Goal: Task Accomplishment & Management: Manage account settings

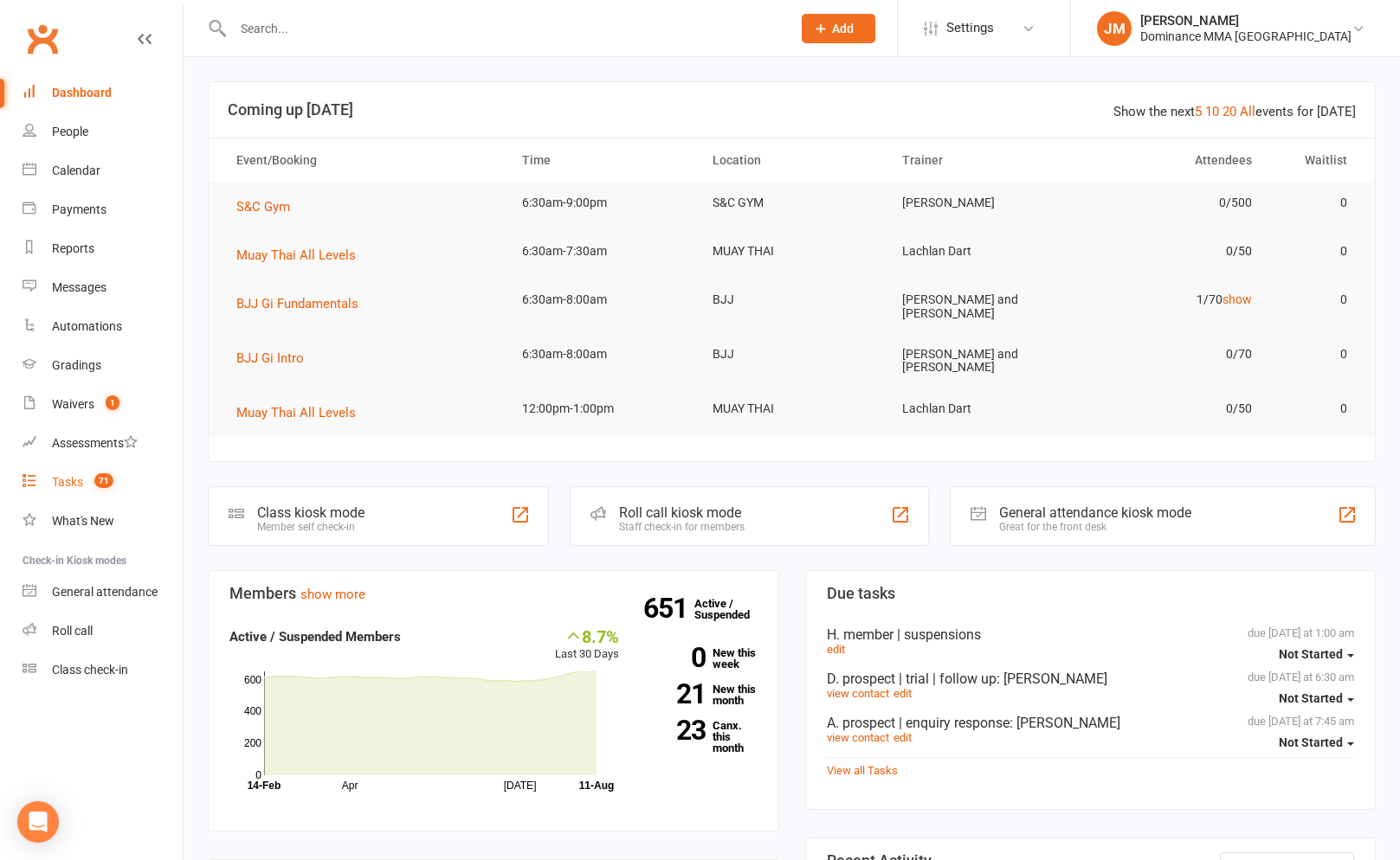
click at [74, 476] on div "Tasks" at bounding box center [67, 481] width 31 height 13
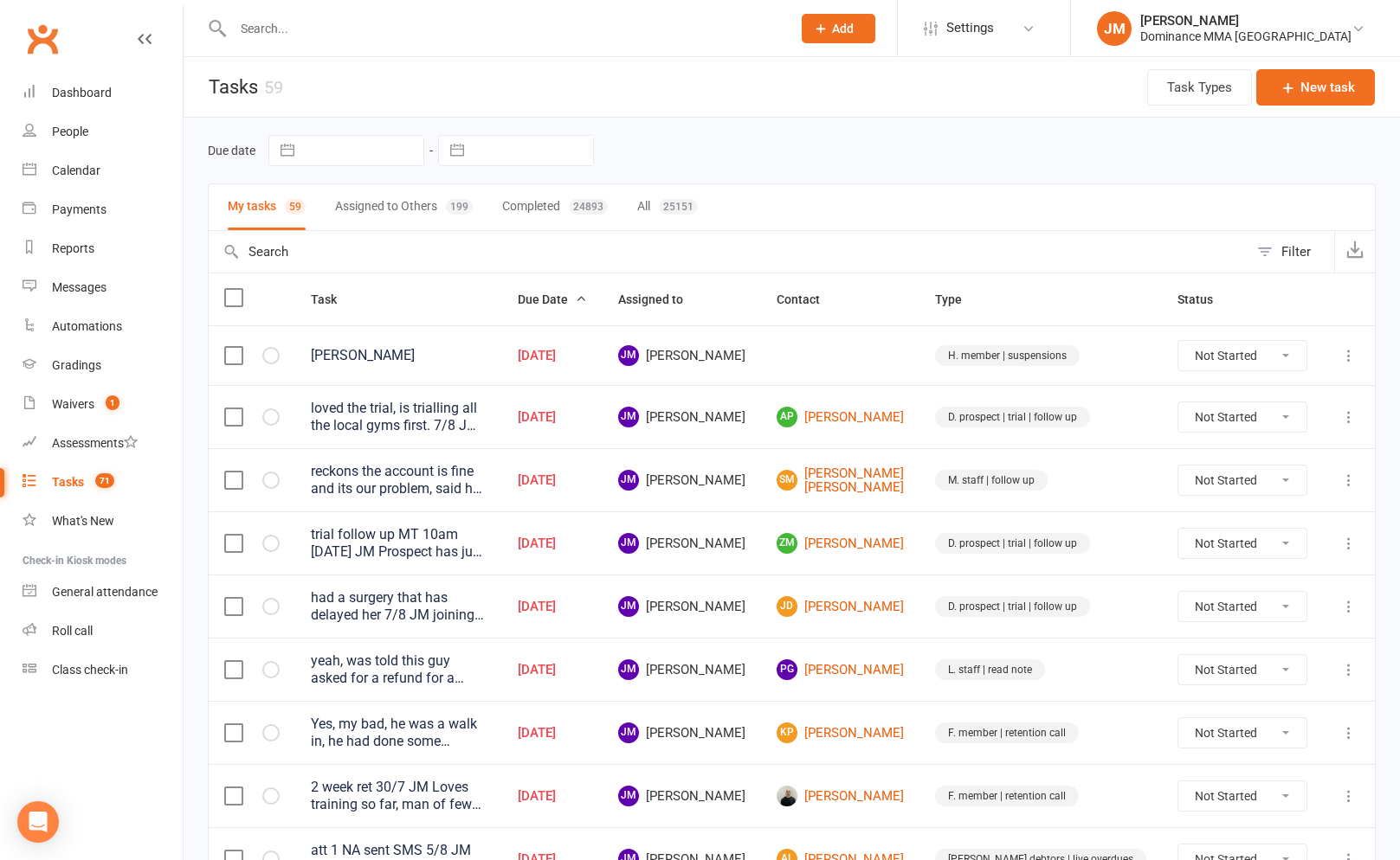
click at [380, 23] on input "text" at bounding box center [503, 28] width 551 height 24
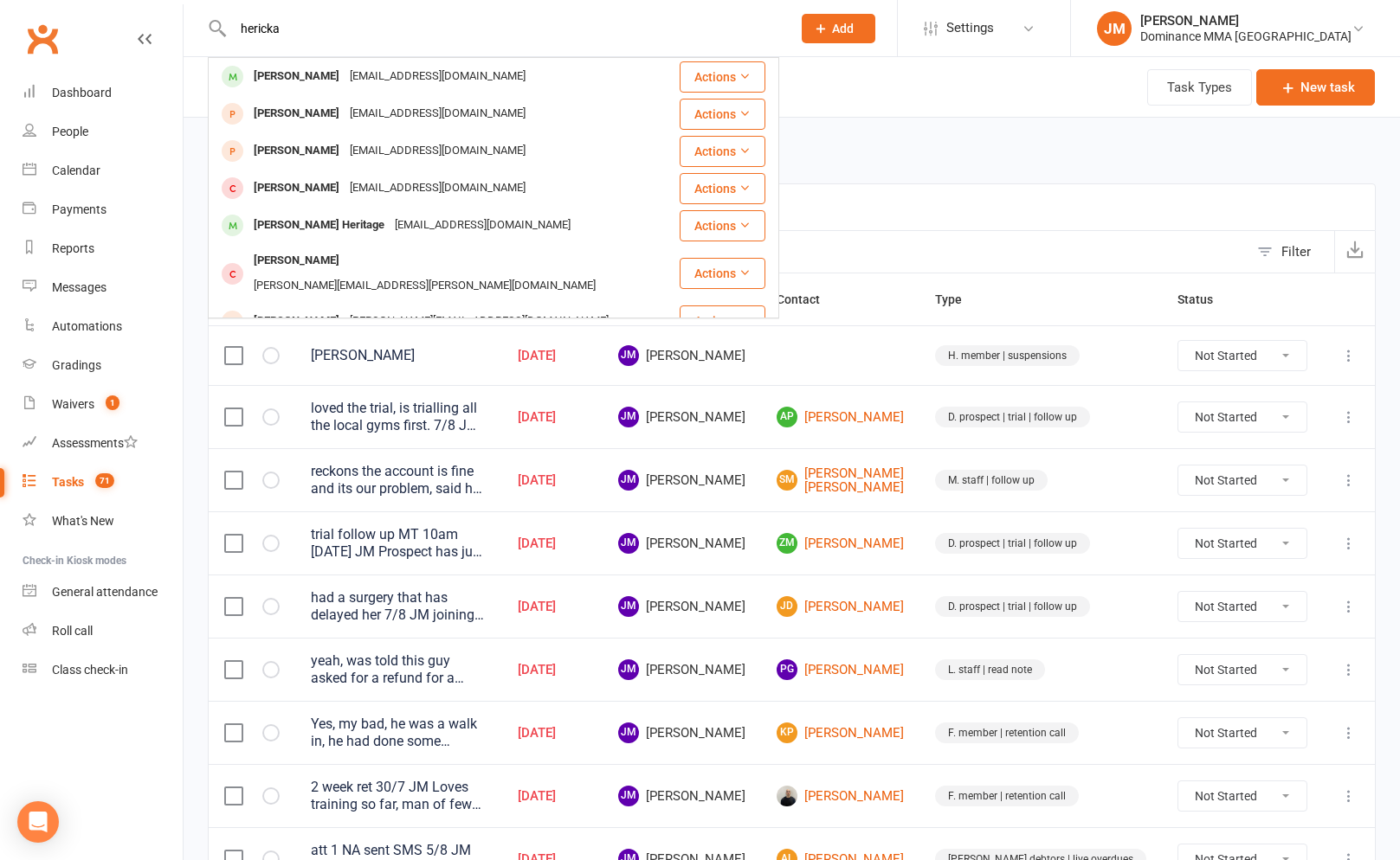
type input "hericka"
click at [396, 71] on div "[EMAIL_ADDRESS][DOMAIN_NAME]" at bounding box center [437, 76] width 186 height 25
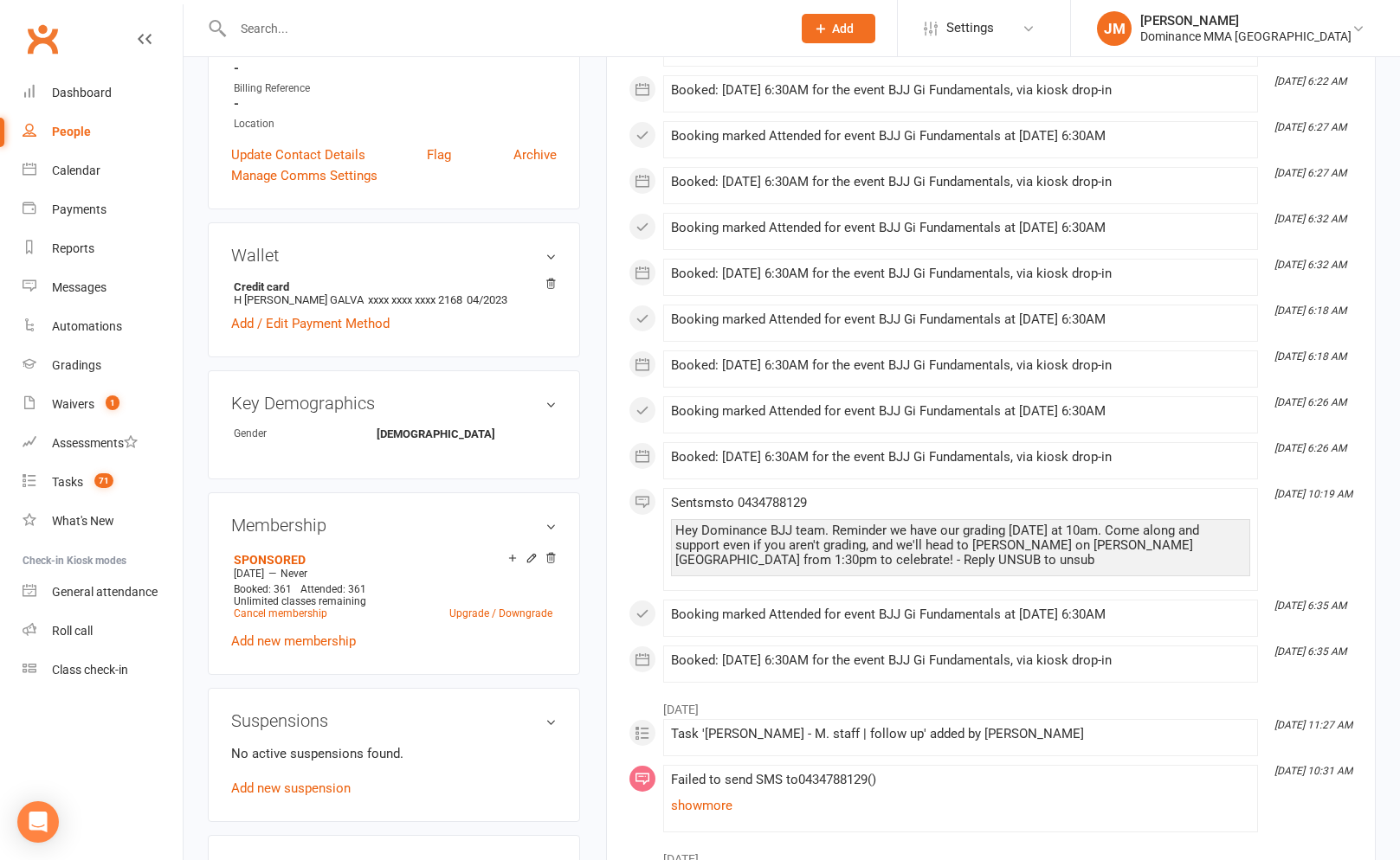
scroll to position [542, 0]
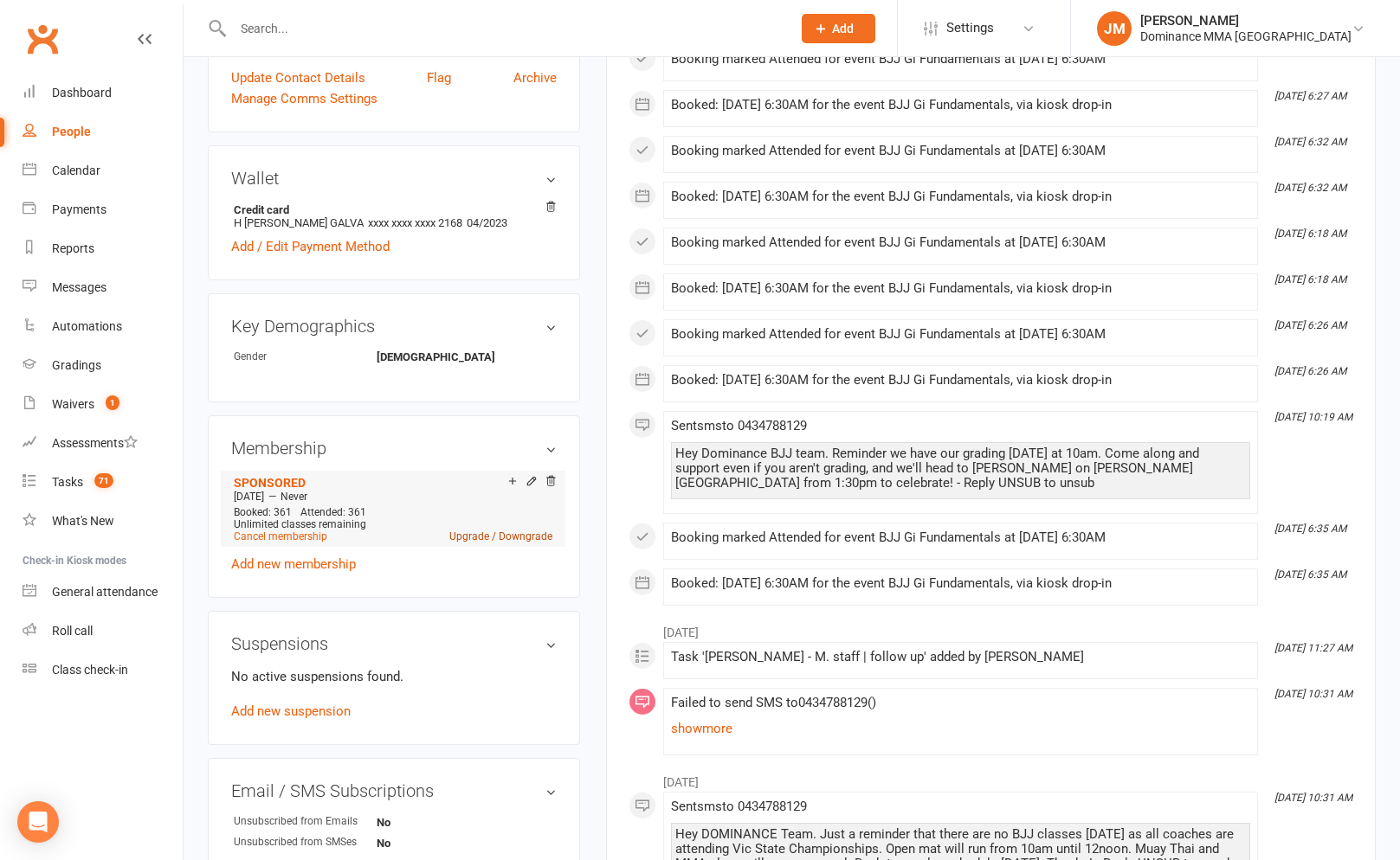
click at [500, 532] on link "Upgrade / Downgrade" at bounding box center [500, 537] width 103 height 13
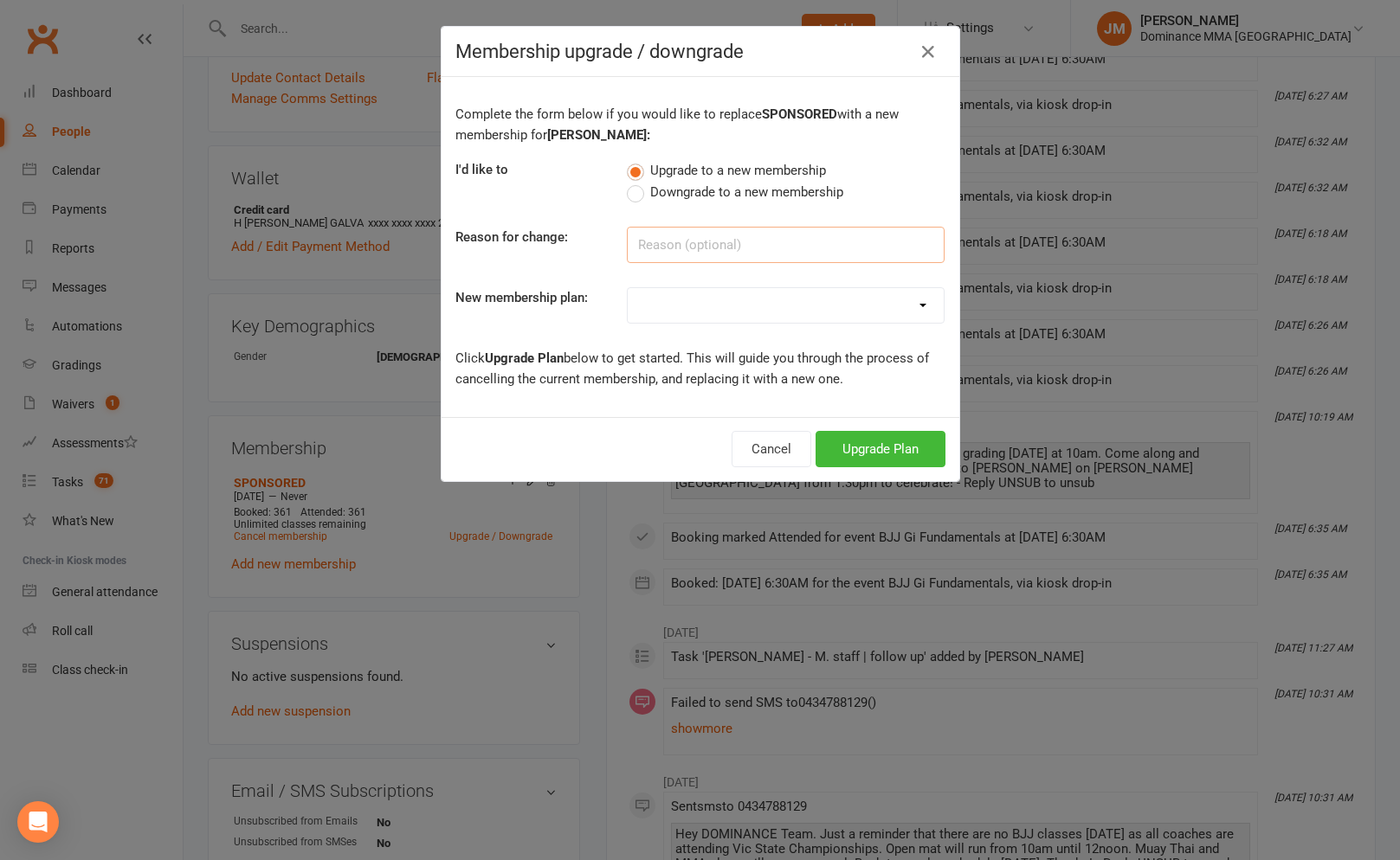
click at [651, 251] on input at bounding box center [785, 245] width 318 height 37
drag, startPoint x: 358, startPoint y: 292, endPoint x: 385, endPoint y: 278, distance: 30.4
click at [358, 292] on div "Membership upgrade / downgrade Complete the form below if you would like to rep…" at bounding box center [700, 430] width 1400 height 860
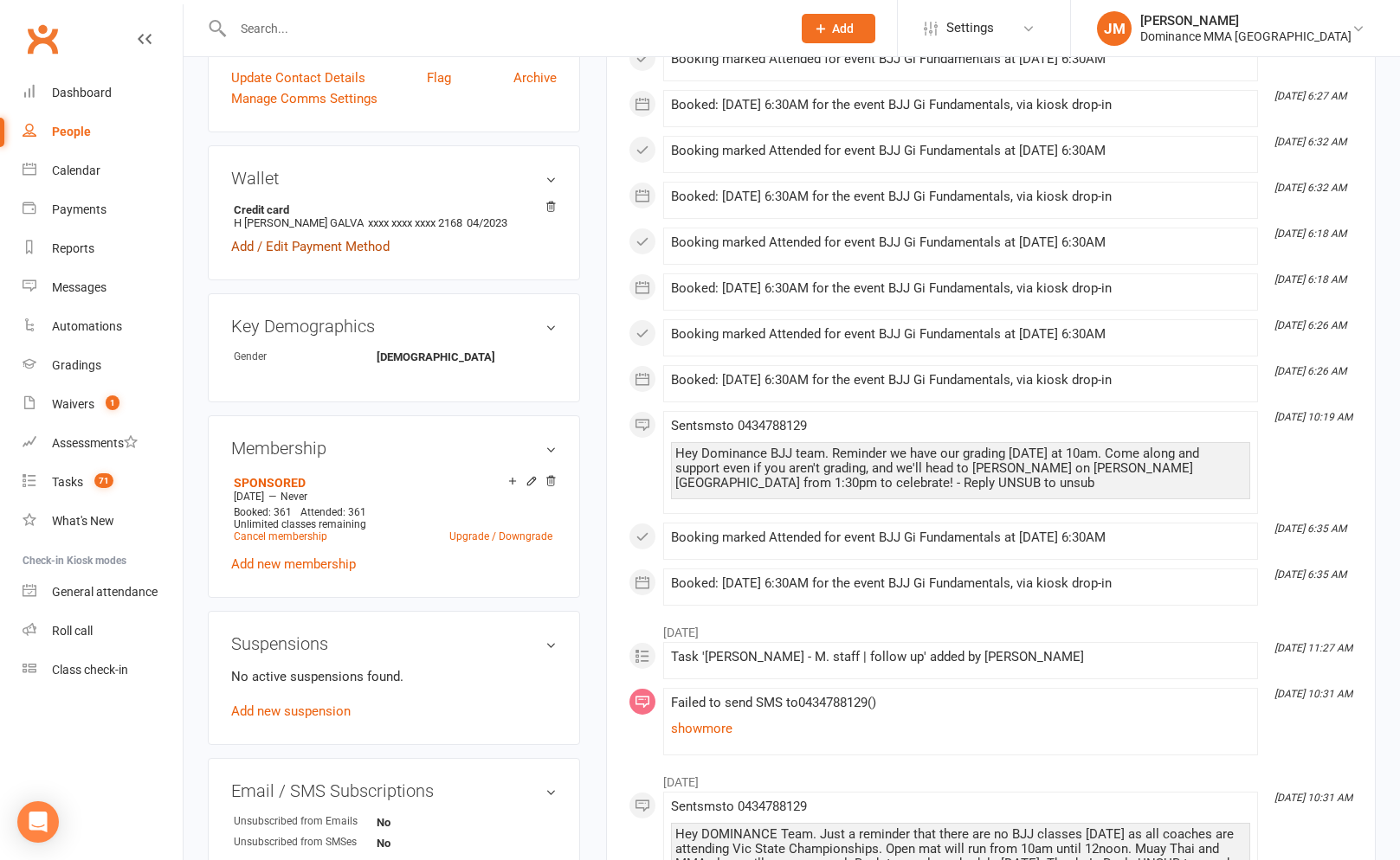
click at [366, 242] on link "Add / Edit Payment Method" at bounding box center [310, 246] width 159 height 21
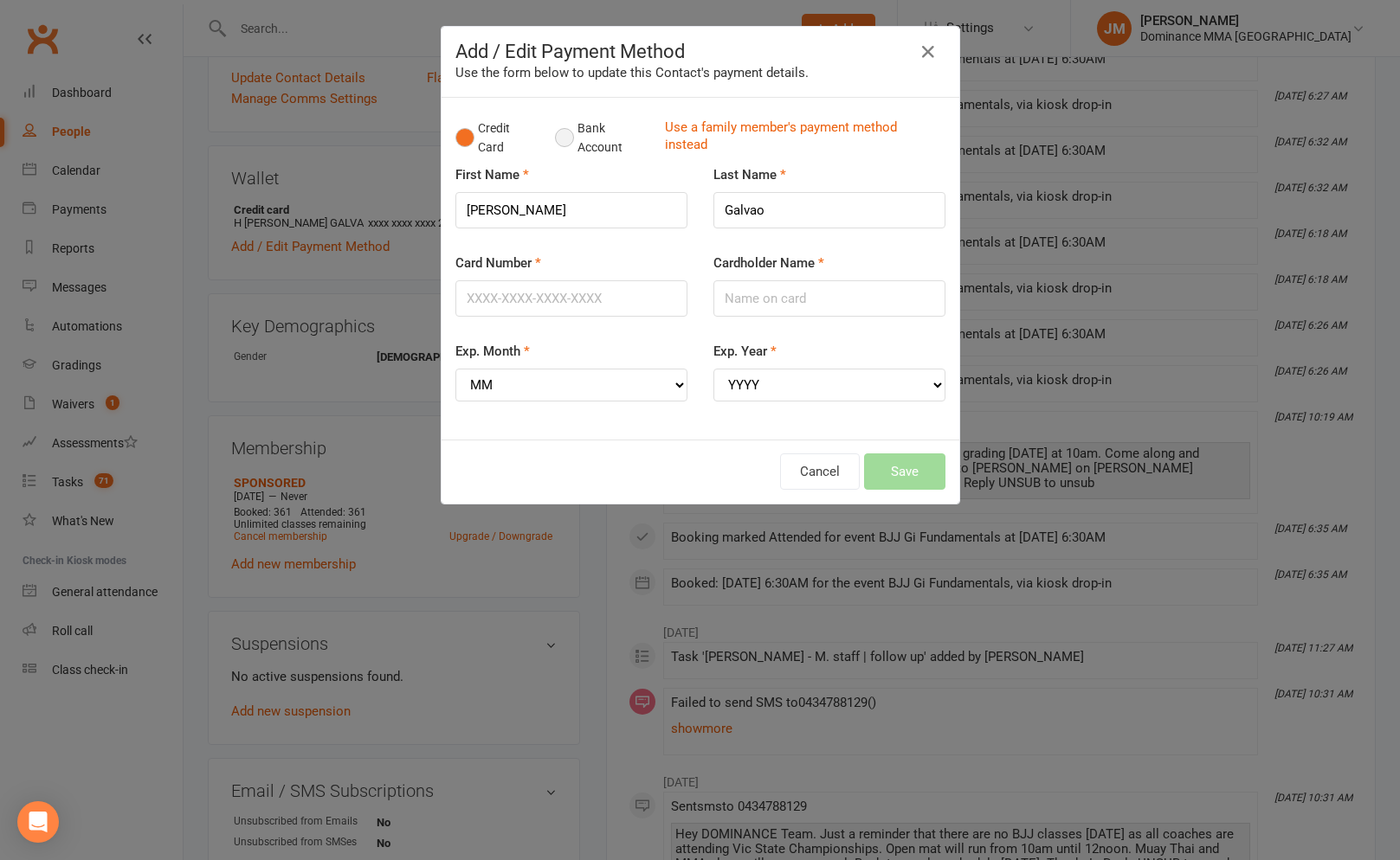
click at [561, 140] on button "Bank Account" at bounding box center [602, 138] width 96 height 53
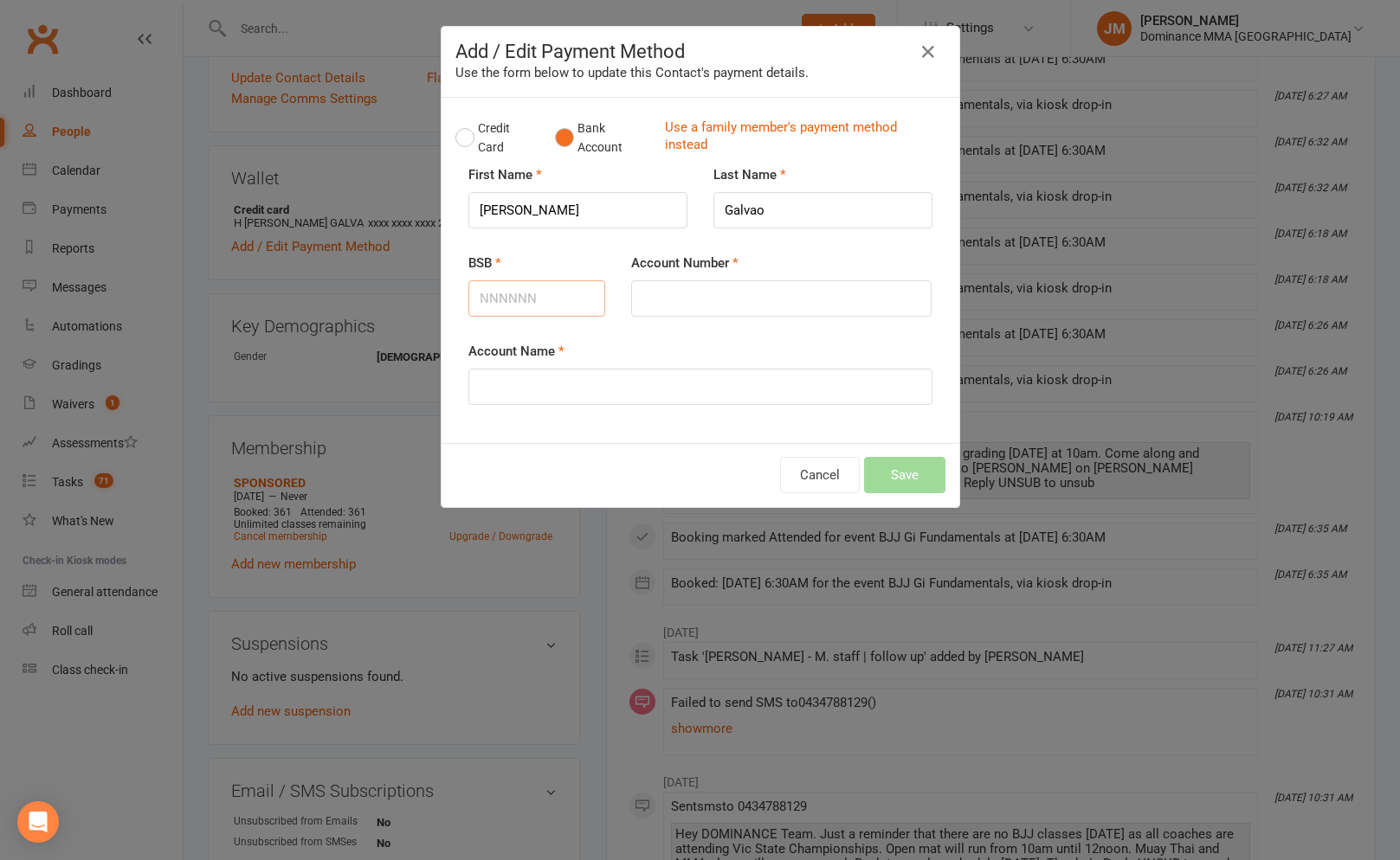
click at [567, 311] on input "BSB" at bounding box center [538, 298] width 138 height 37
type input "182182"
click at [672, 306] on input "Account Number" at bounding box center [781, 298] width 300 height 37
click at [702, 300] on input "Account Number" at bounding box center [781, 298] width 300 height 37
click at [694, 294] on input "Account Number" at bounding box center [781, 298] width 300 height 37
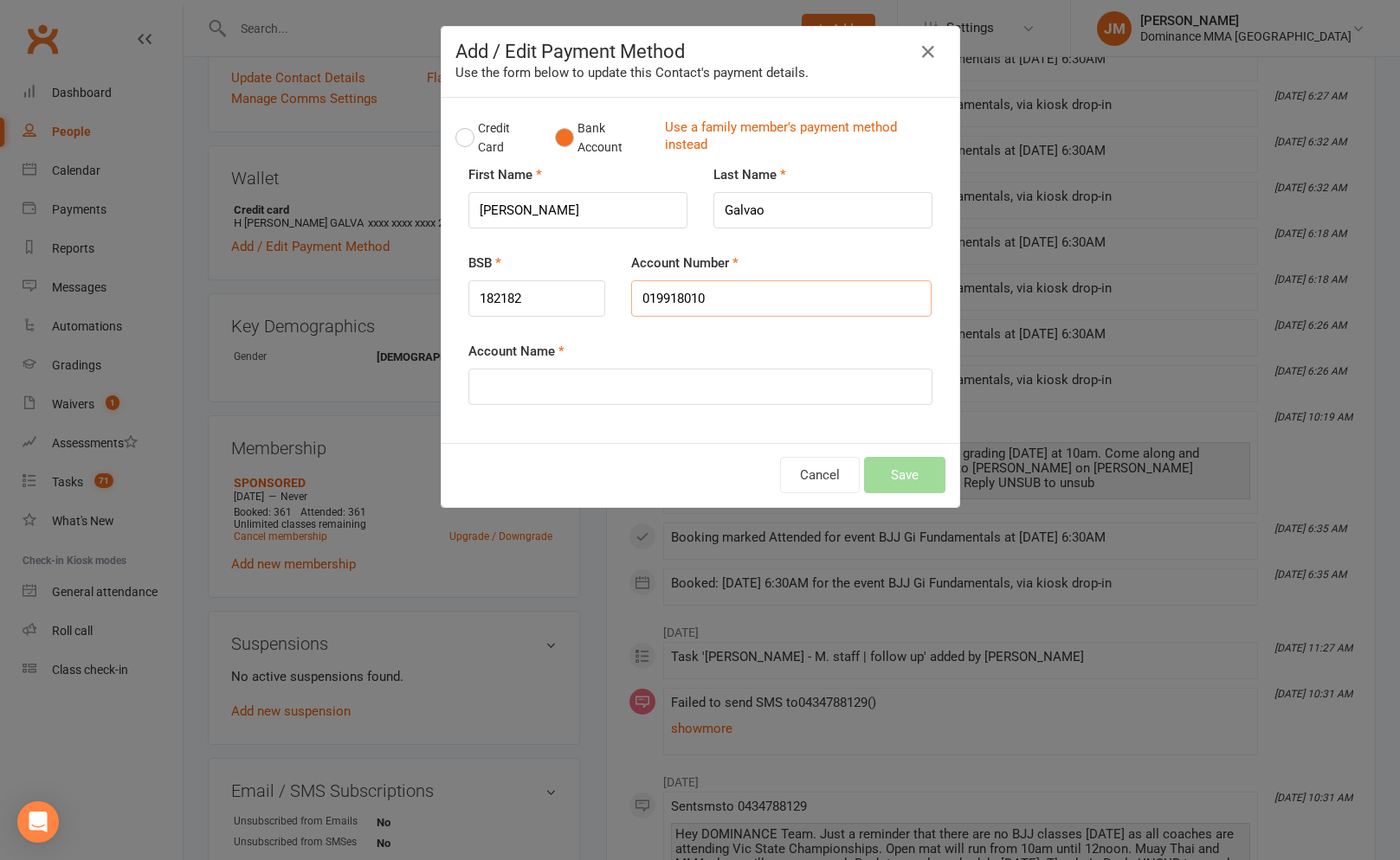
type input "019918010"
click at [592, 400] on input "Account Name" at bounding box center [701, 387] width 464 height 37
type input "[PERSON_NAME]"
click at [915, 471] on button "Save" at bounding box center [904, 475] width 82 height 37
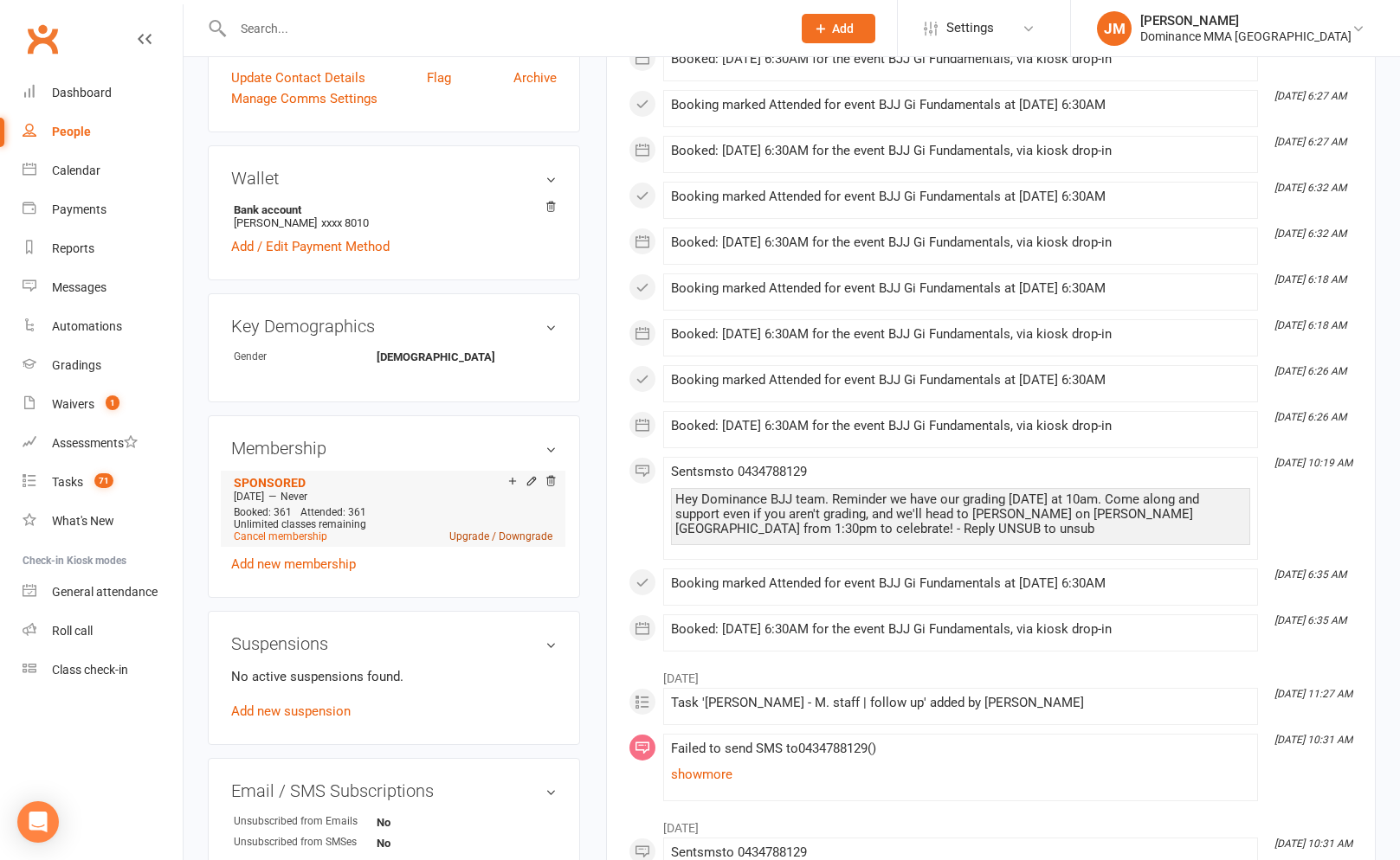
click at [479, 535] on link "Upgrade / Downgrade" at bounding box center [500, 537] width 103 height 13
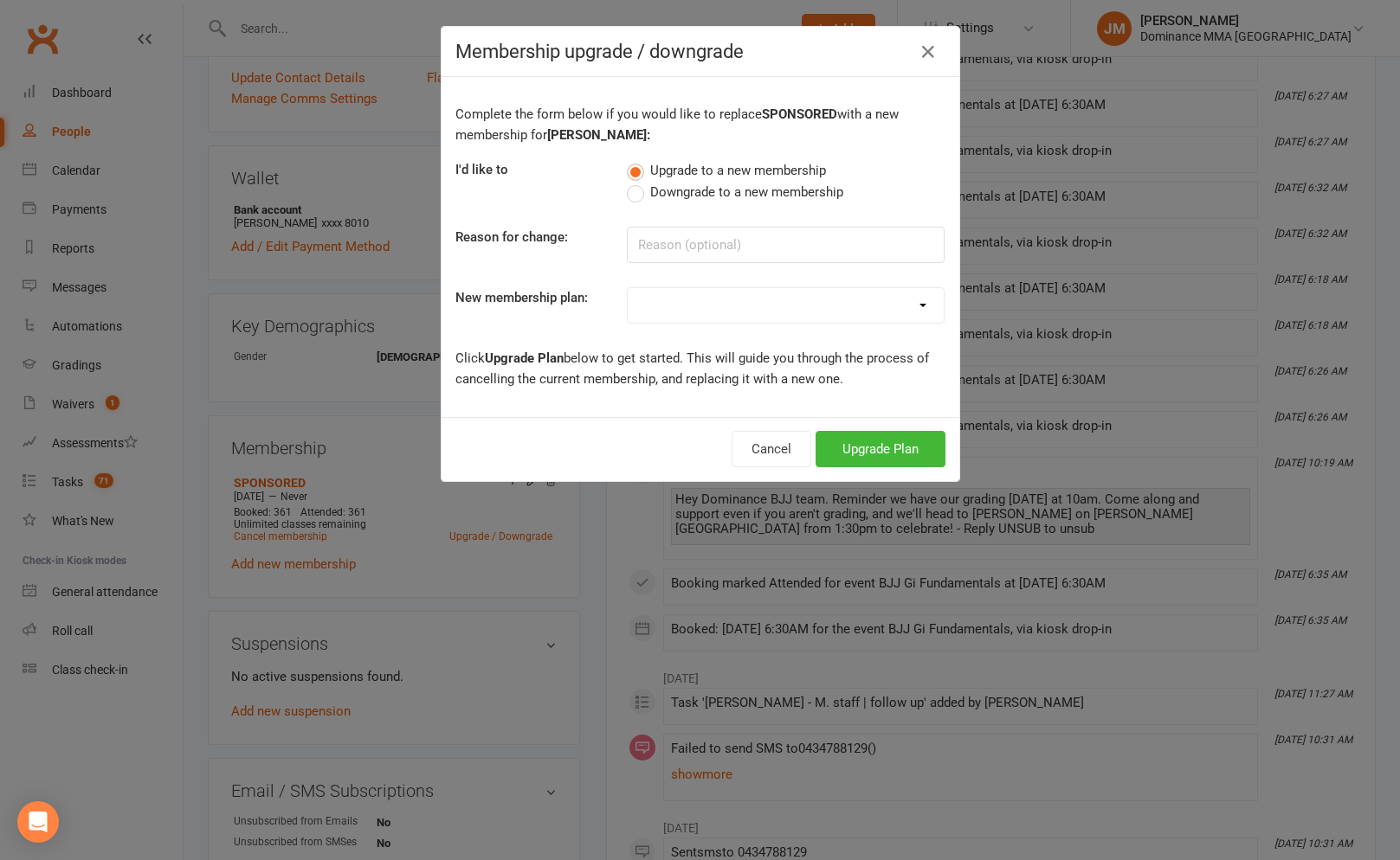
click at [634, 191] on label "Downgrade to a new membership" at bounding box center [735, 192] width 217 height 21
click at [634, 182] on input "Downgrade to a new membership" at bounding box center [632, 182] width 12 height 0
click at [696, 236] on input at bounding box center [785, 245] width 318 height 37
click at [641, 166] on label "Upgrade to a new membership" at bounding box center [726, 170] width 199 height 21
click at [638, 160] on input "Upgrade to a new membership" at bounding box center [632, 160] width 12 height 0
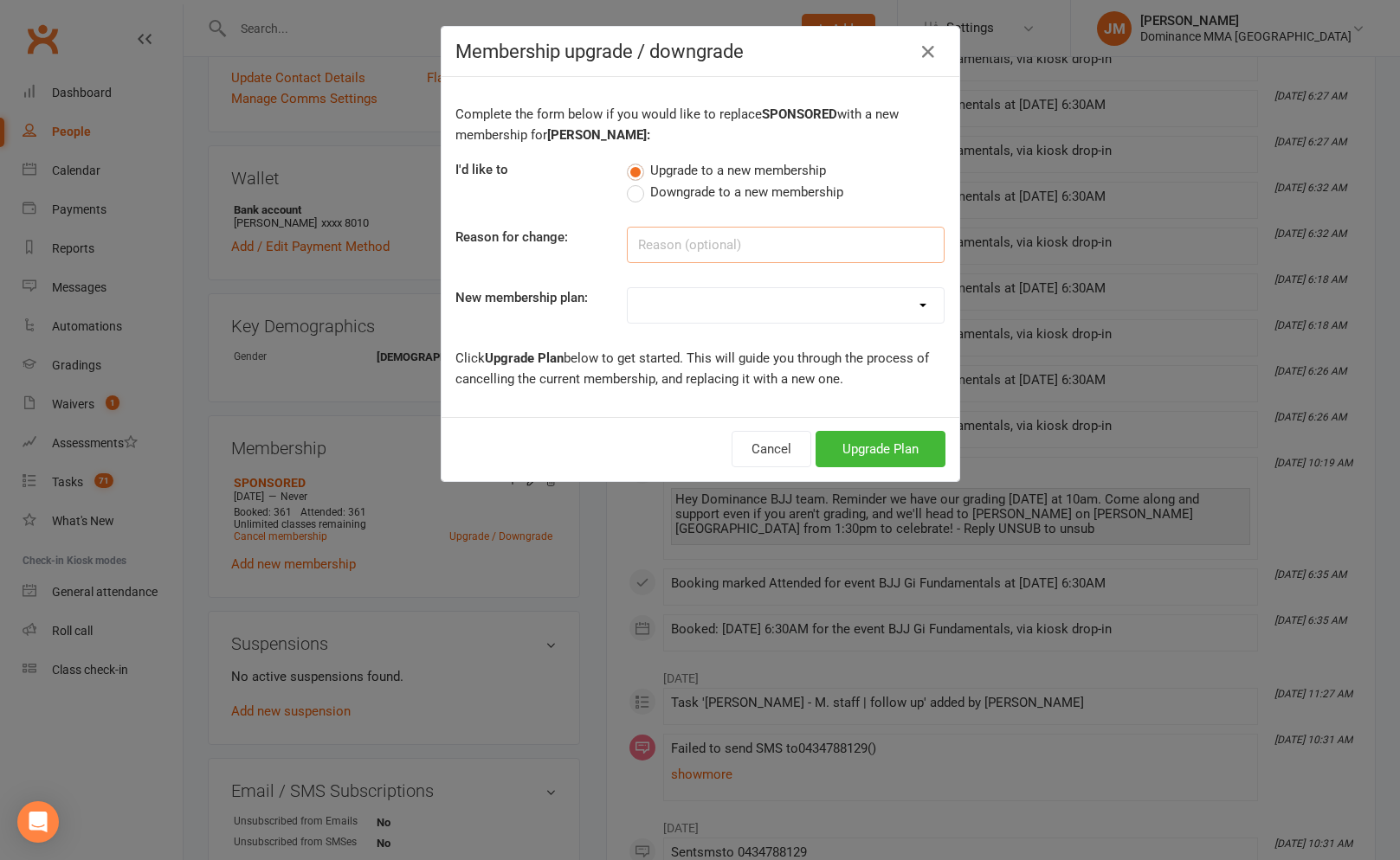
click at [699, 246] on input at bounding box center [785, 245] width 318 height 37
type input "paying now"
click at [741, 309] on select "Sponsored MT or BJJ gear payment plan Paid in Full | Adults BJJ - 10% Paid in F…" at bounding box center [785, 305] width 316 height 35
select select "24"
click at [852, 438] on button "Upgrade Plan" at bounding box center [880, 449] width 130 height 37
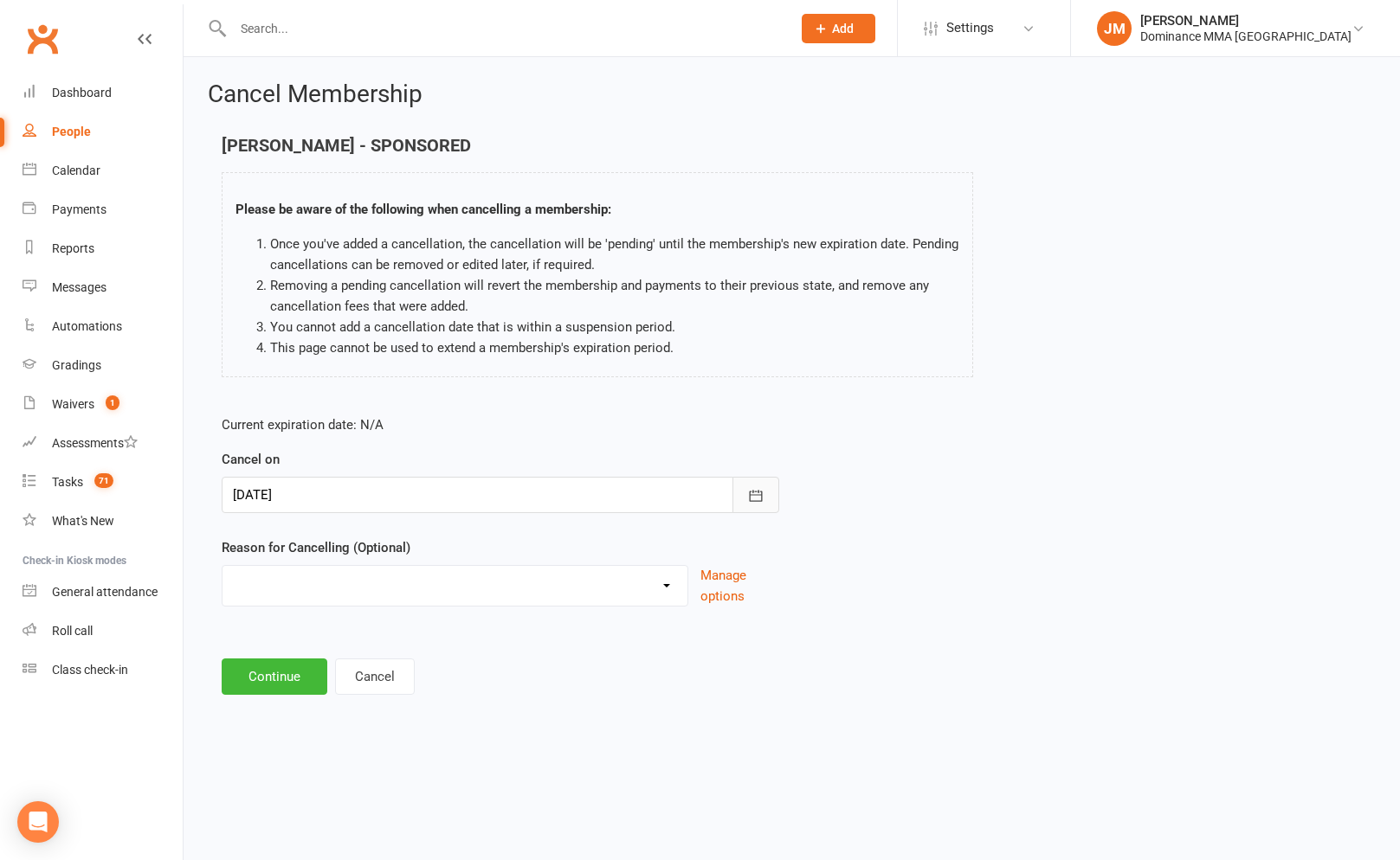
click at [740, 492] on button "button" at bounding box center [756, 494] width 47 height 37
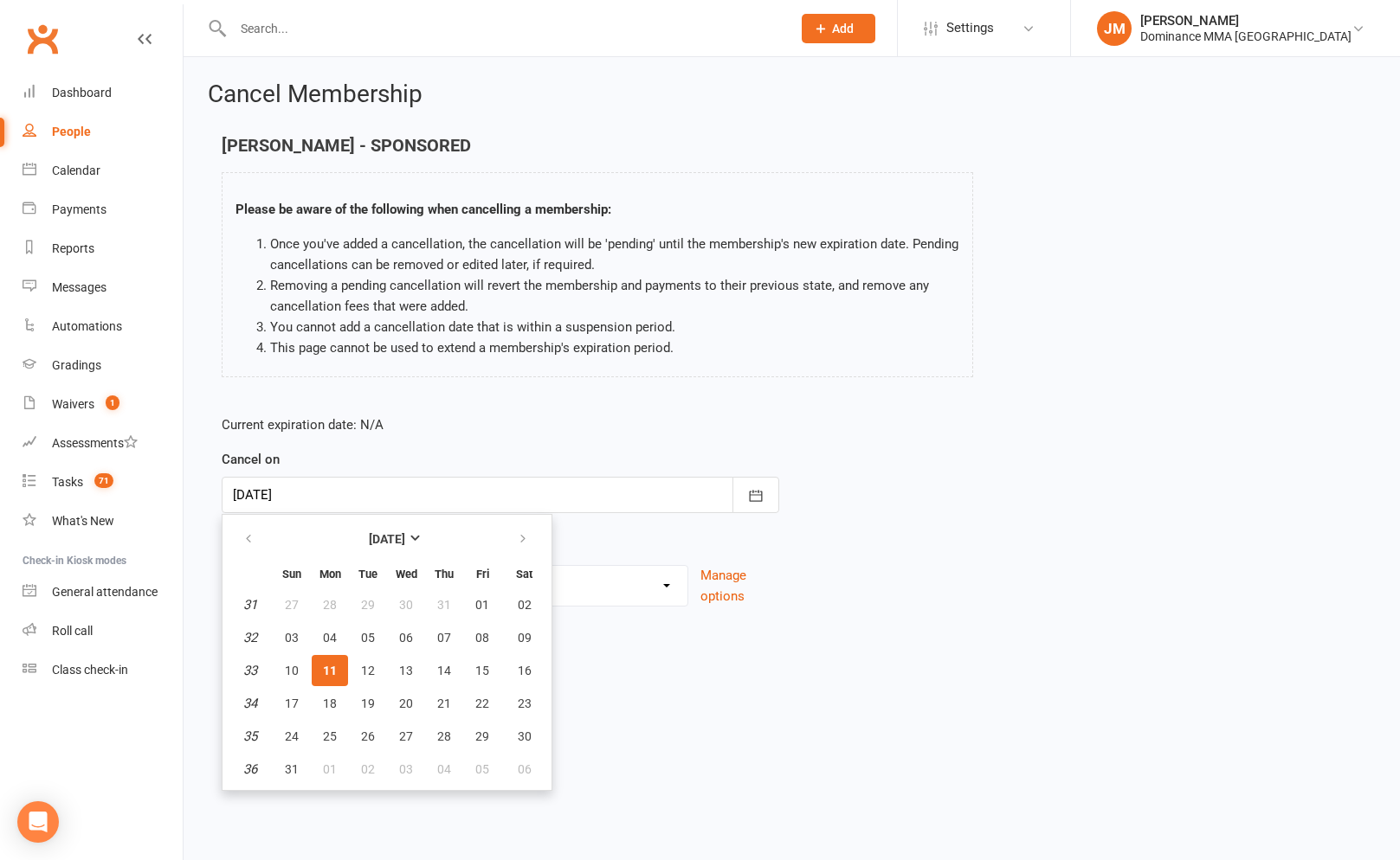
click at [335, 667] on span "11" at bounding box center [329, 670] width 13 height 13
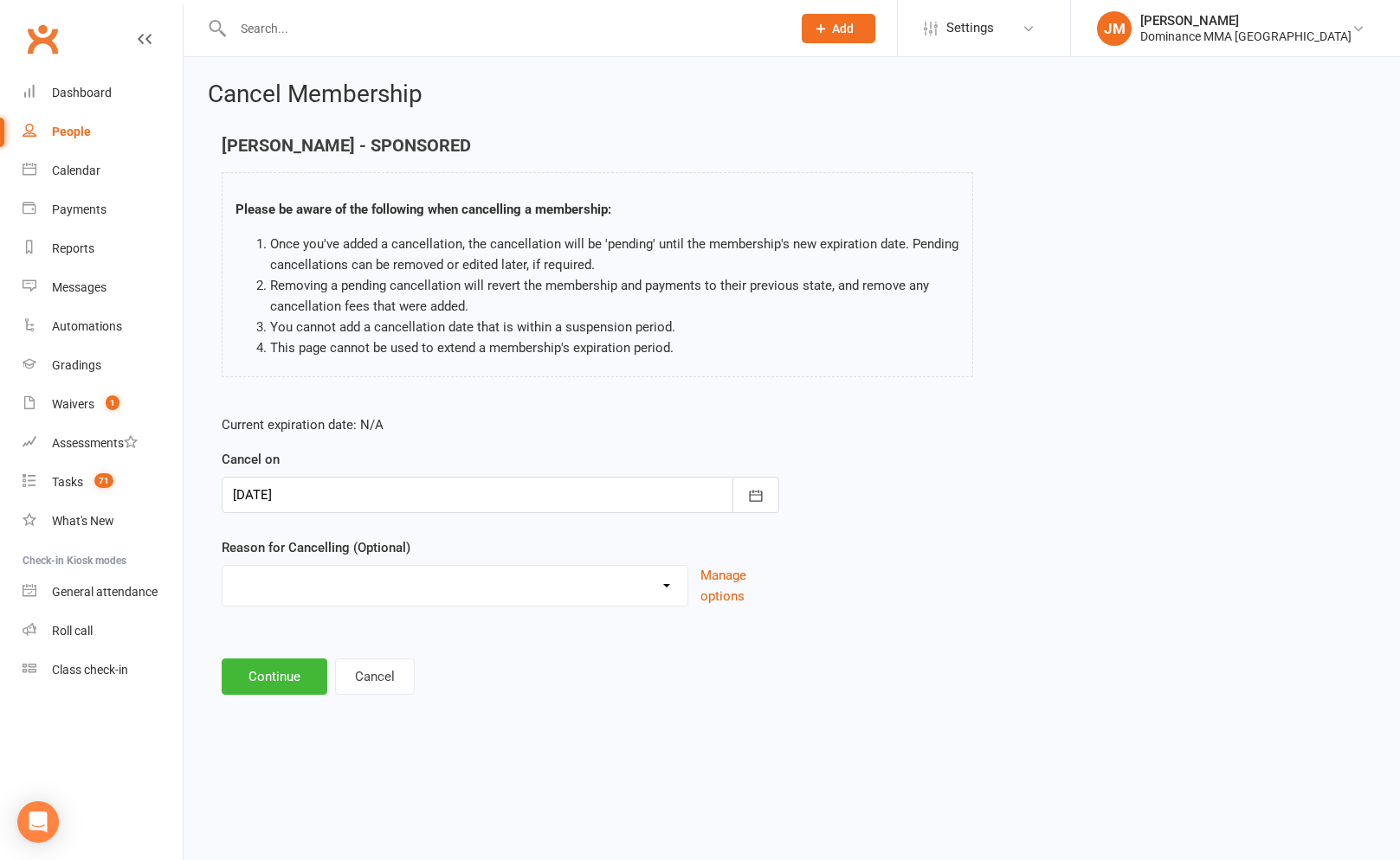
click at [348, 598] on select "force cancel Holiday Injury Moved away upgrade/downgrade Other reason" at bounding box center [454, 583] width 465 height 35
select select "4"
click at [410, 497] on div at bounding box center [500, 494] width 557 height 37
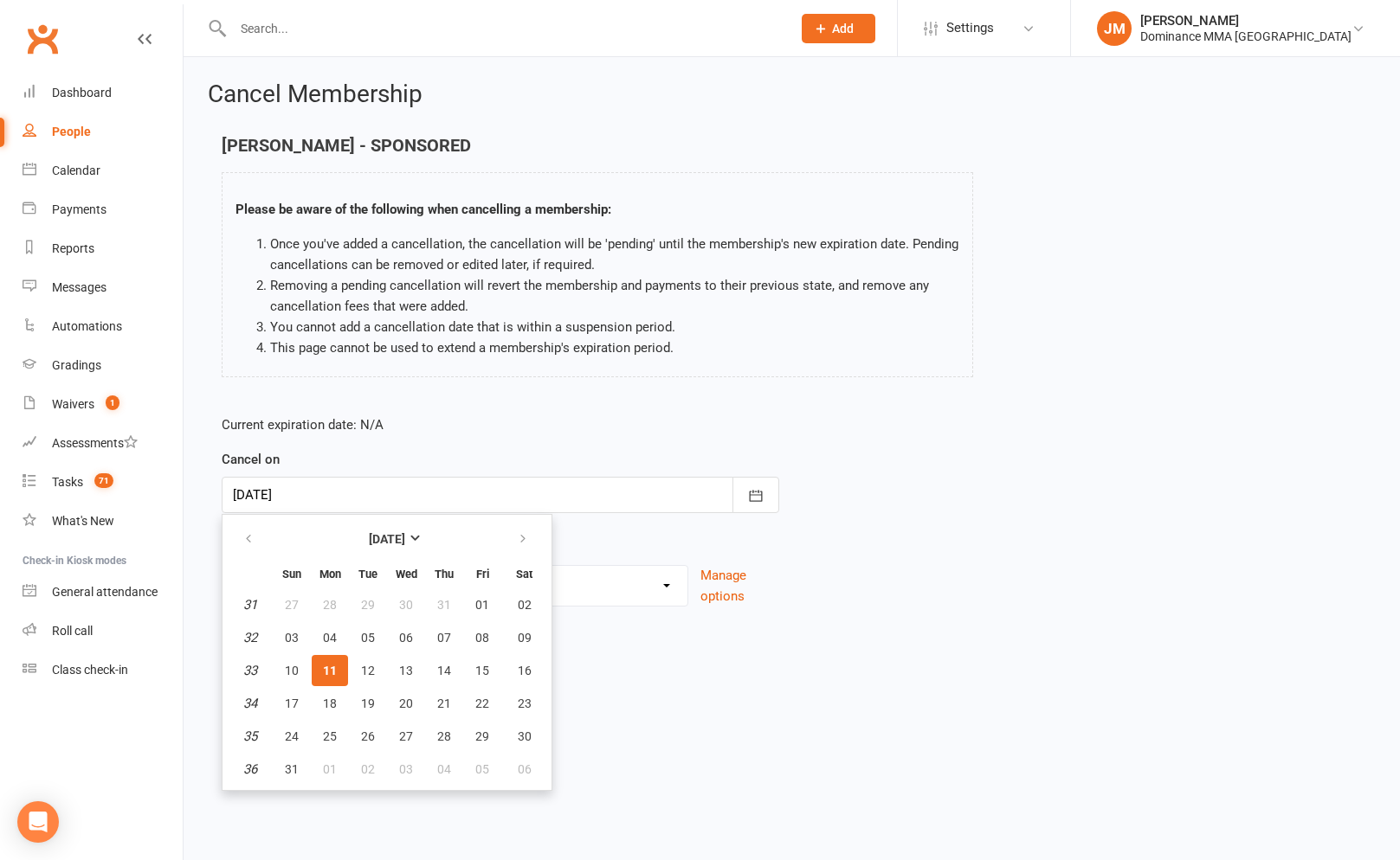
click at [324, 669] on span "11" at bounding box center [329, 670] width 13 height 13
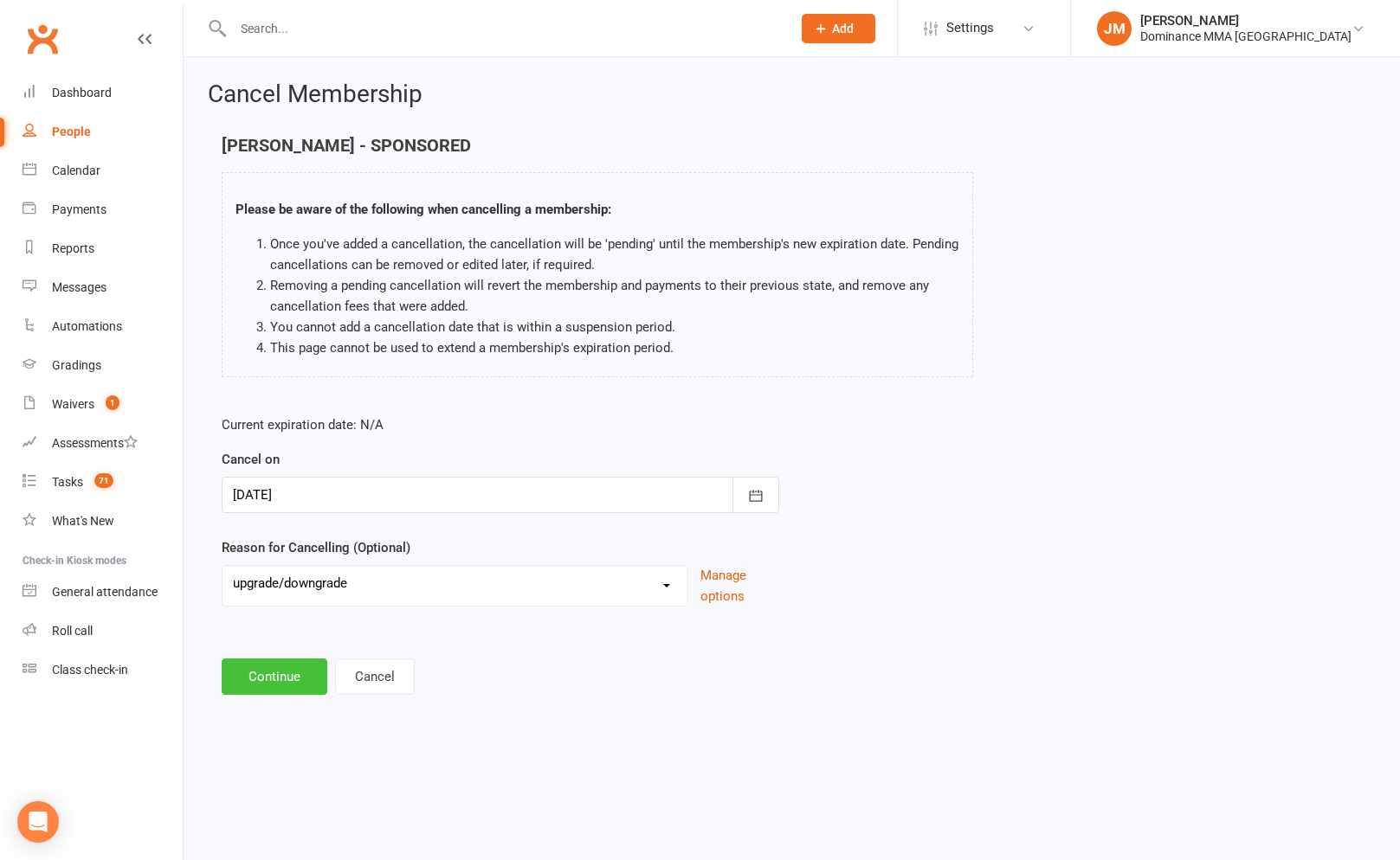
click at [295, 676] on button "Continue" at bounding box center [274, 676] width 106 height 37
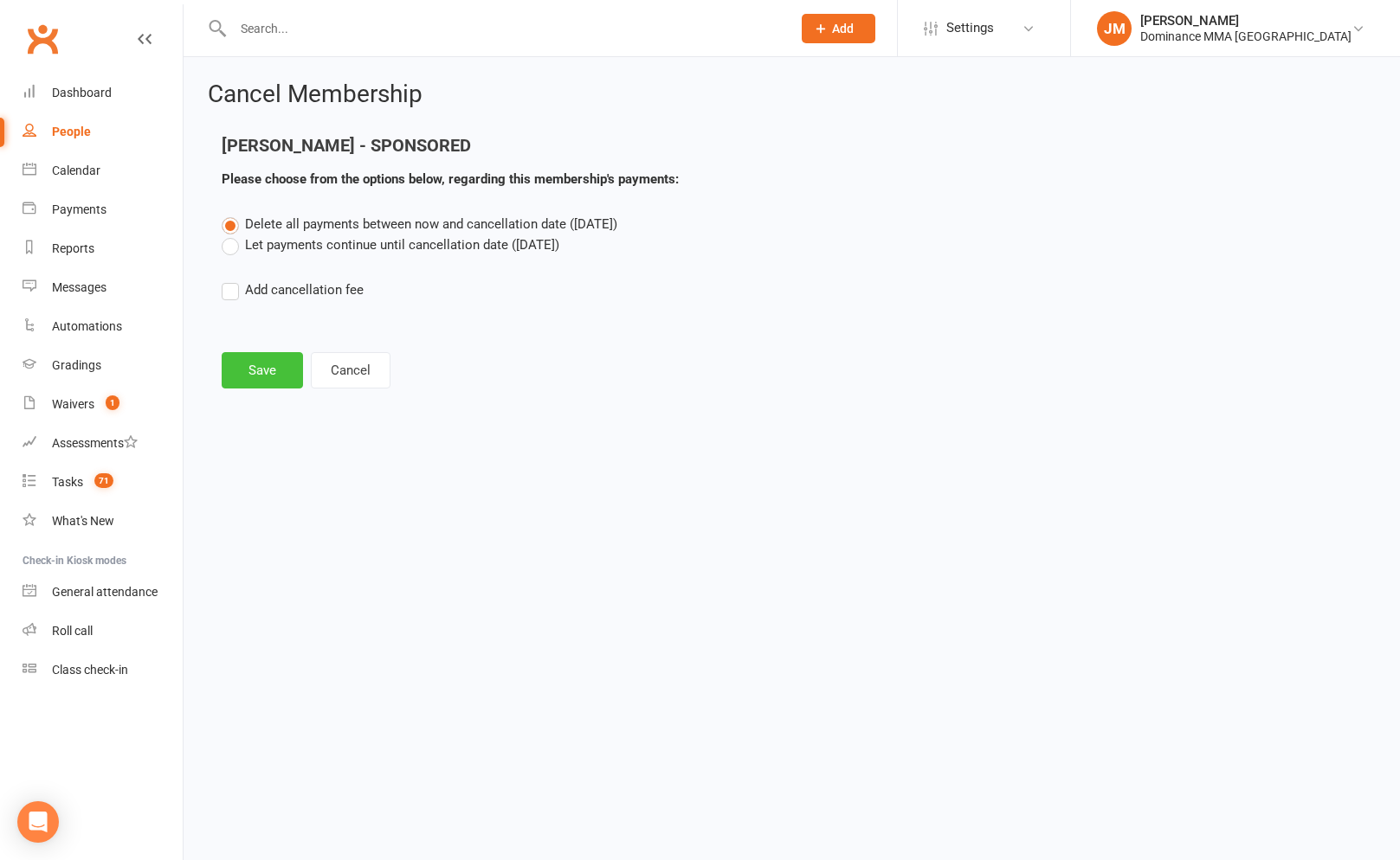
click at [275, 370] on button "Save" at bounding box center [262, 370] width 82 height 37
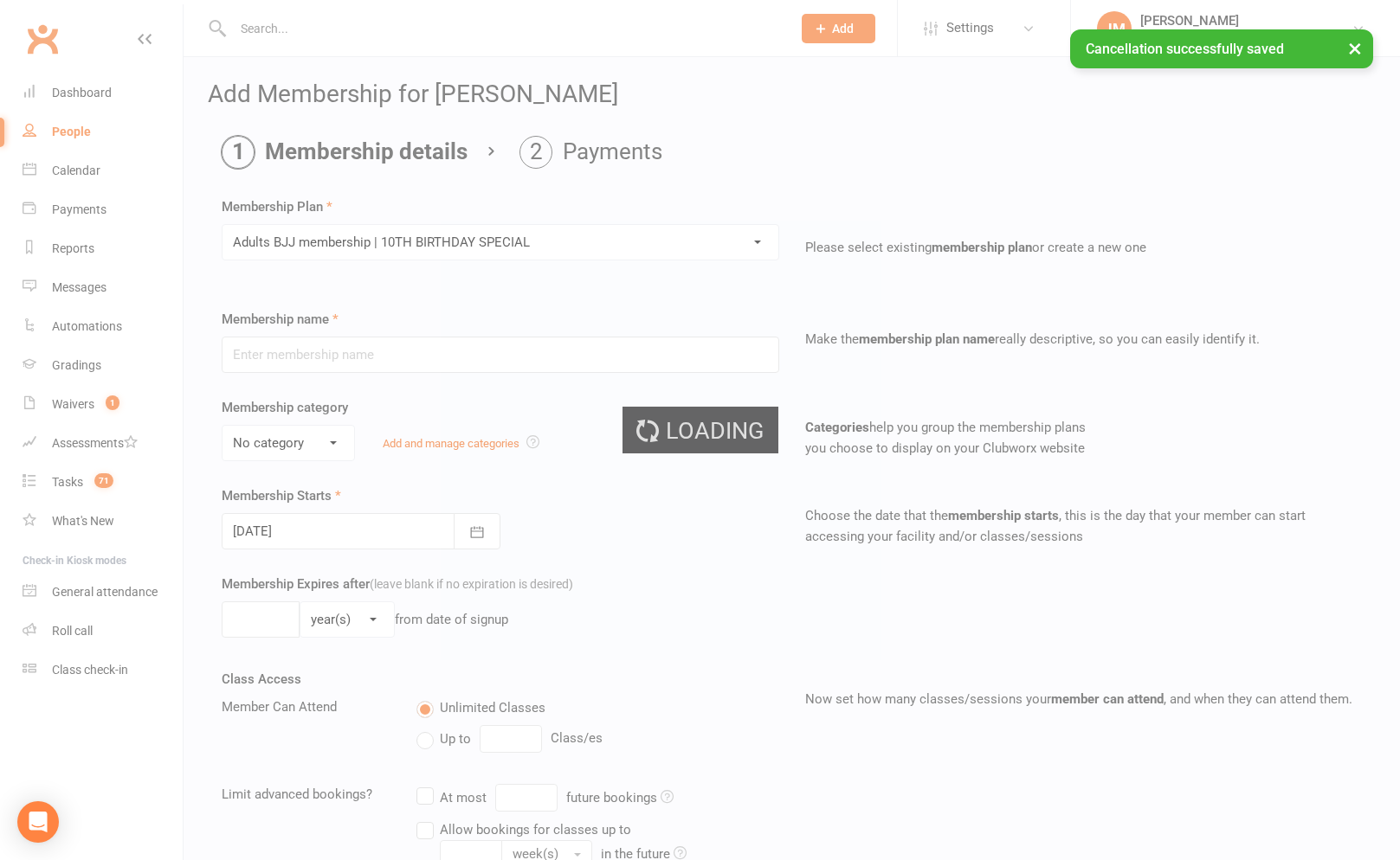
type input "Adults BJJ membership | 10TH BIRTHDAY SPECIAL"
select select "0"
type input "5"
select select "1"
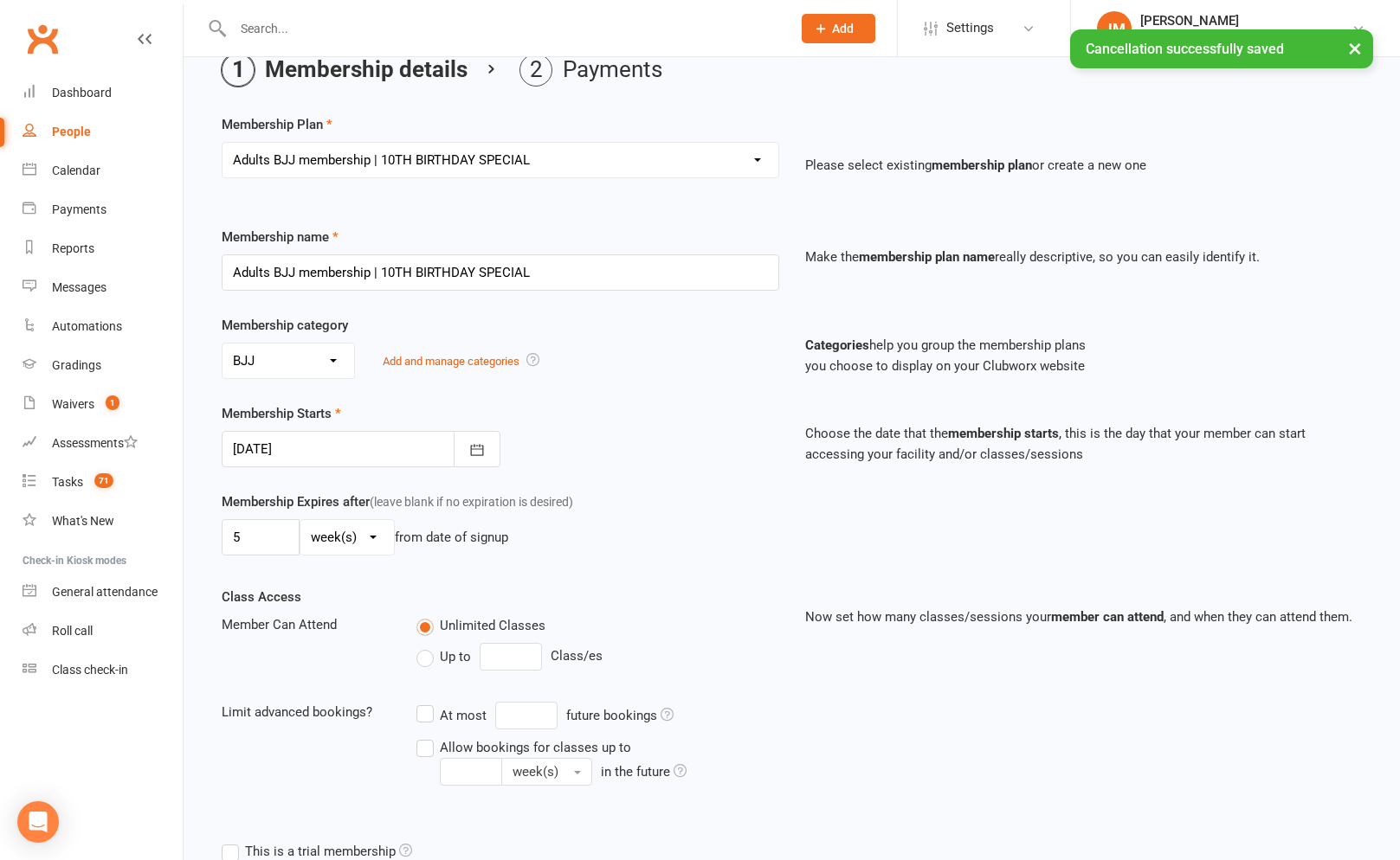
scroll to position [144, 0]
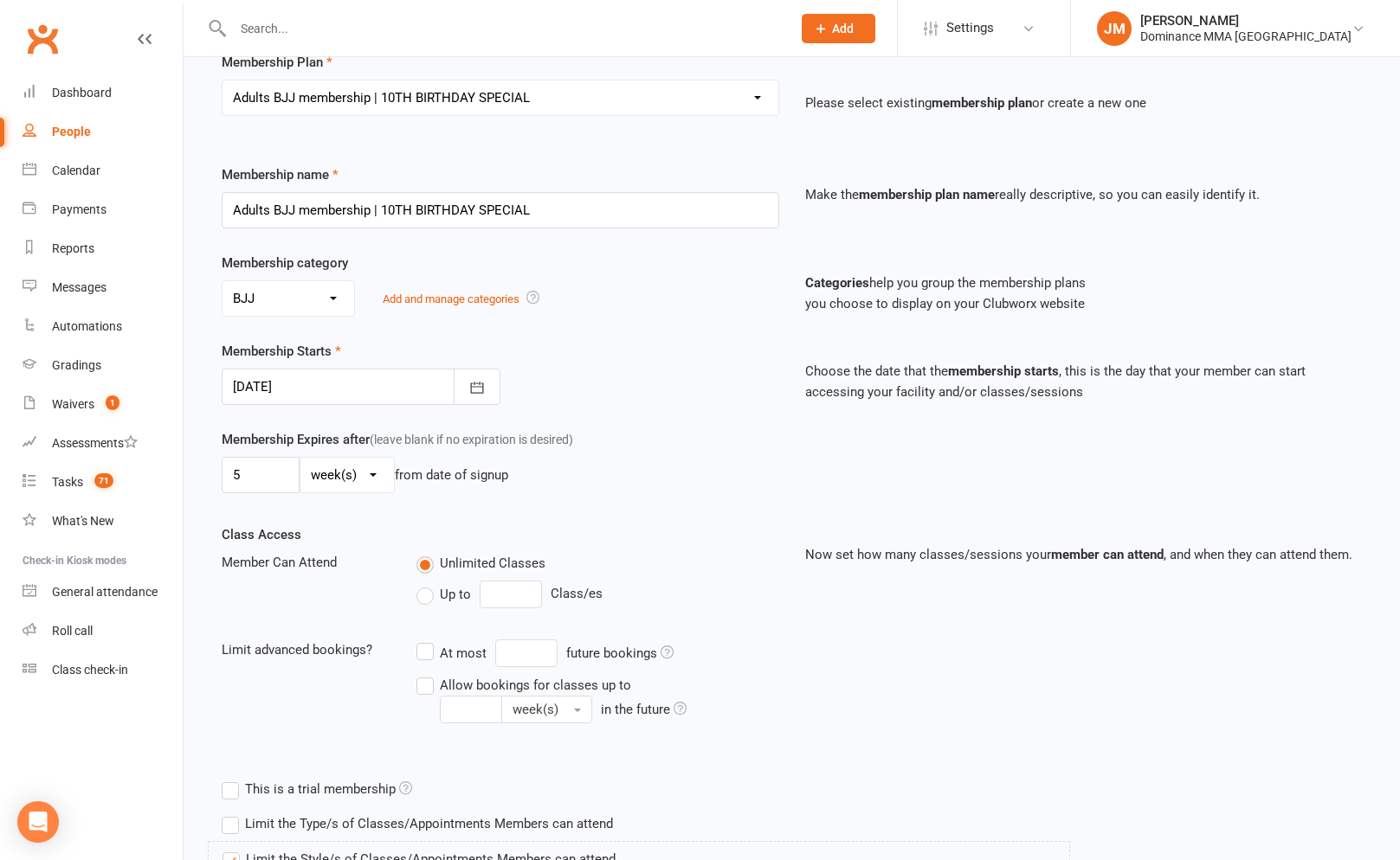
click at [345, 478] on select "day(s) week(s) month(s) year(s)" at bounding box center [347, 475] width 93 height 35
drag, startPoint x: 244, startPoint y: 477, endPoint x: 212, endPoint y: 474, distance: 32.1
click at [221, 474] on input "5" at bounding box center [260, 475] width 78 height 37
click at [350, 475] on select "day(s) week(s) month(s) year(s)" at bounding box center [347, 475] width 93 height 35
drag, startPoint x: 250, startPoint y: 475, endPoint x: 221, endPoint y: 472, distance: 29.2
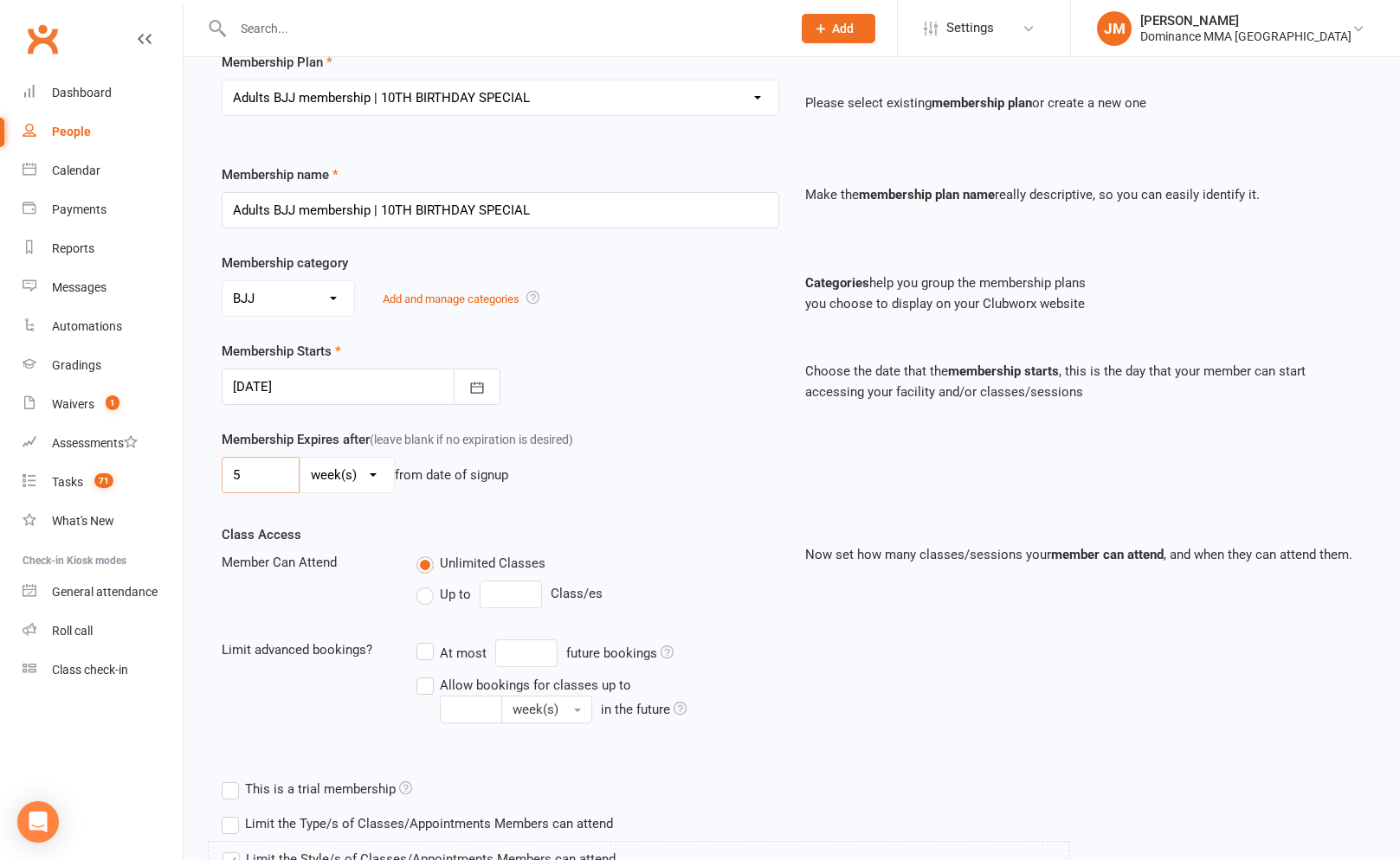
click at [221, 472] on input "5" at bounding box center [260, 475] width 78 height 37
type input "6"
click at [811, 432] on div "Membership Expires after (leave blank if no expiration is desired) 6 day(s) wee…" at bounding box center [791, 477] width 1166 height 95
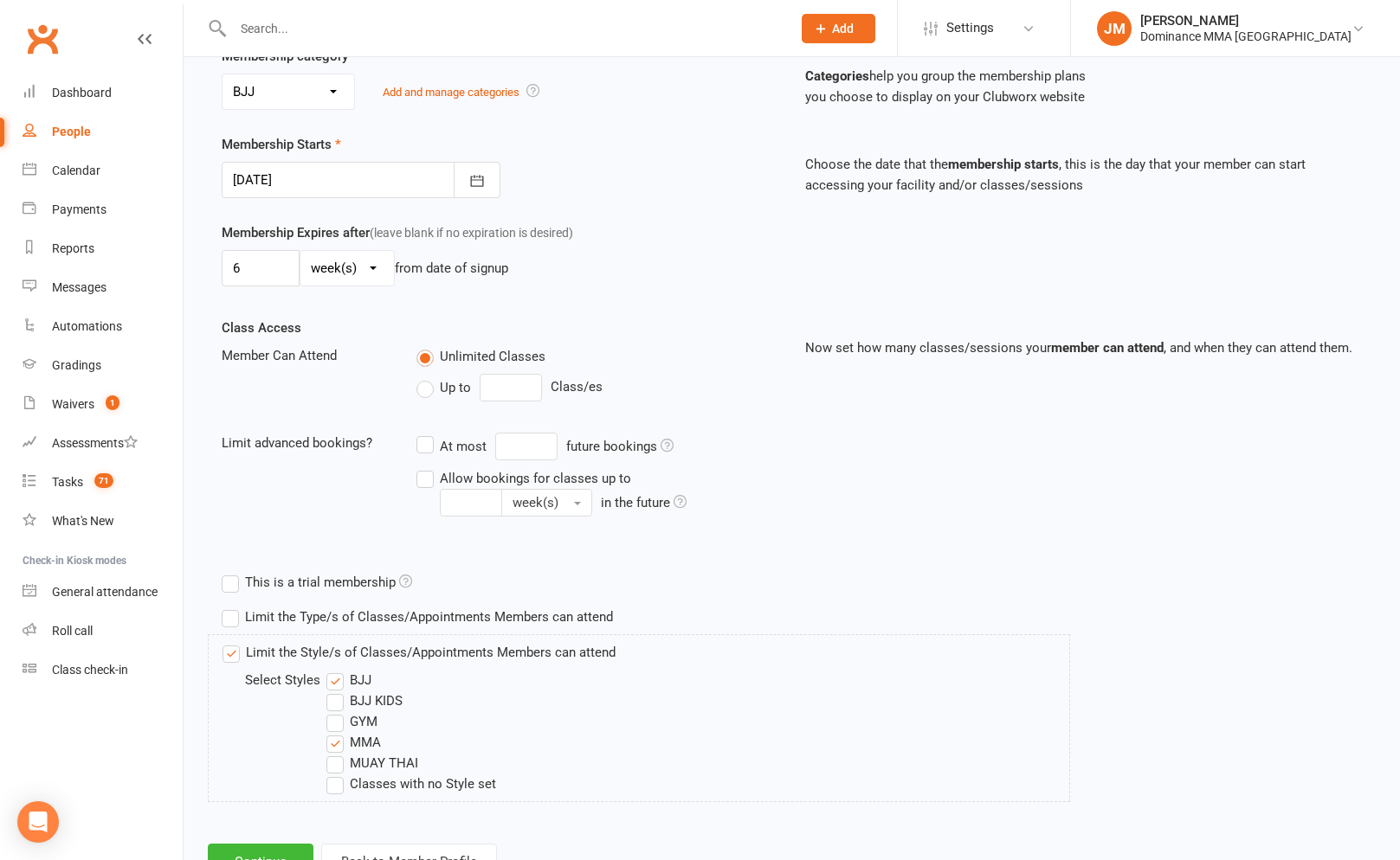
scroll to position [421, 0]
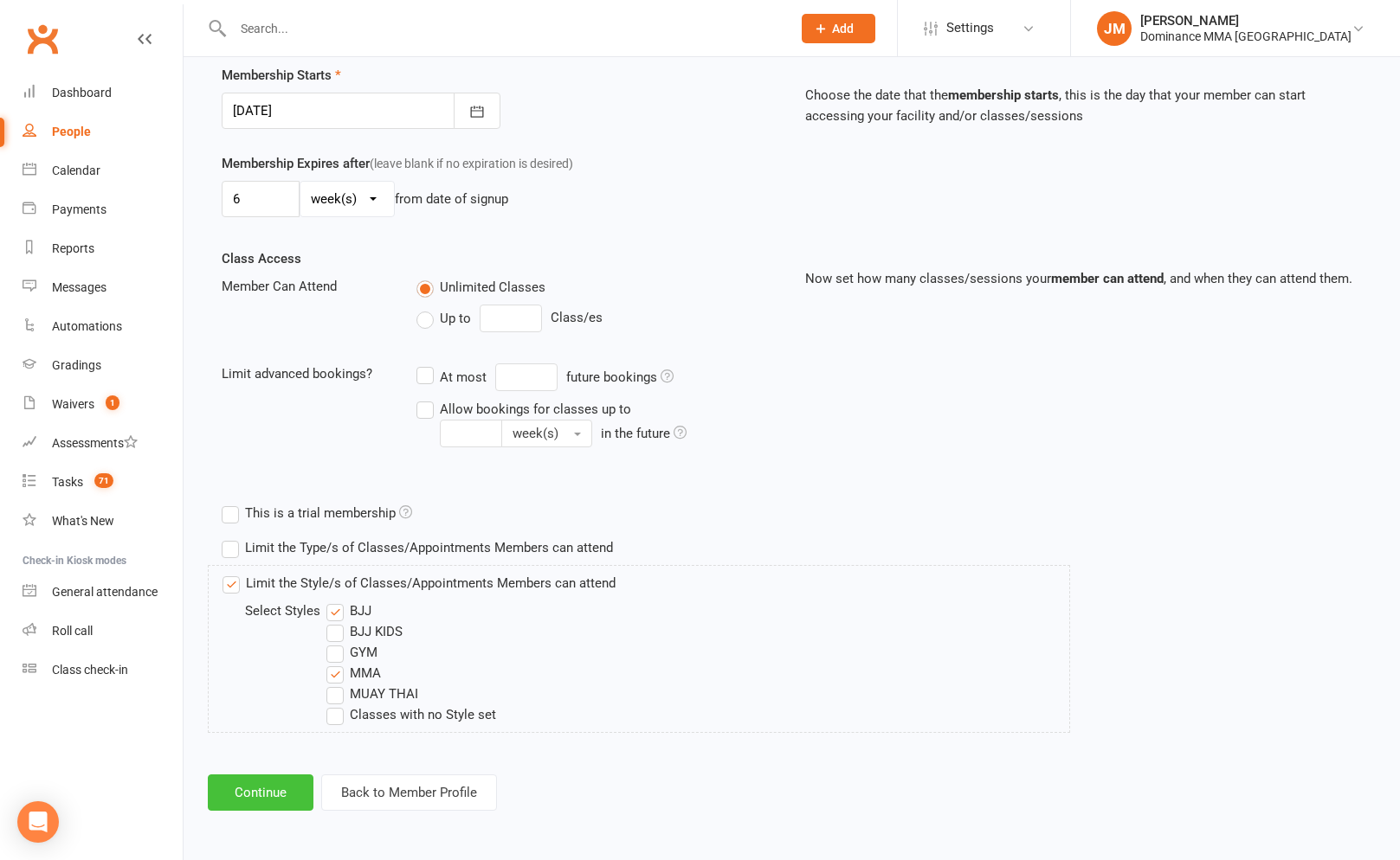
click at [286, 793] on button "Continue" at bounding box center [261, 793] width 106 height 37
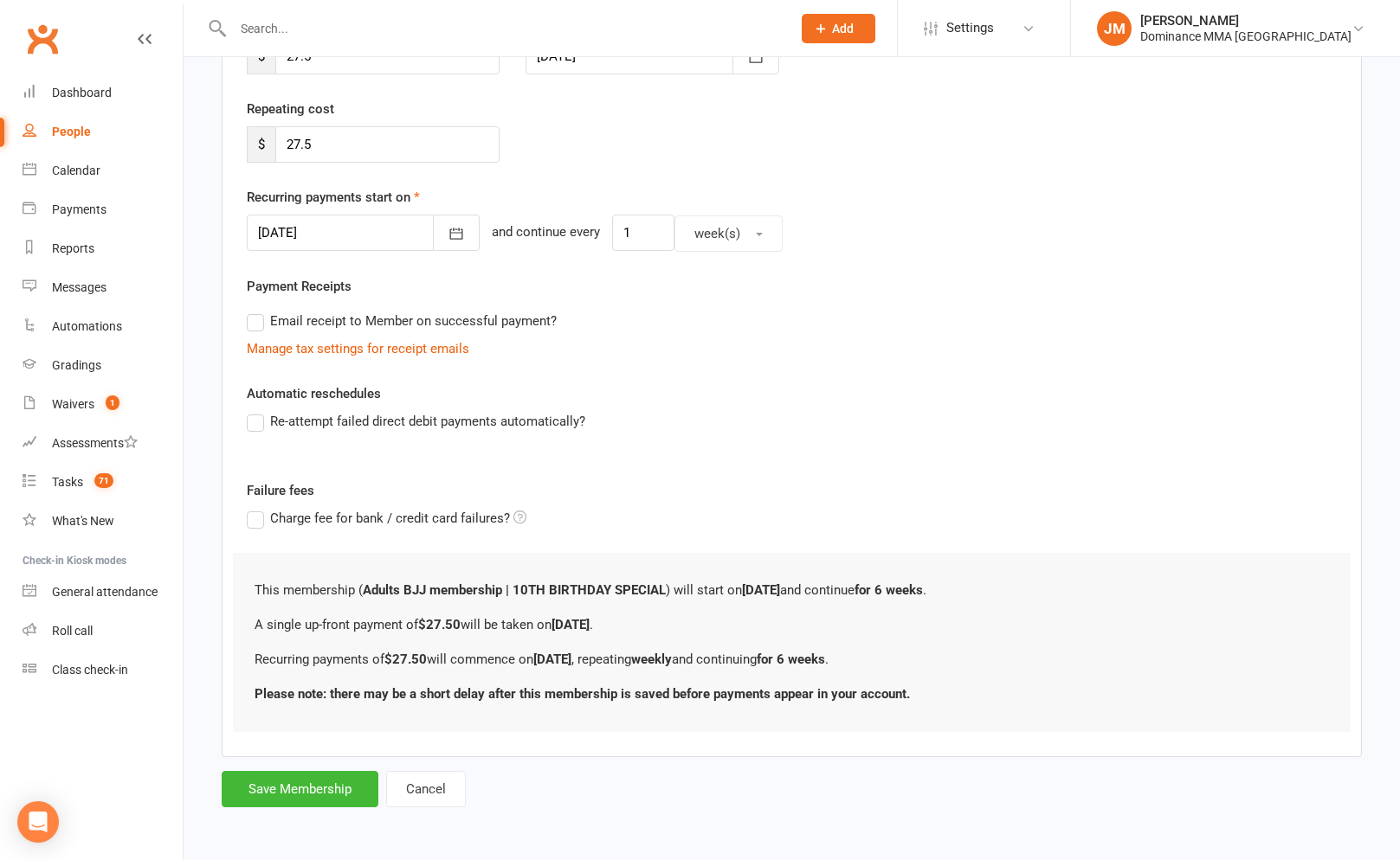
scroll to position [0, 0]
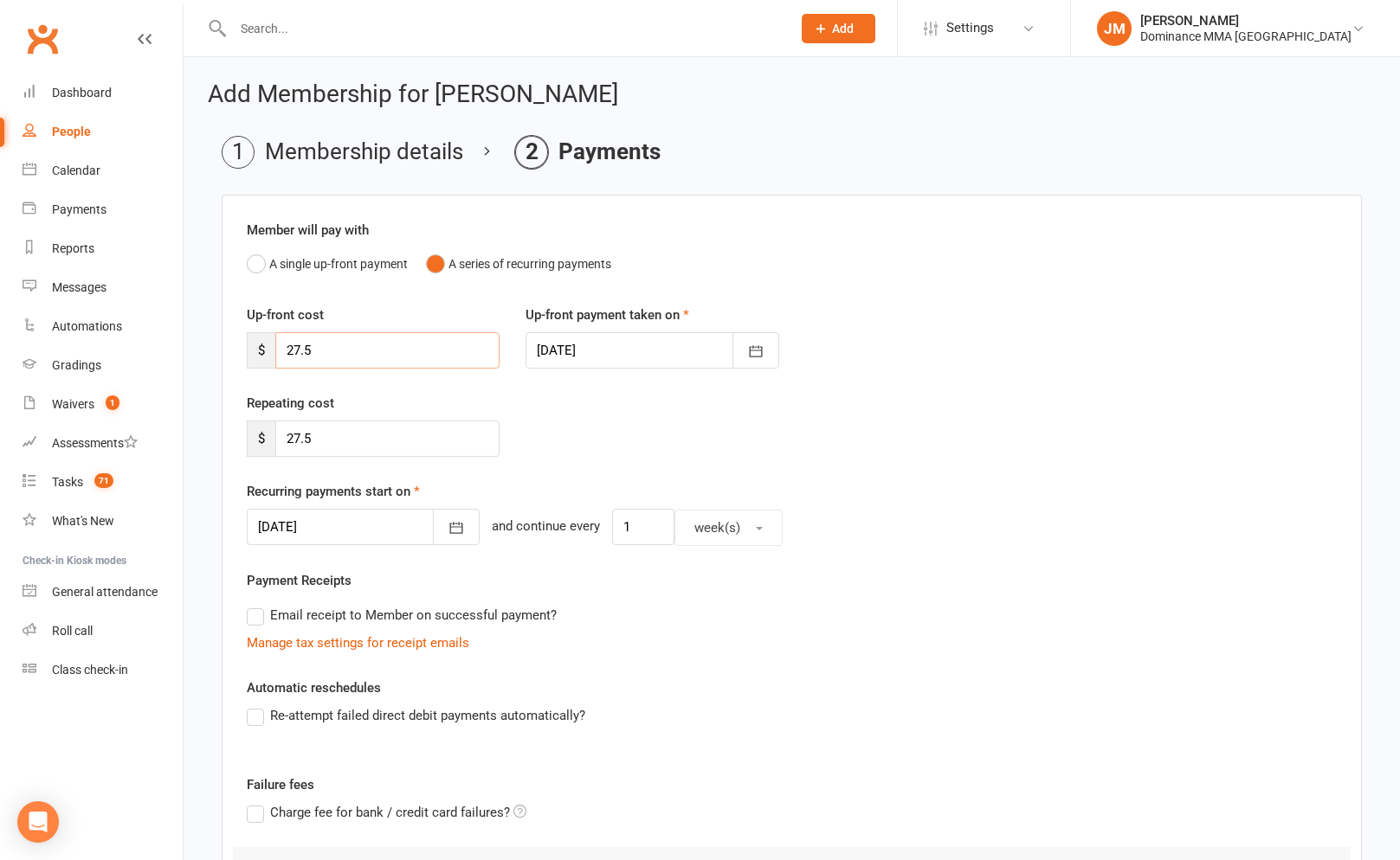
drag, startPoint x: 330, startPoint y: 351, endPoint x: 279, endPoint y: 347, distance: 51.2
click at [279, 347] on input "27.5" at bounding box center [387, 350] width 224 height 37
type input "55"
drag, startPoint x: 299, startPoint y: 432, endPoint x: 232, endPoint y: 430, distance: 67.0
click at [232, 430] on div "Member will pay with A single up-front payment A series of recurring payments U…" at bounding box center [791, 623] width 1140 height 856
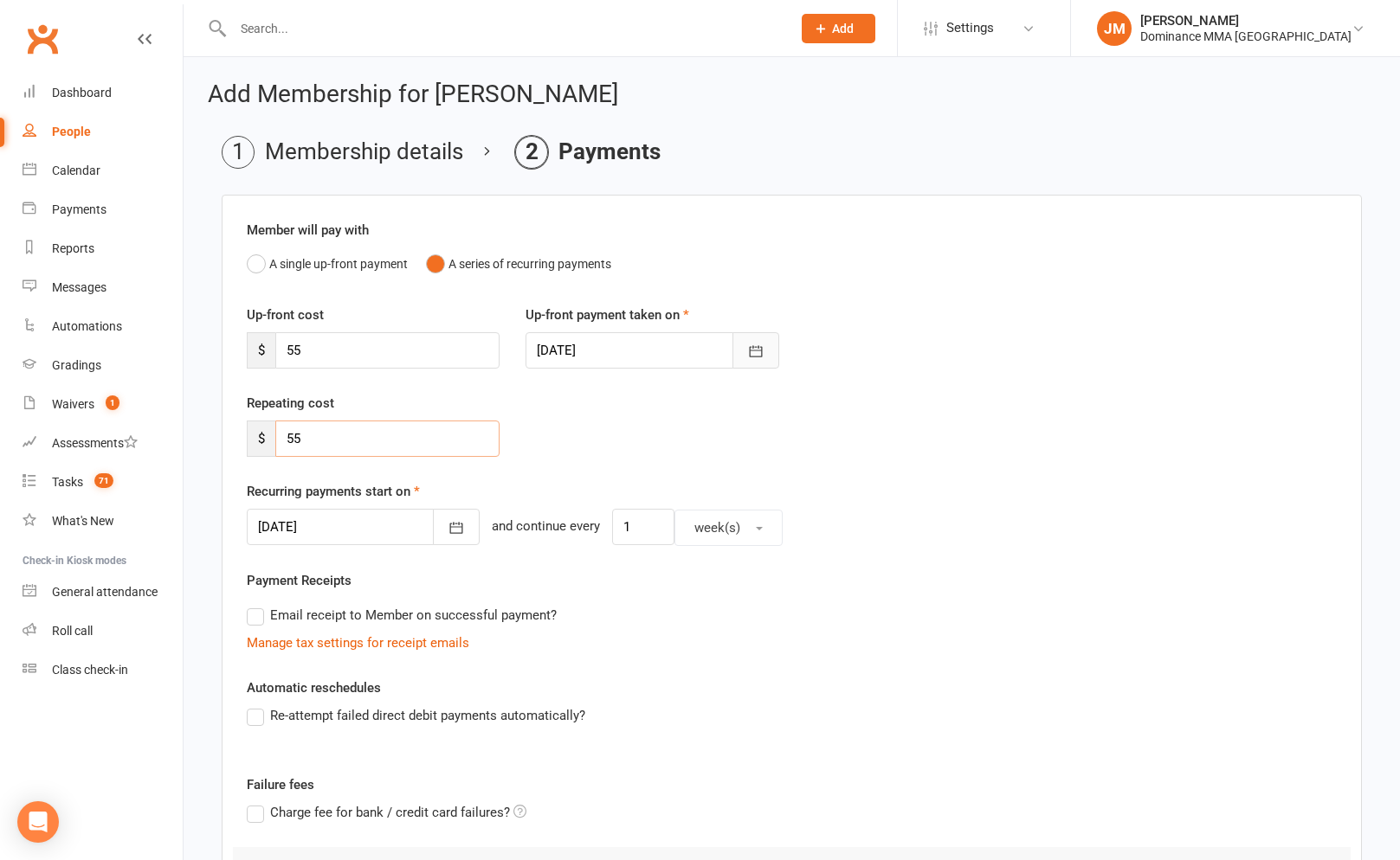
type input "55"
click at [756, 354] on icon "button" at bounding box center [756, 351] width 17 height 17
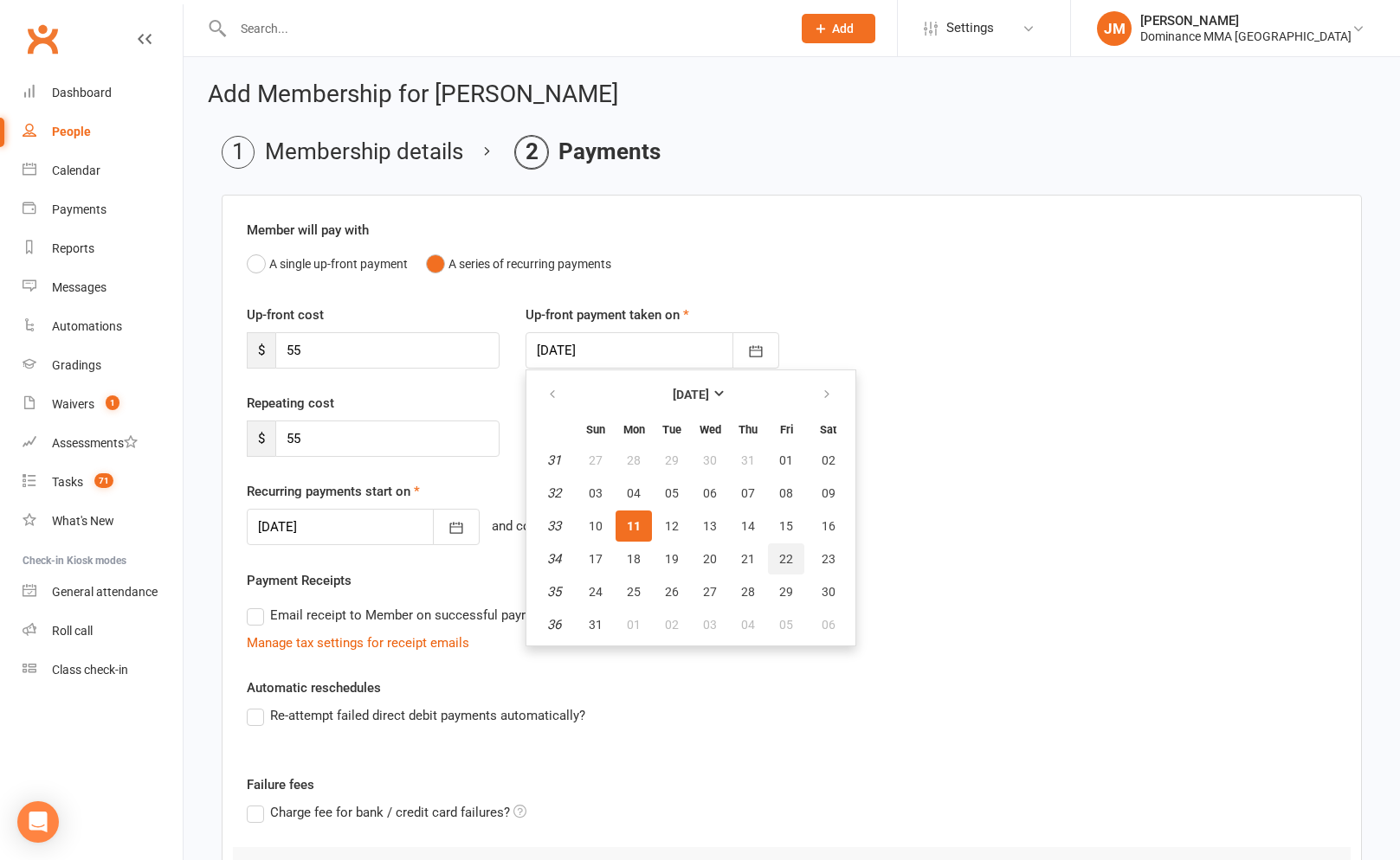
click at [782, 560] on span "22" at bounding box center [785, 558] width 13 height 13
type input "22 Aug 2025"
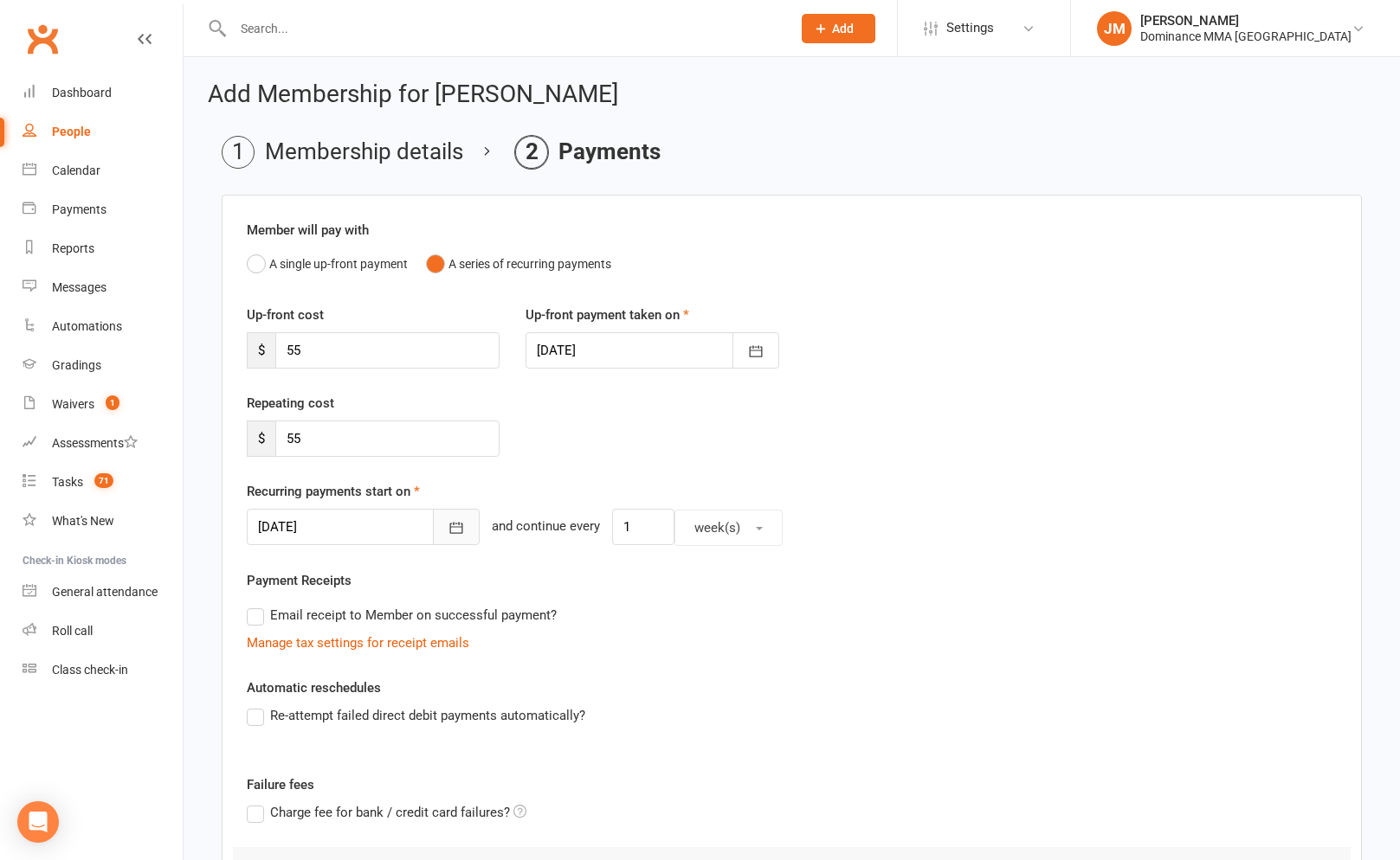
click at [447, 530] on icon "button" at bounding box center [455, 528] width 17 height 17
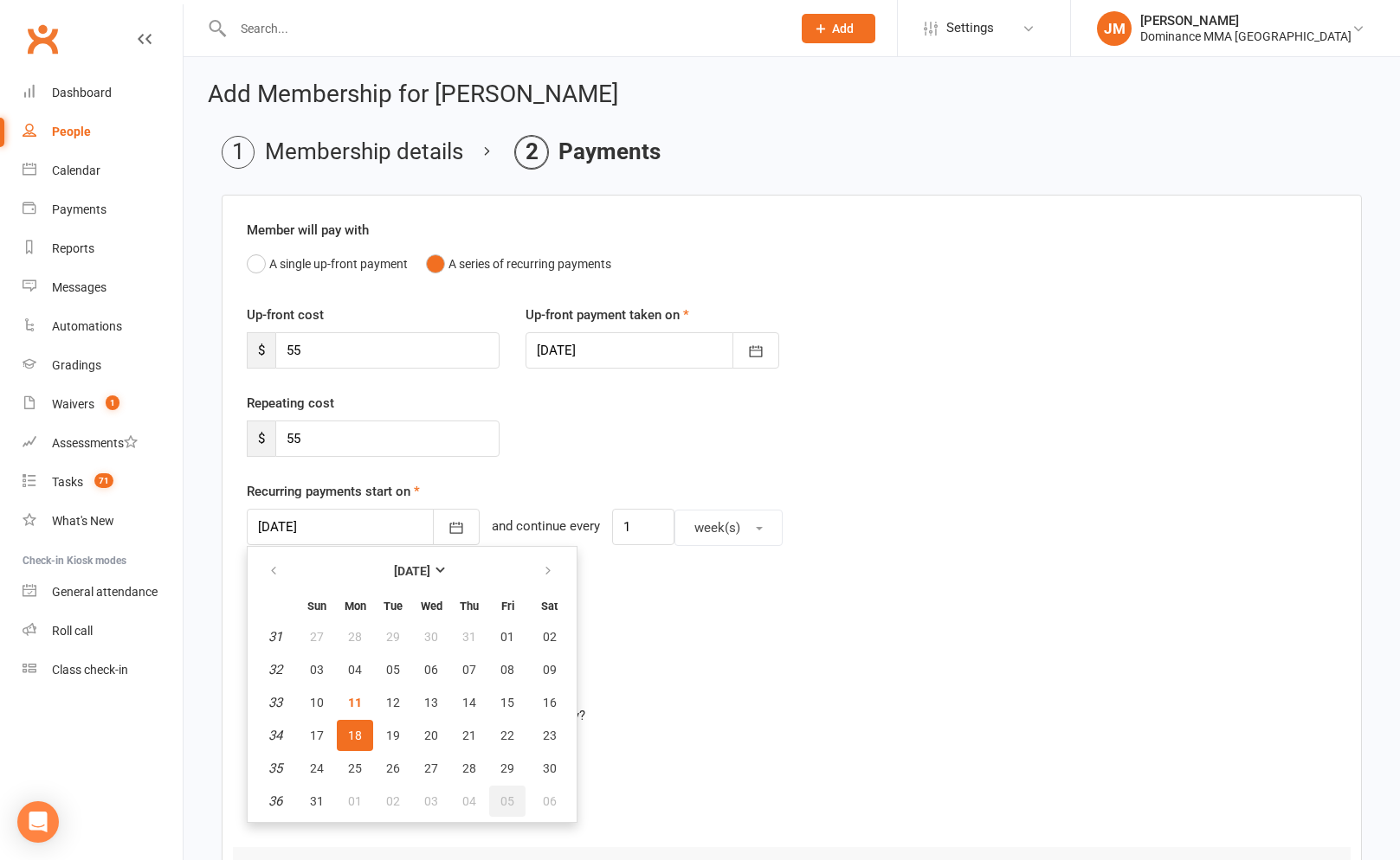
click at [506, 797] on span "05" at bounding box center [506, 801] width 13 height 13
type input "05 Sep 2025"
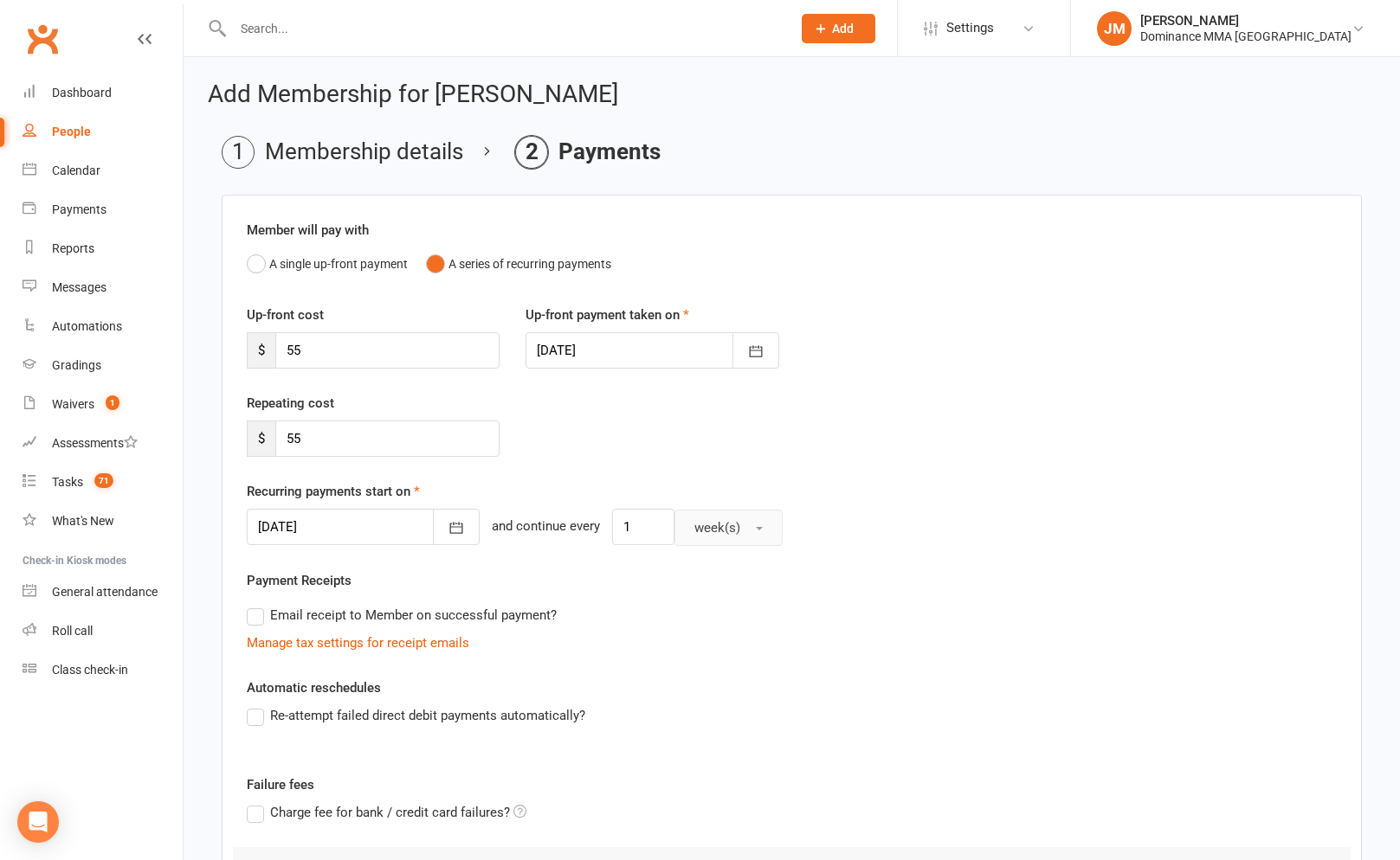
click at [695, 531] on span "week(s)" at bounding box center [717, 528] width 46 height 15
drag, startPoint x: 622, startPoint y: 531, endPoint x: 586, endPoint y: 530, distance: 36.0
click at [612, 530] on input "1" at bounding box center [644, 527] width 63 height 37
click at [612, 523] on input "1" at bounding box center [644, 527] width 63 height 37
type input "2"
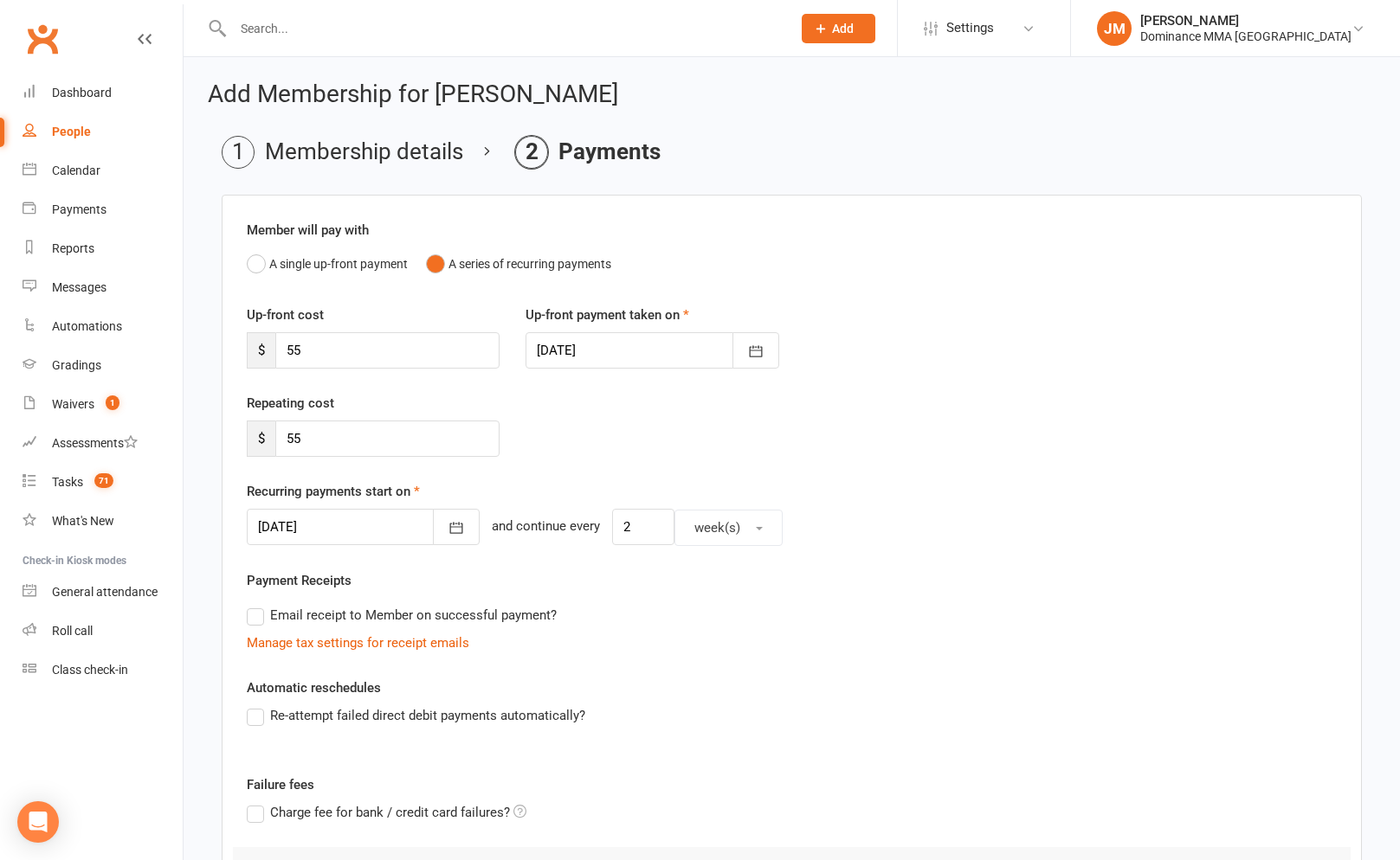
click at [668, 580] on div "Payment Receipts Email receipt to Member on successful payment? Manage tax sett…" at bounding box center [791, 612] width 1090 height 83
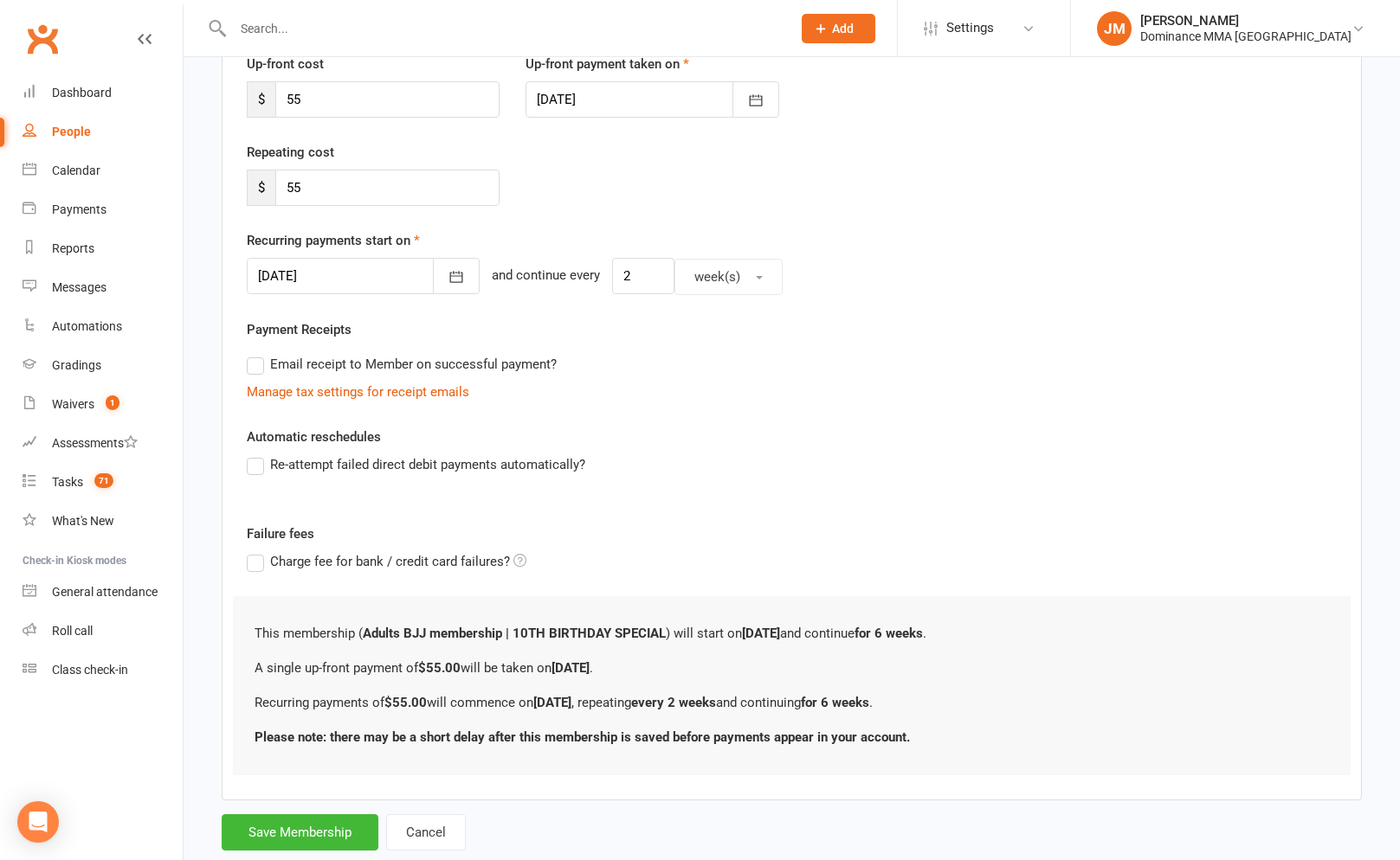
scroll to position [294, 0]
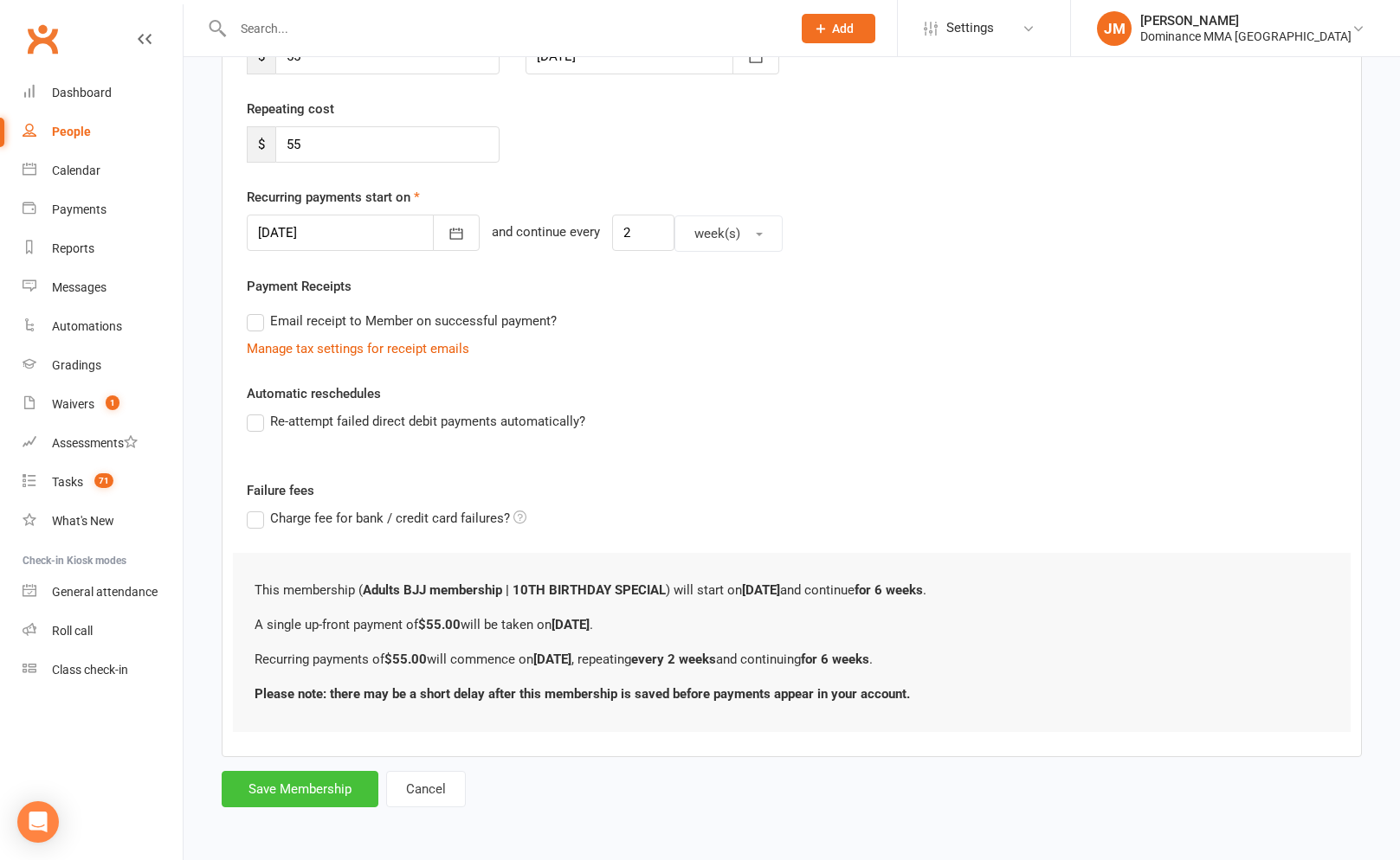
click at [315, 785] on button "Save Membership" at bounding box center [299, 789] width 157 height 37
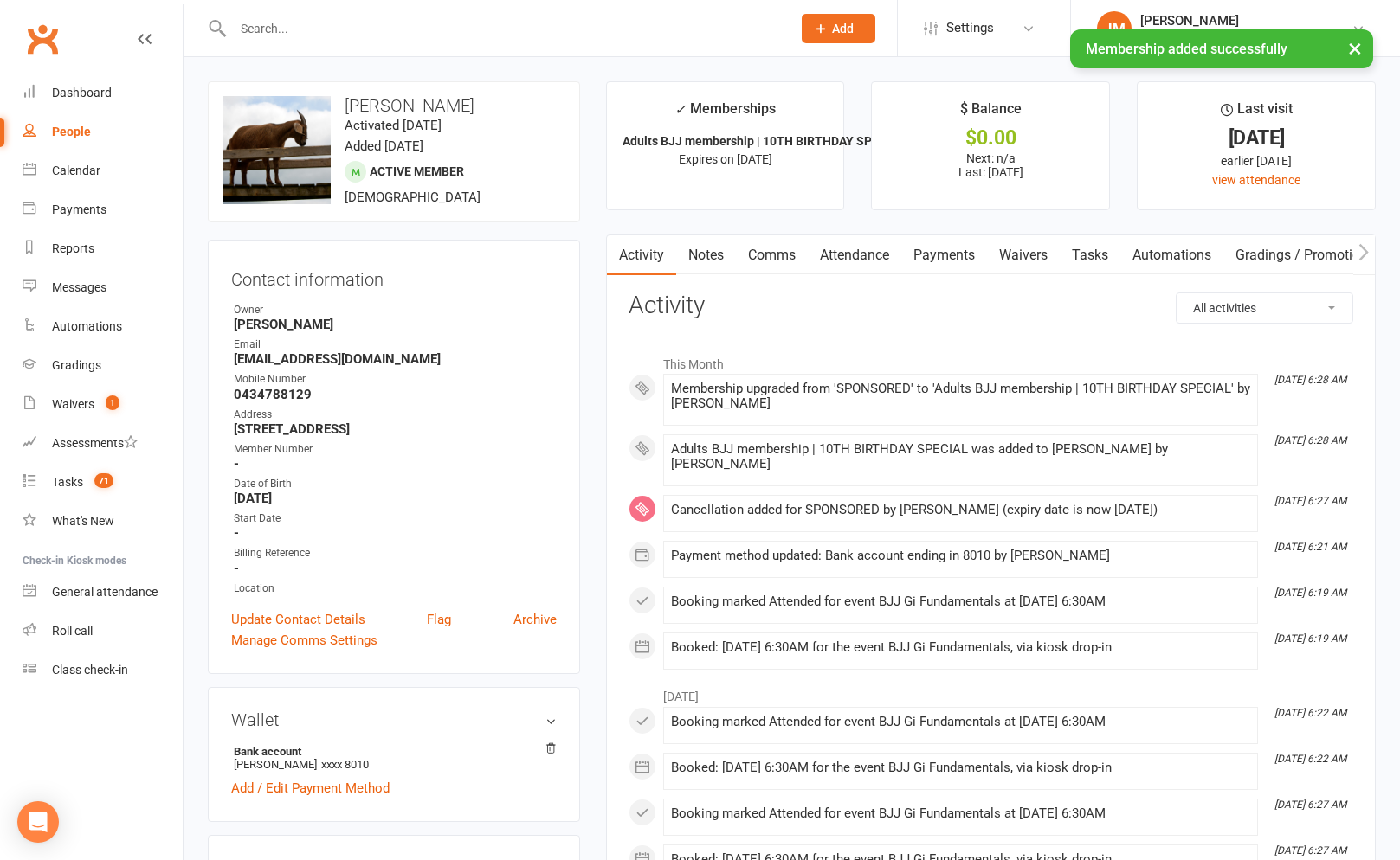
click at [954, 239] on link "Payments" at bounding box center [945, 255] width 86 height 39
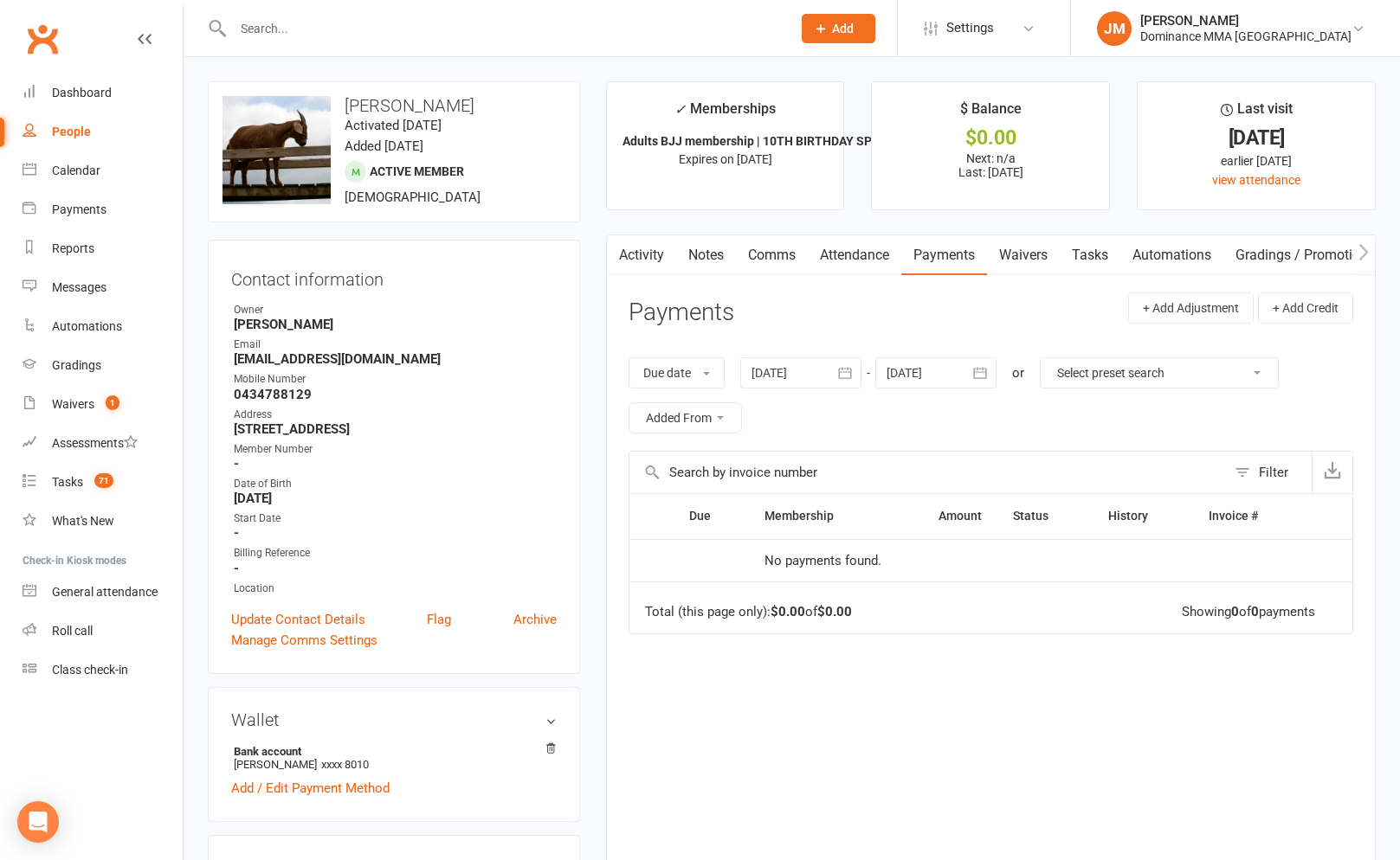
click at [930, 261] on link "Payments" at bounding box center [945, 255] width 86 height 39
click at [886, 260] on link "Attendance" at bounding box center [854, 255] width 93 height 39
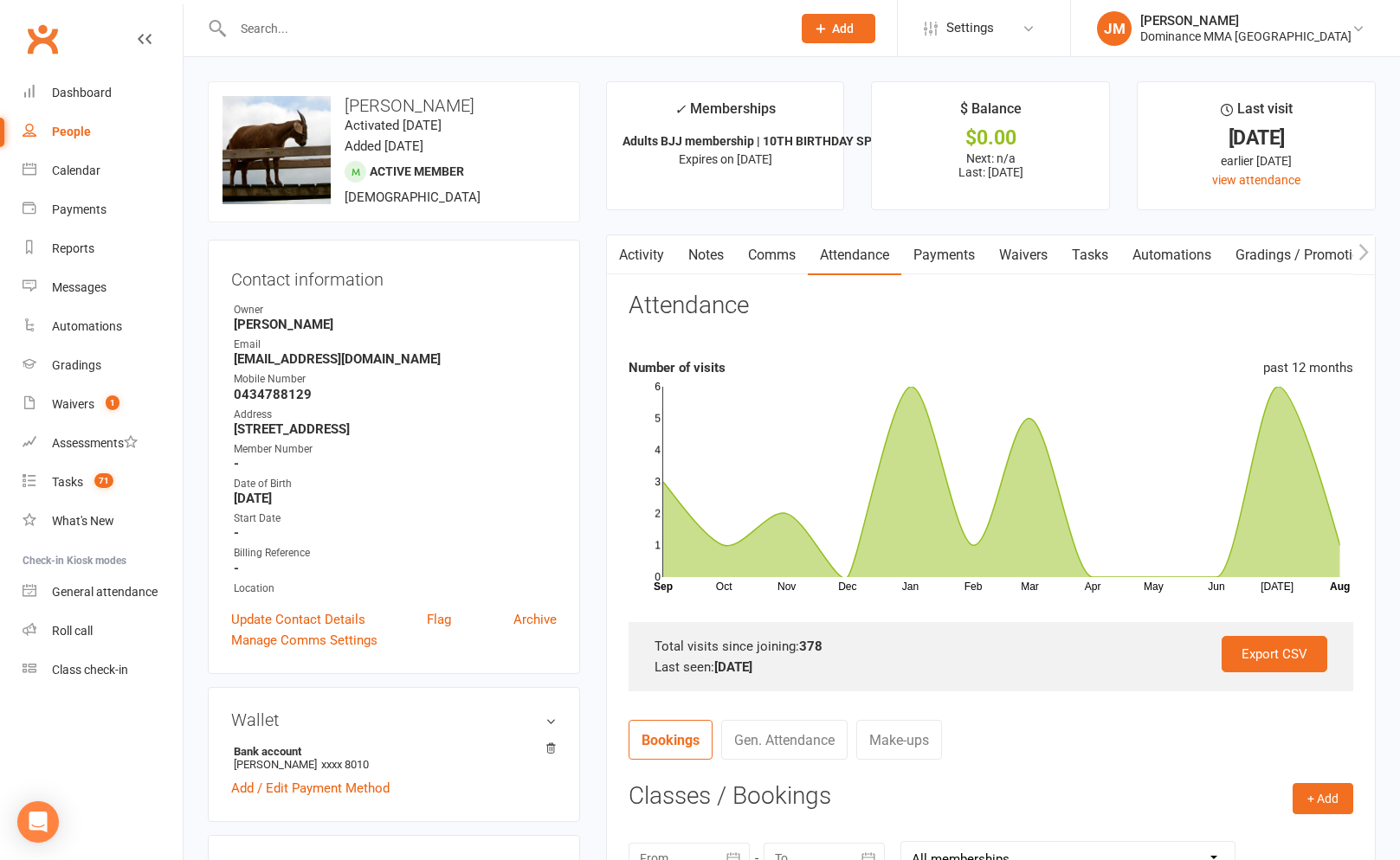
click at [942, 251] on link "Payments" at bounding box center [945, 255] width 86 height 39
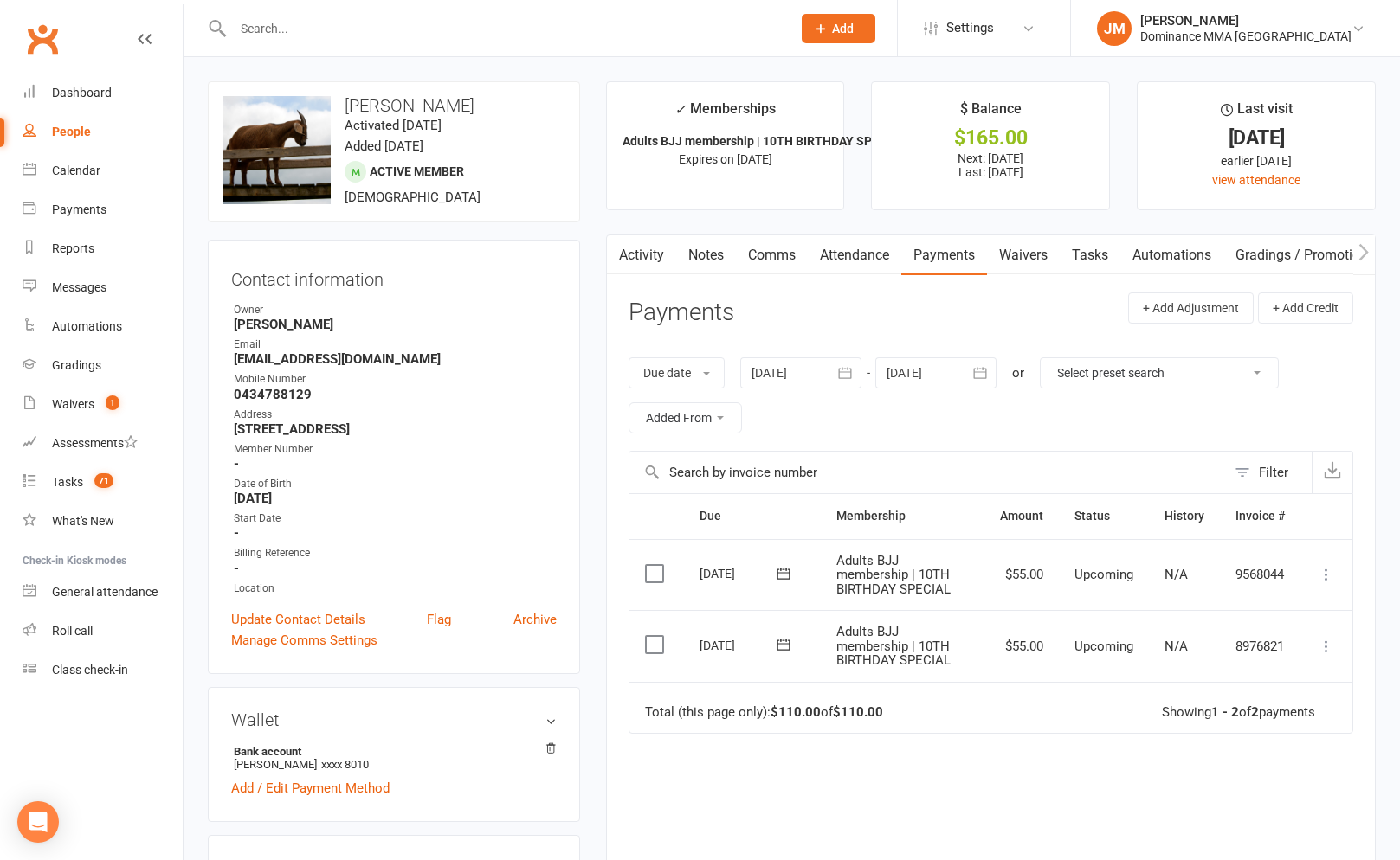
click at [982, 369] on icon "button" at bounding box center [980, 373] width 17 height 17
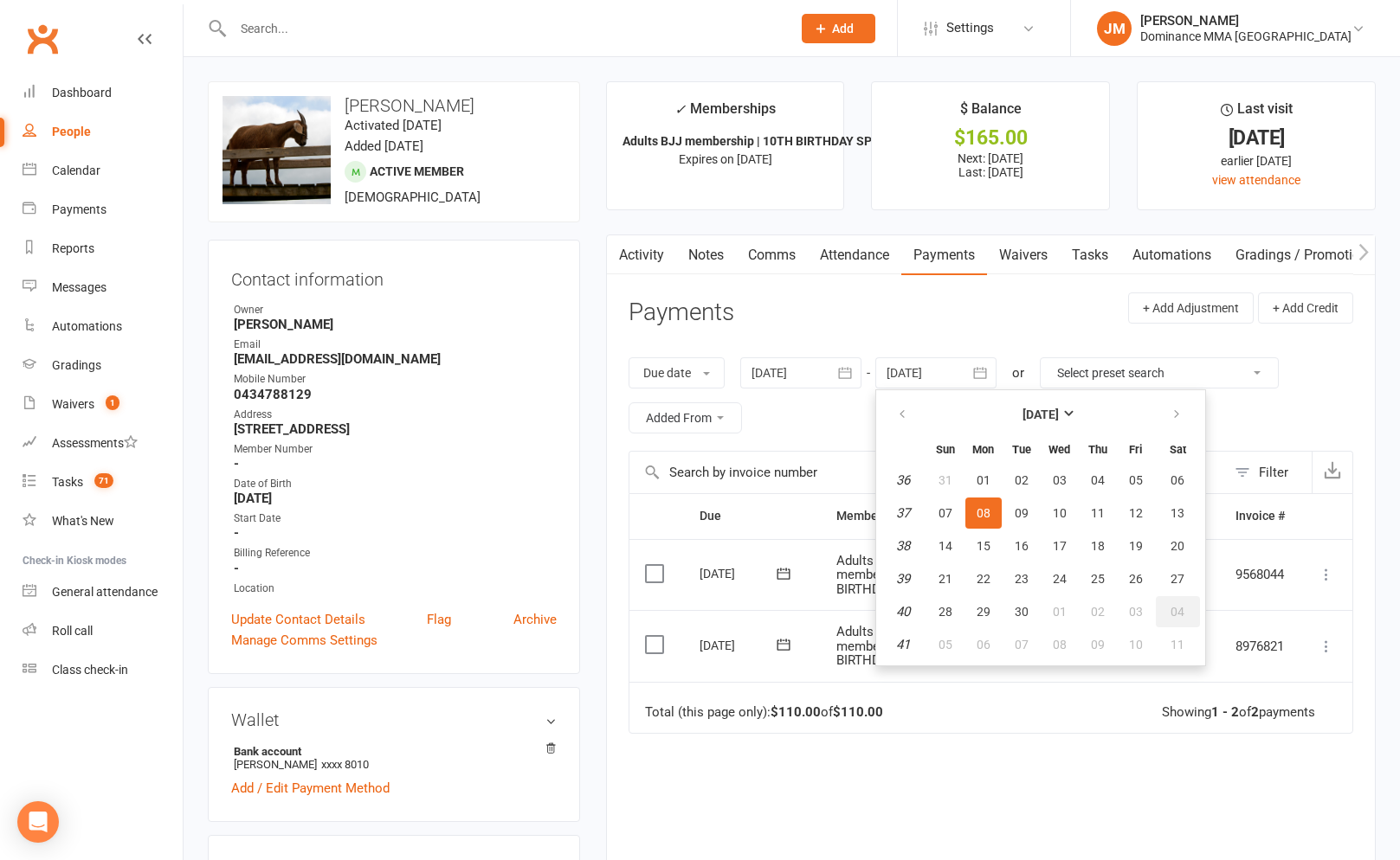
click at [1157, 617] on button "04" at bounding box center [1178, 612] width 44 height 31
type input "04 Oct 2025"
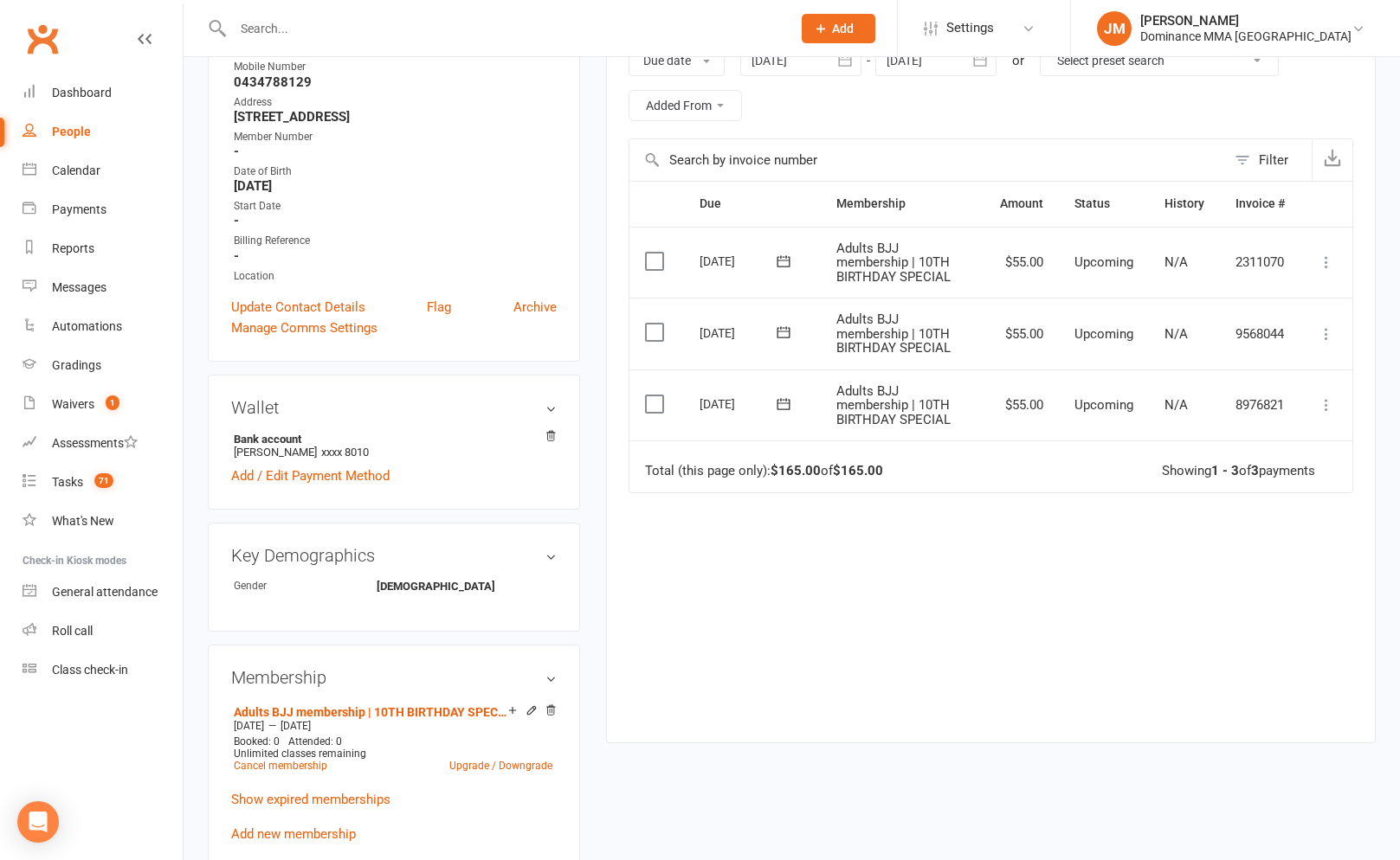
scroll to position [351, 0]
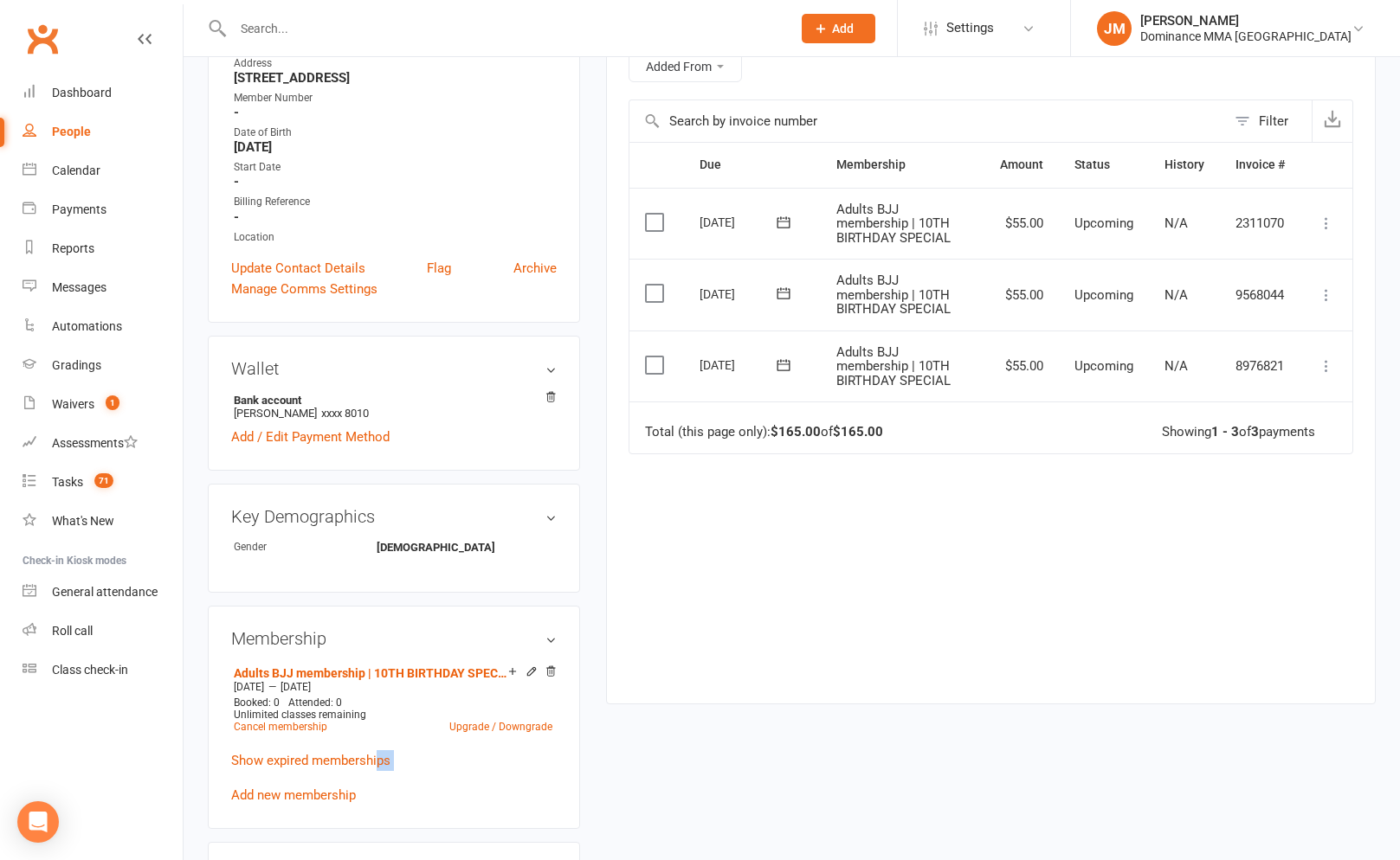
drag, startPoint x: 380, startPoint y: 757, endPoint x: 487, endPoint y: 771, distance: 107.9
click at [488, 770] on div "Adults BJJ membership | 10TH BIRTHDAY SPECIAL Aug 11 2025 — Sep 21 2025 Booked:…" at bounding box center [393, 733] width 325 height 144
click at [304, 794] on link "Add new membership" at bounding box center [293, 795] width 125 height 15
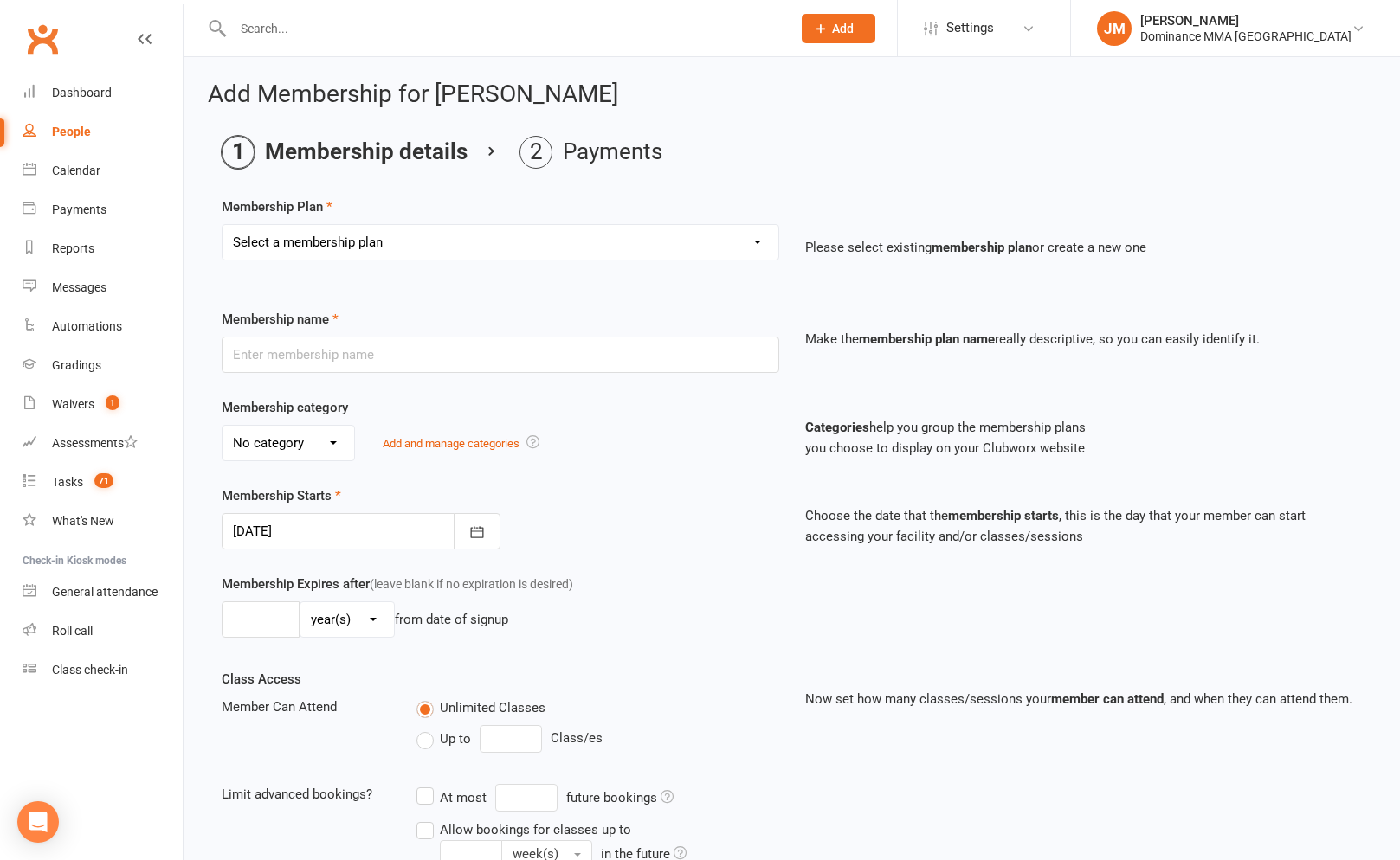
click at [497, 253] on select "Select a membership plan Create new Membership Plan Sponsored MT or BJJ gear pa…" at bounding box center [500, 242] width 556 height 35
select select "12"
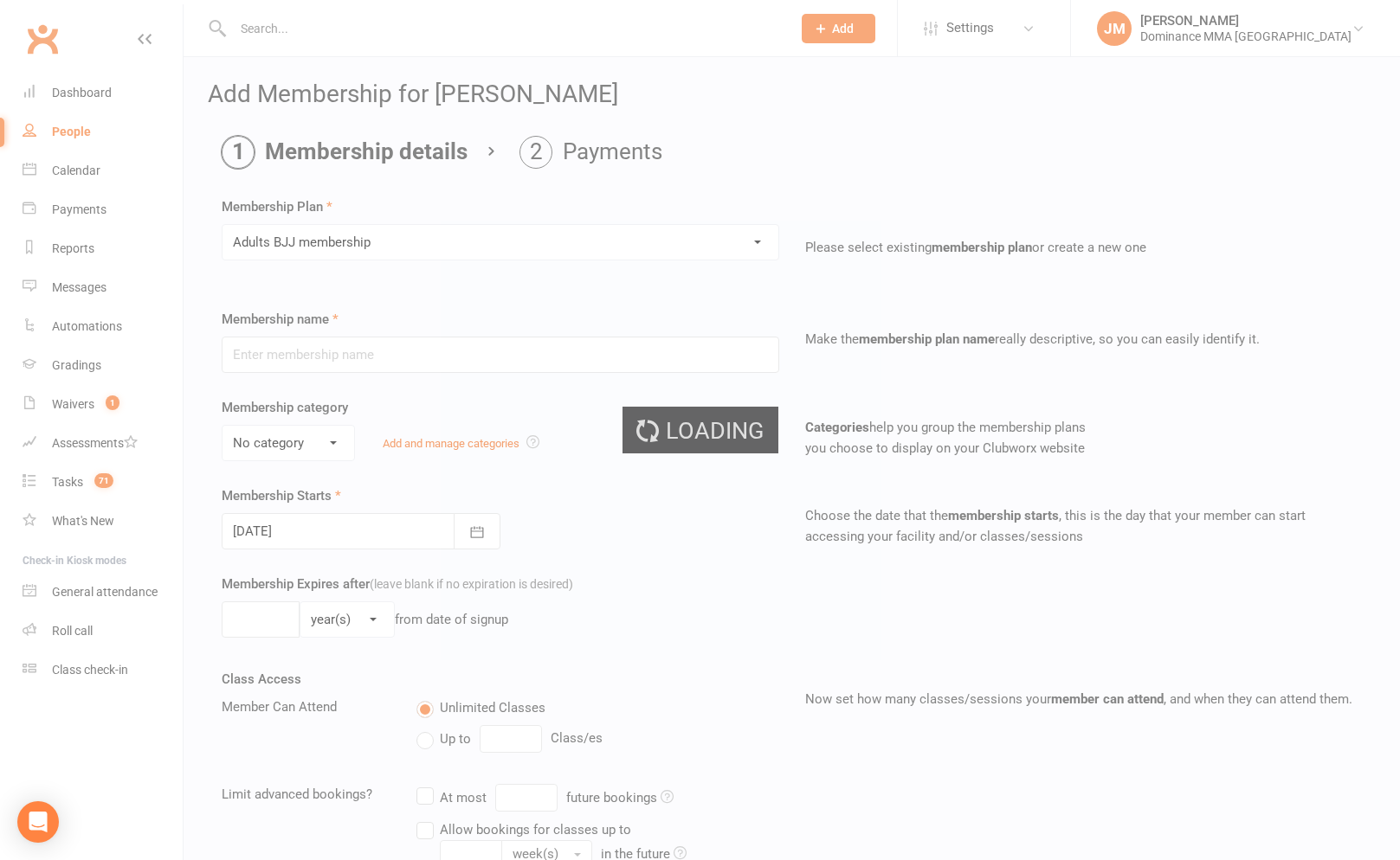
type input "Adults BJJ membership"
select select "0"
type input "0"
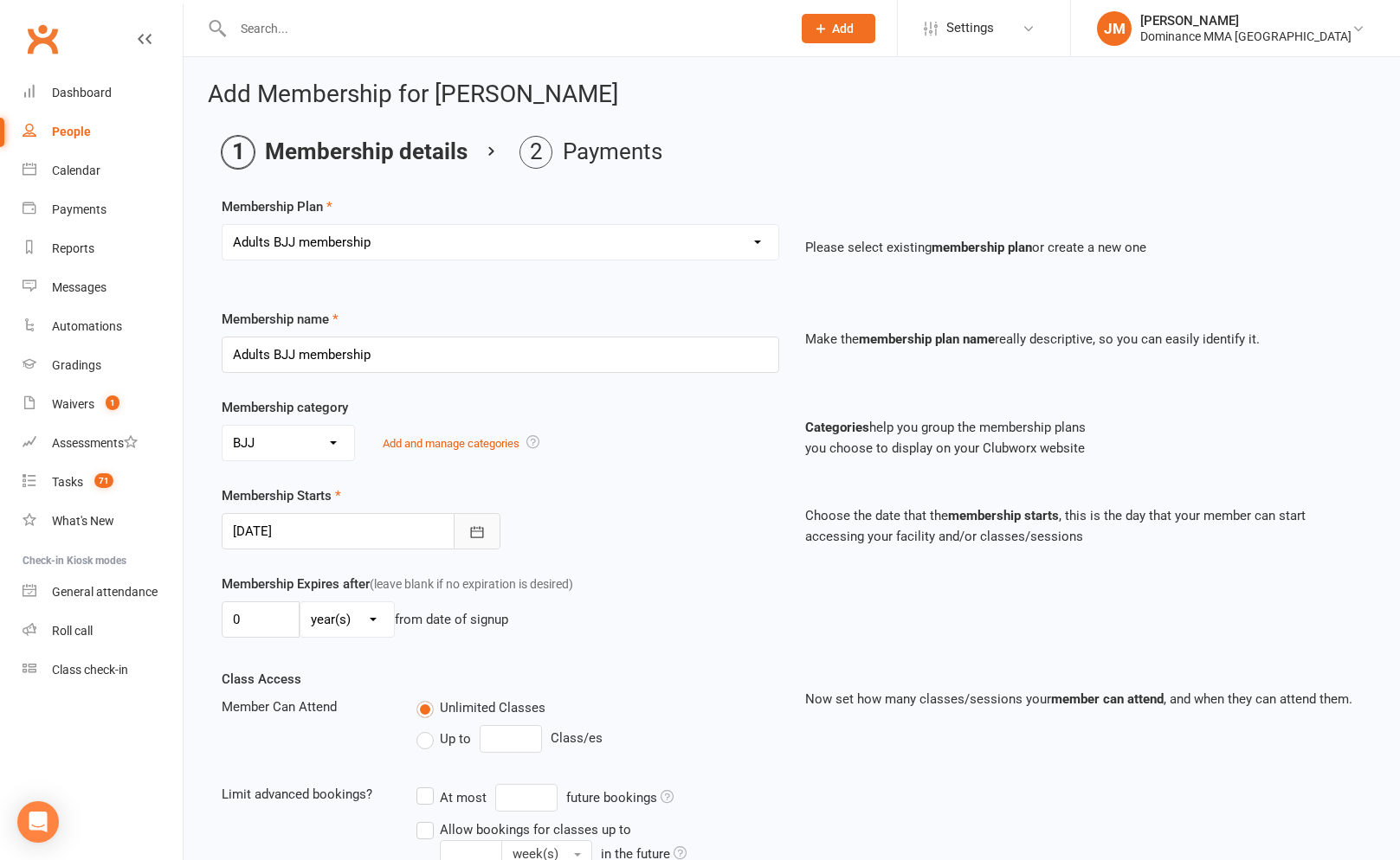
click at [469, 529] on icon "button" at bounding box center [477, 531] width 17 height 17
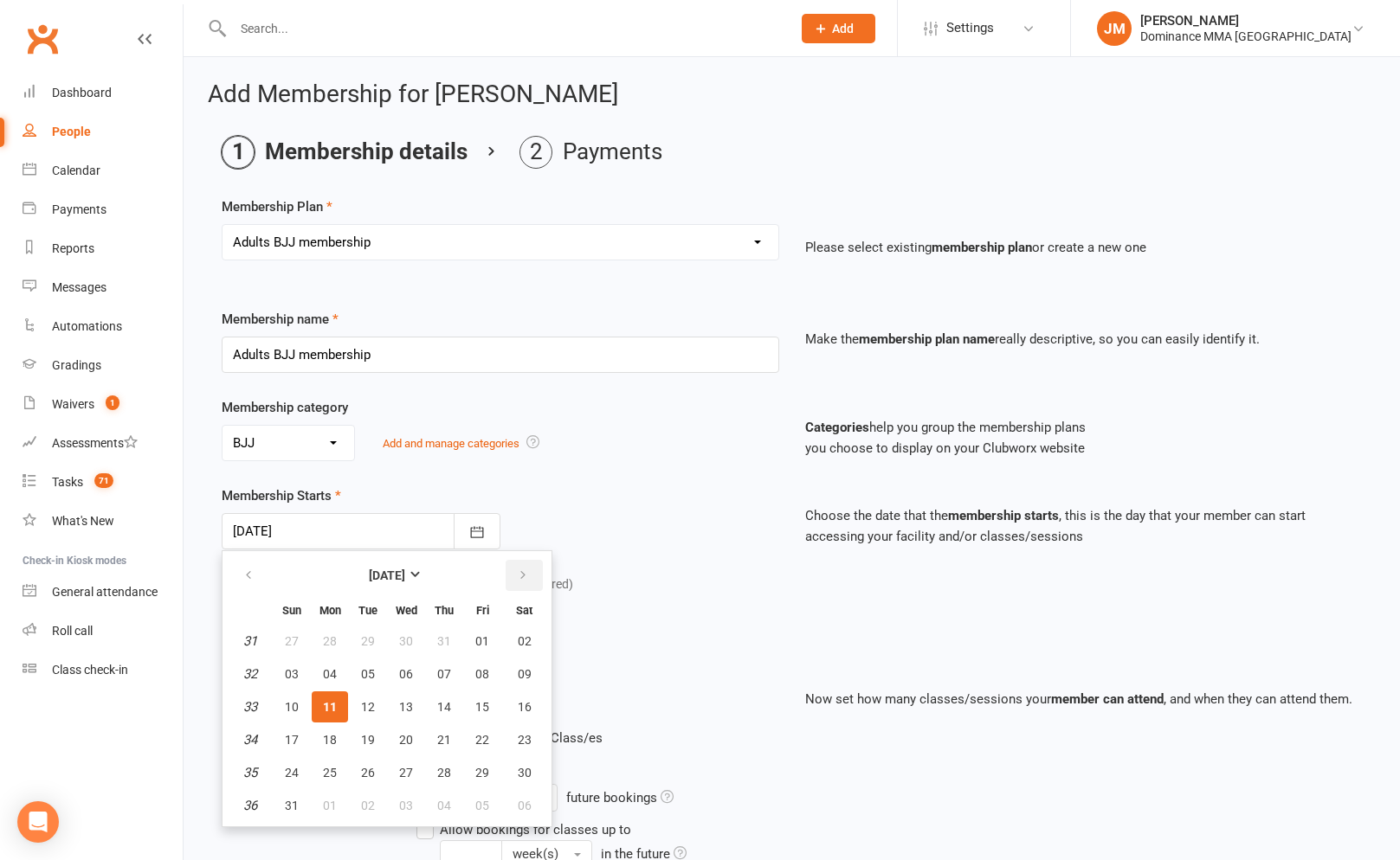
click at [520, 580] on icon "button" at bounding box center [523, 575] width 13 height 13
click at [316, 743] on button "22" at bounding box center [330, 740] width 37 height 31
type input "22 Sep 2025"
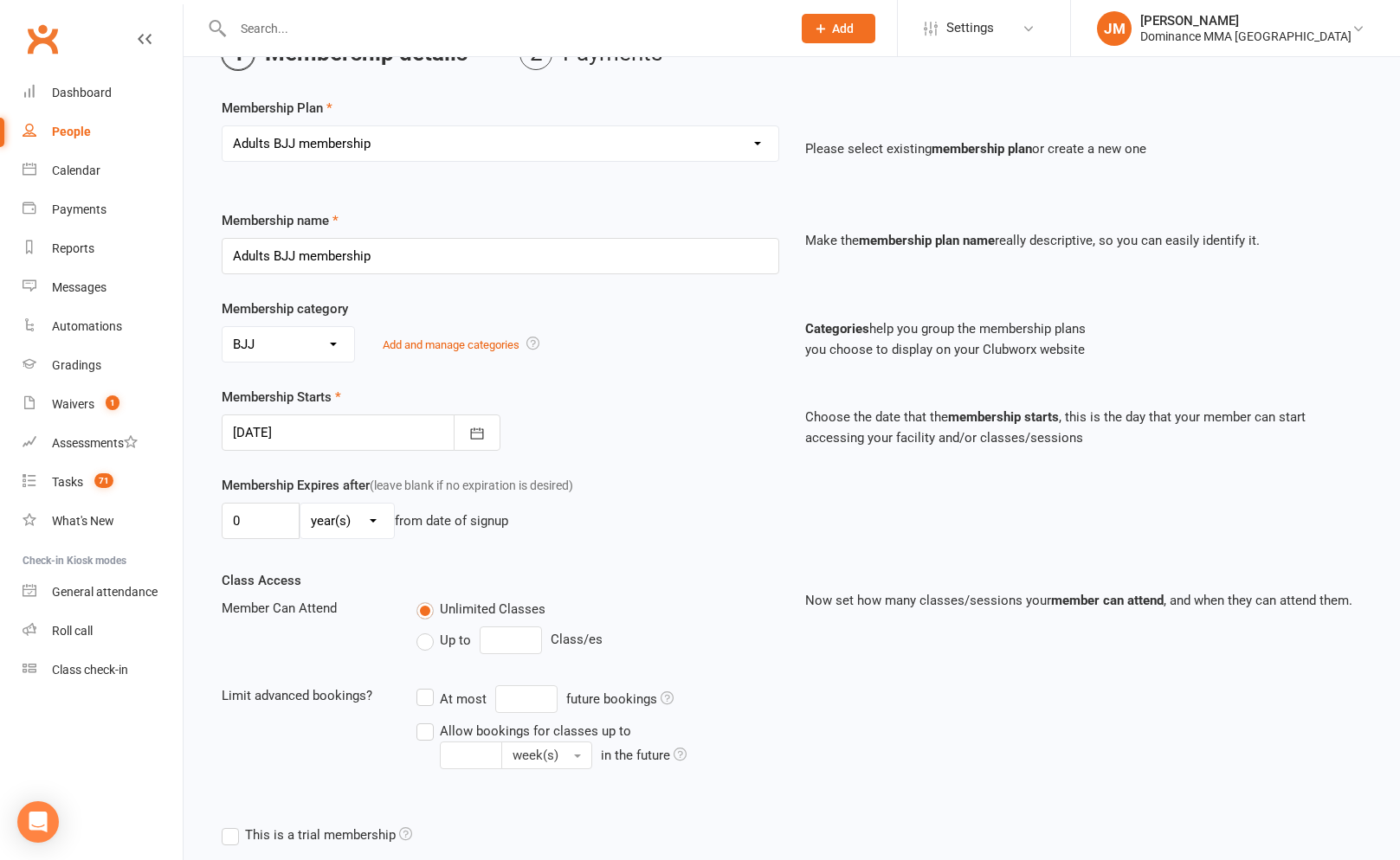
scroll to position [408, 0]
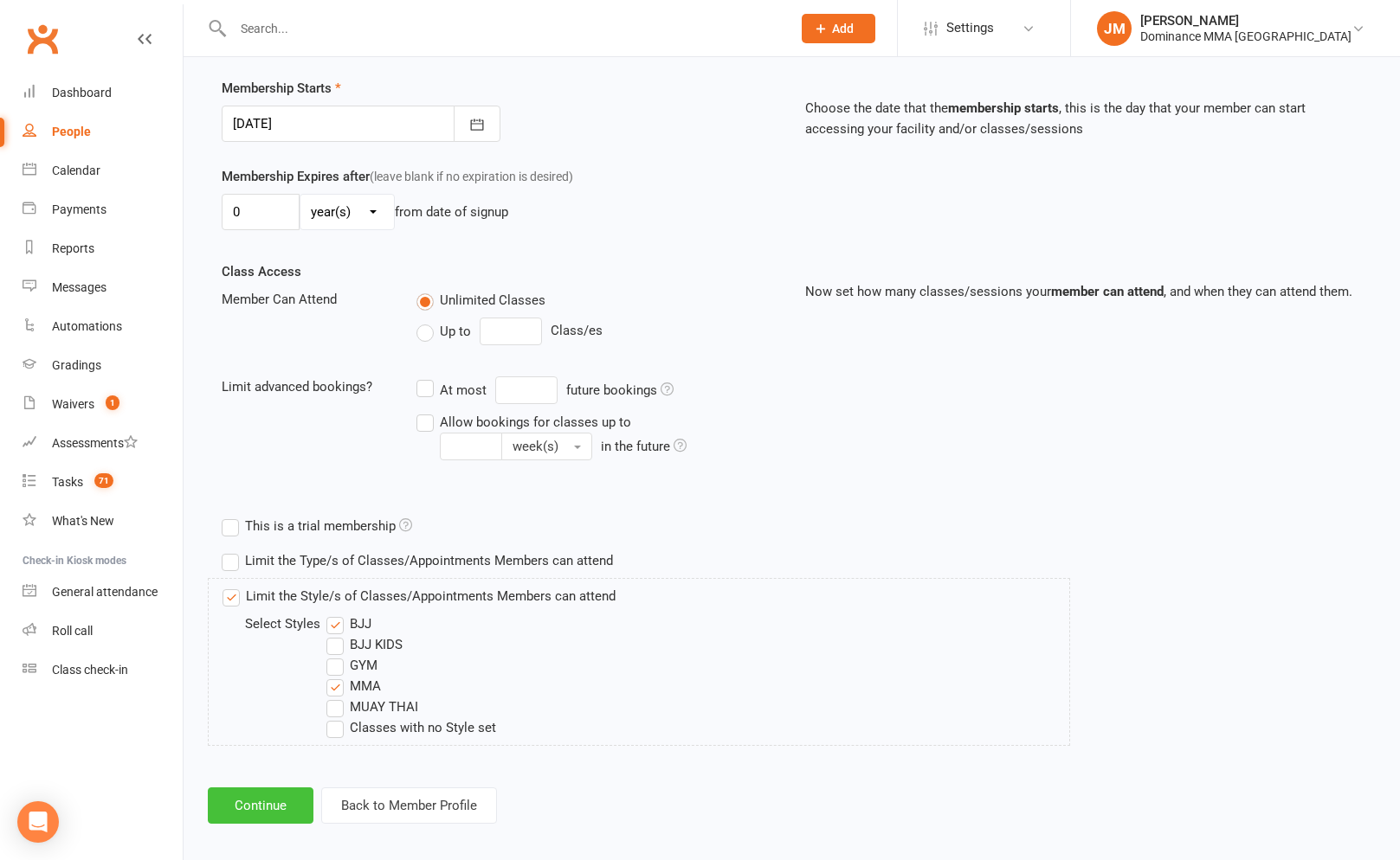
click at [281, 799] on button "Continue" at bounding box center [261, 805] width 106 height 37
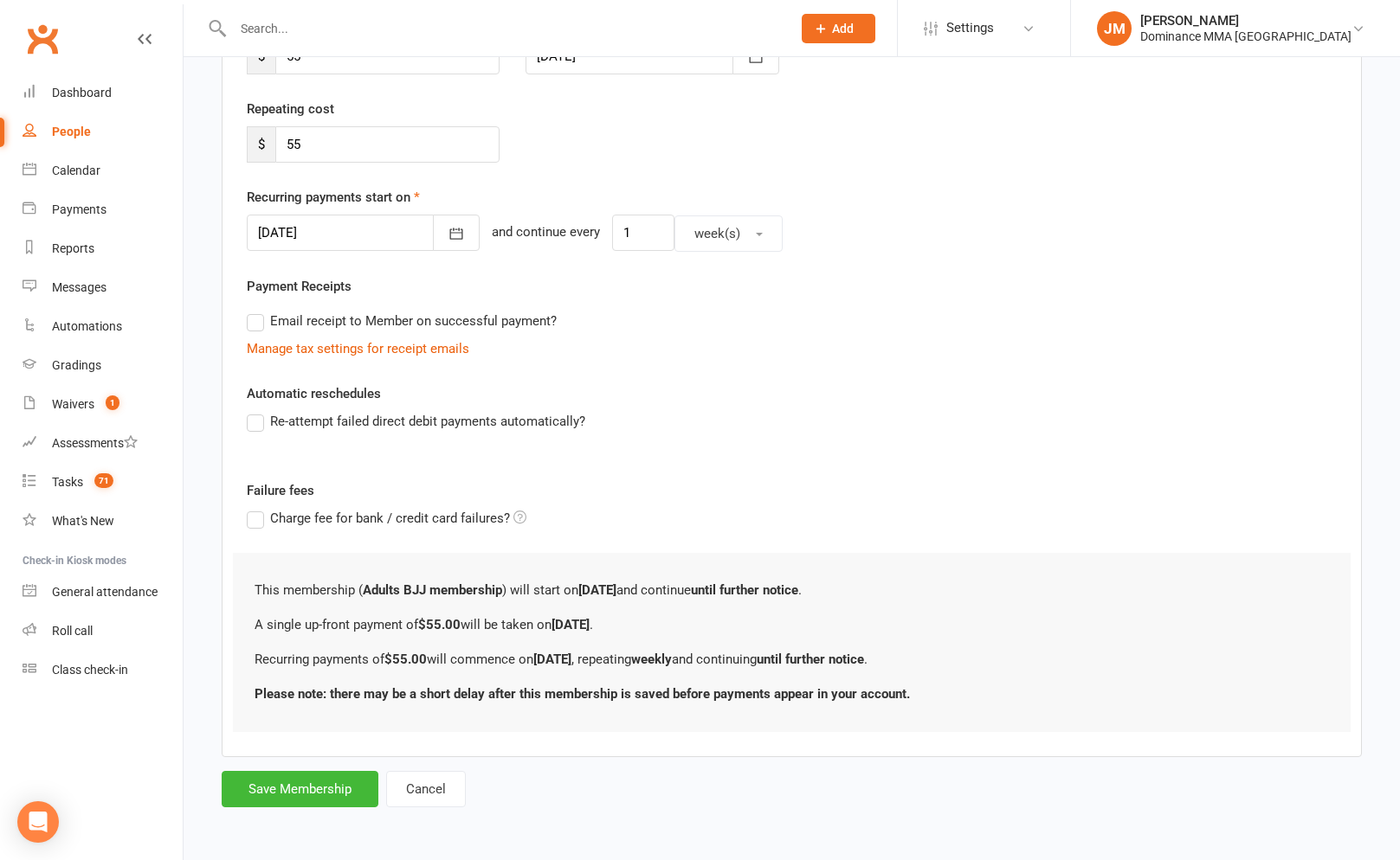
scroll to position [0, 0]
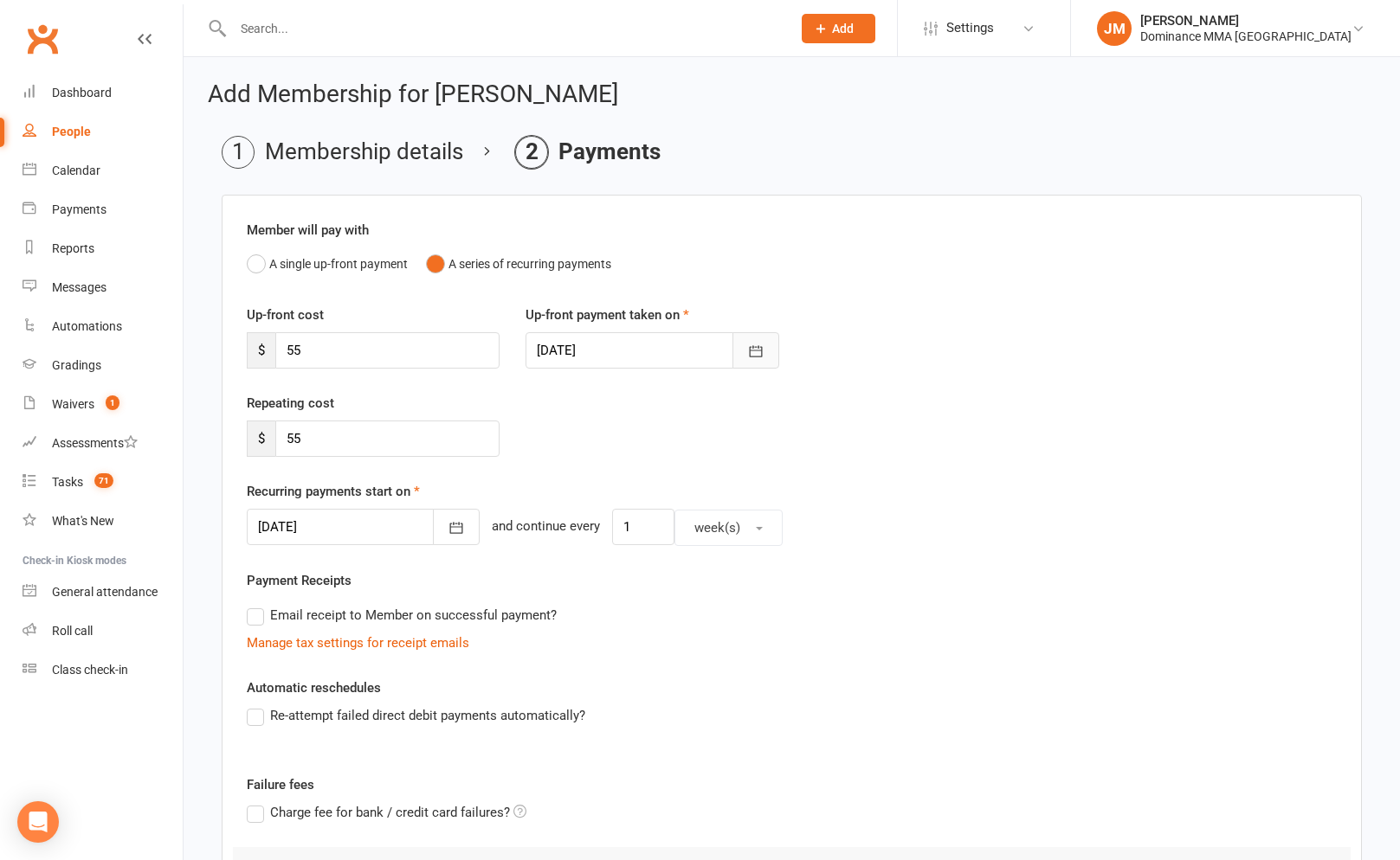
click at [748, 356] on icon "button" at bounding box center [756, 351] width 17 height 17
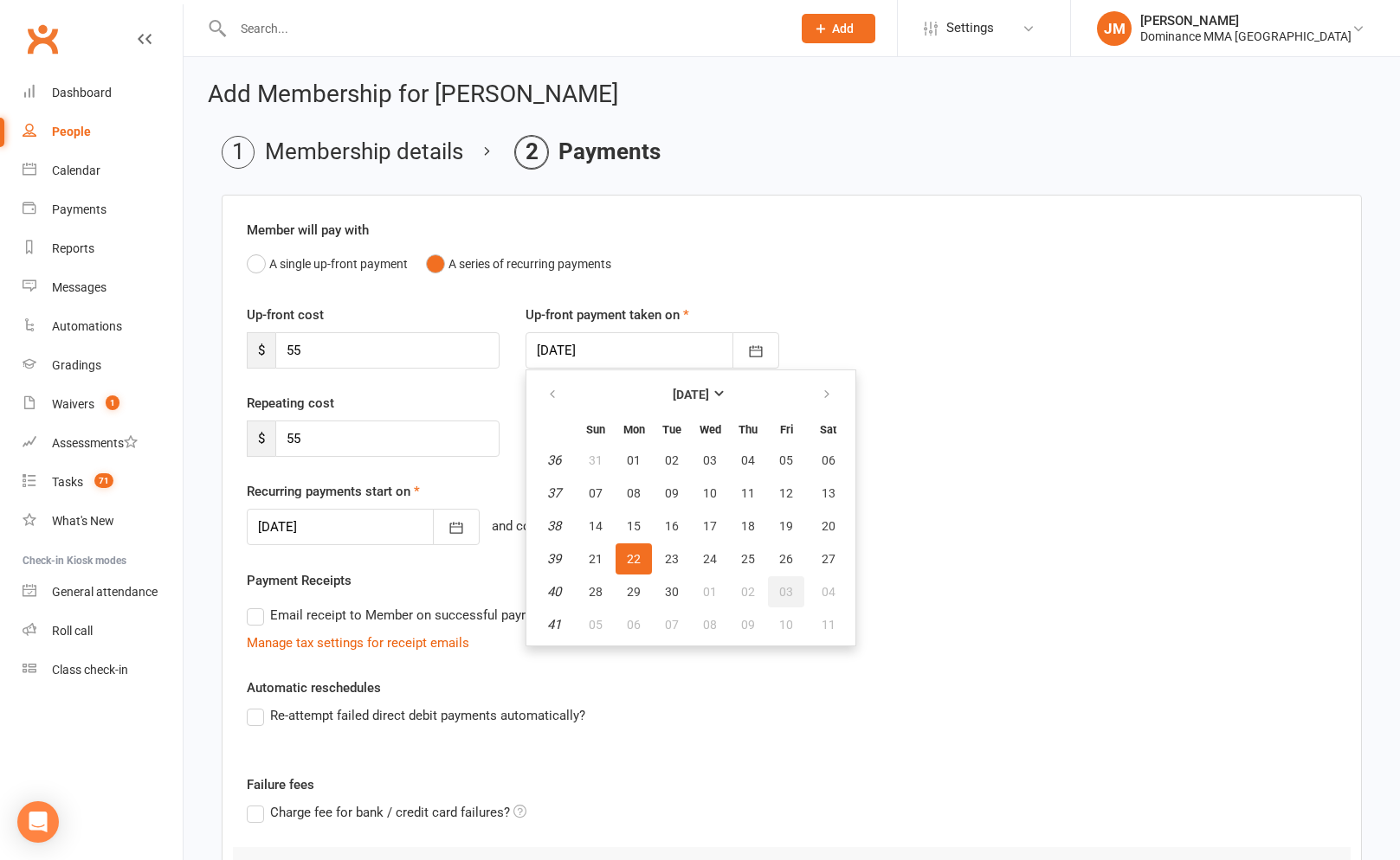
click at [783, 590] on span "03" at bounding box center [785, 591] width 13 height 13
type input "03 Oct 2025"
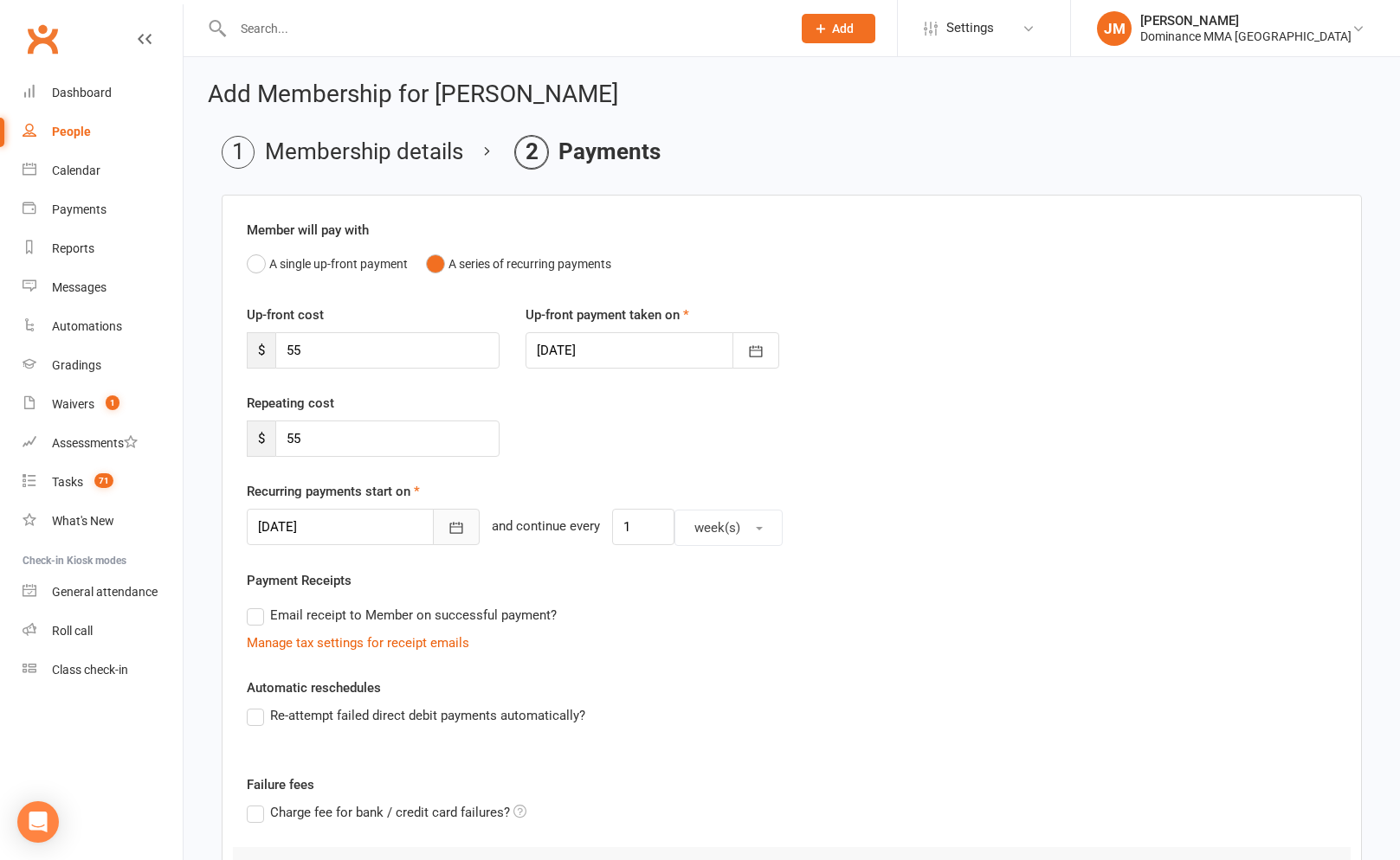
click at [433, 518] on button "button" at bounding box center [456, 527] width 47 height 37
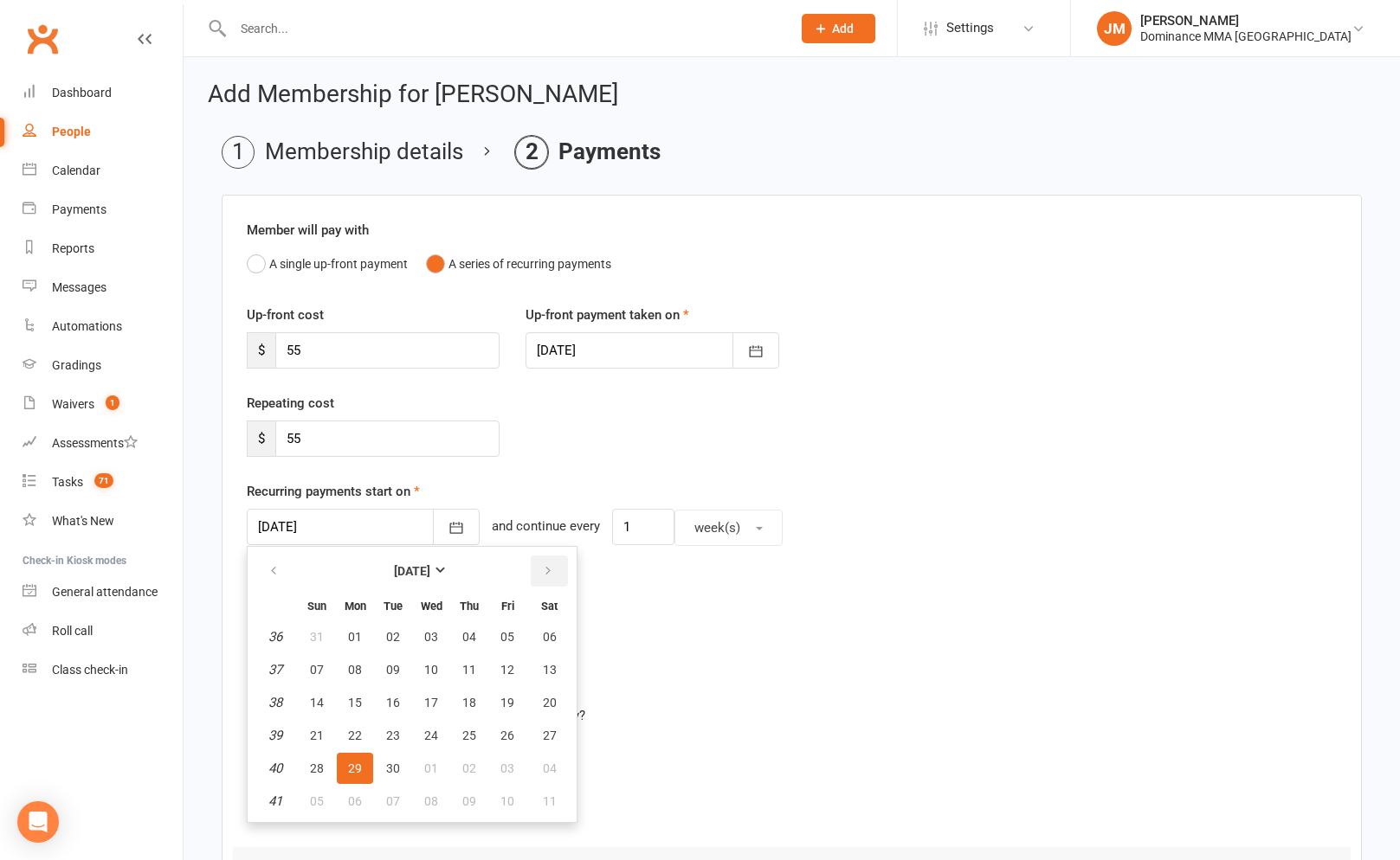
click at [547, 566] on icon "button" at bounding box center [549, 571] width 13 height 13
click at [502, 701] on span "17" at bounding box center [506, 702] width 13 height 13
type input "17 Oct 2025"
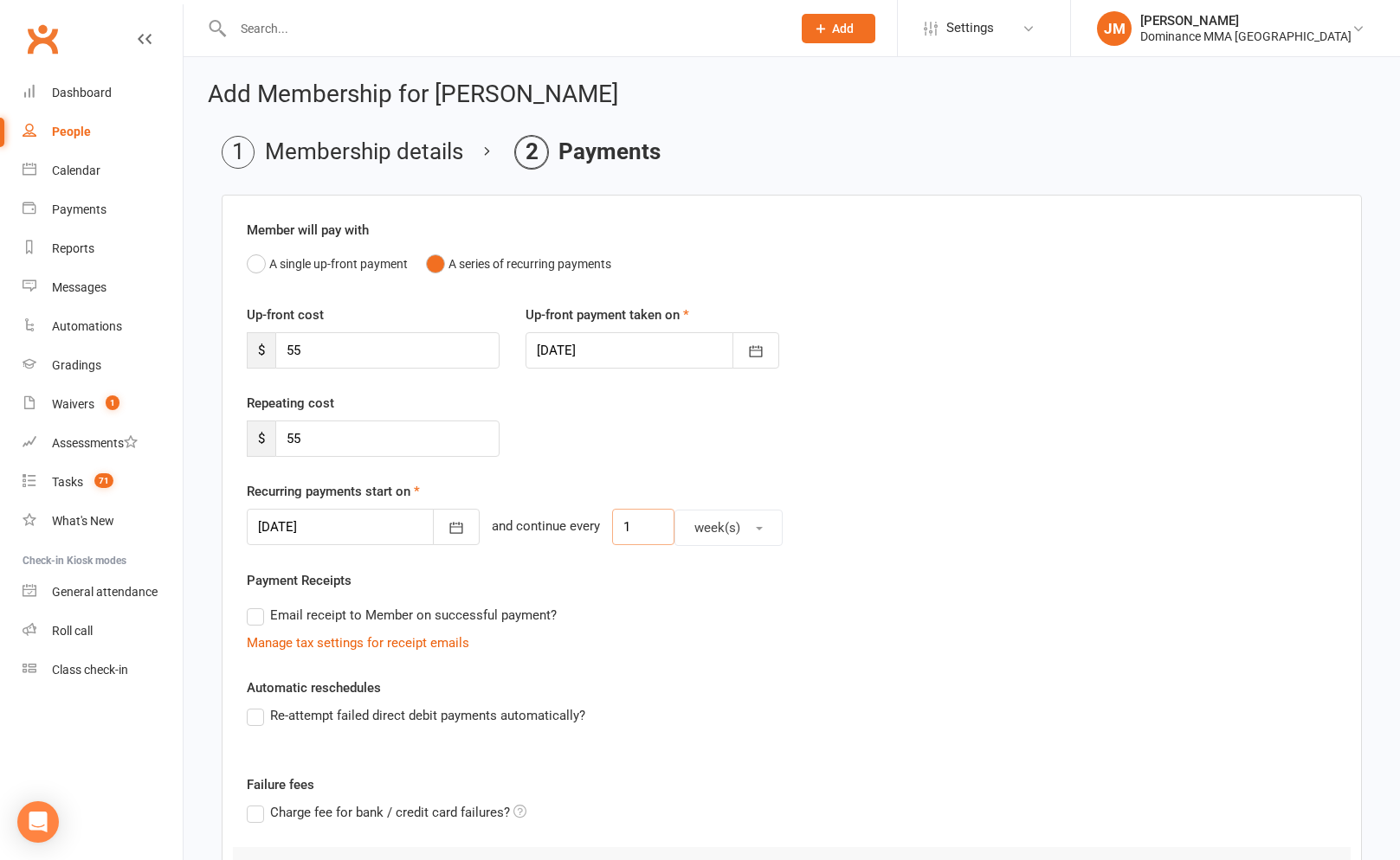
drag, startPoint x: 614, startPoint y: 533, endPoint x: 590, endPoint y: 533, distance: 24.0
click at [612, 533] on input "1" at bounding box center [644, 527] width 63 height 37
type input "2"
click at [350, 362] on input "55" at bounding box center [387, 350] width 224 height 37
drag, startPoint x: 331, startPoint y: 356, endPoint x: 275, endPoint y: 350, distance: 56.3
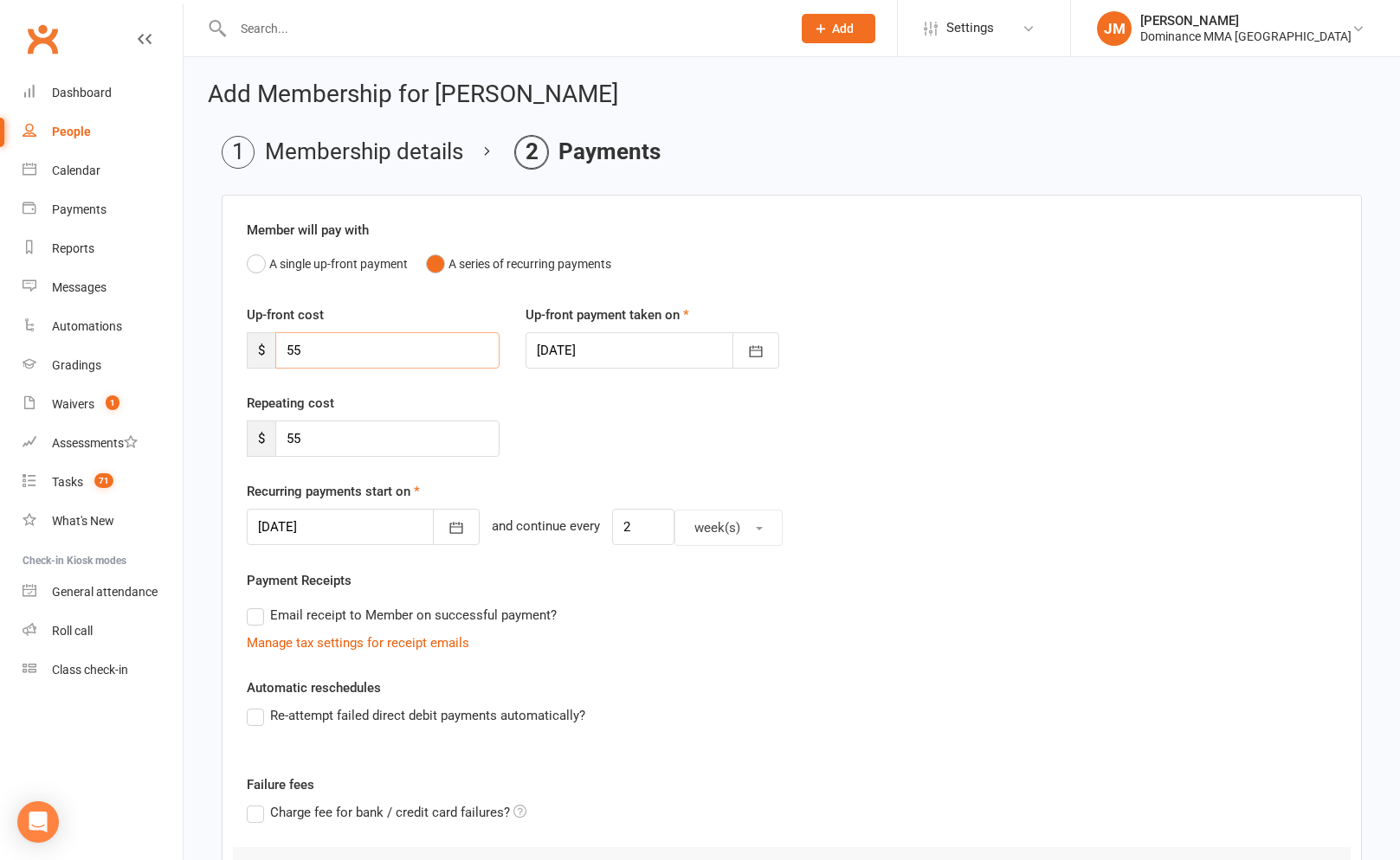
click at [275, 350] on input "55" at bounding box center [387, 350] width 224 height 37
type input "110"
drag, startPoint x: 311, startPoint y: 433, endPoint x: 264, endPoint y: 429, distance: 47.2
click at [267, 430] on div "$ 55" at bounding box center [373, 439] width 253 height 37
type input "110"
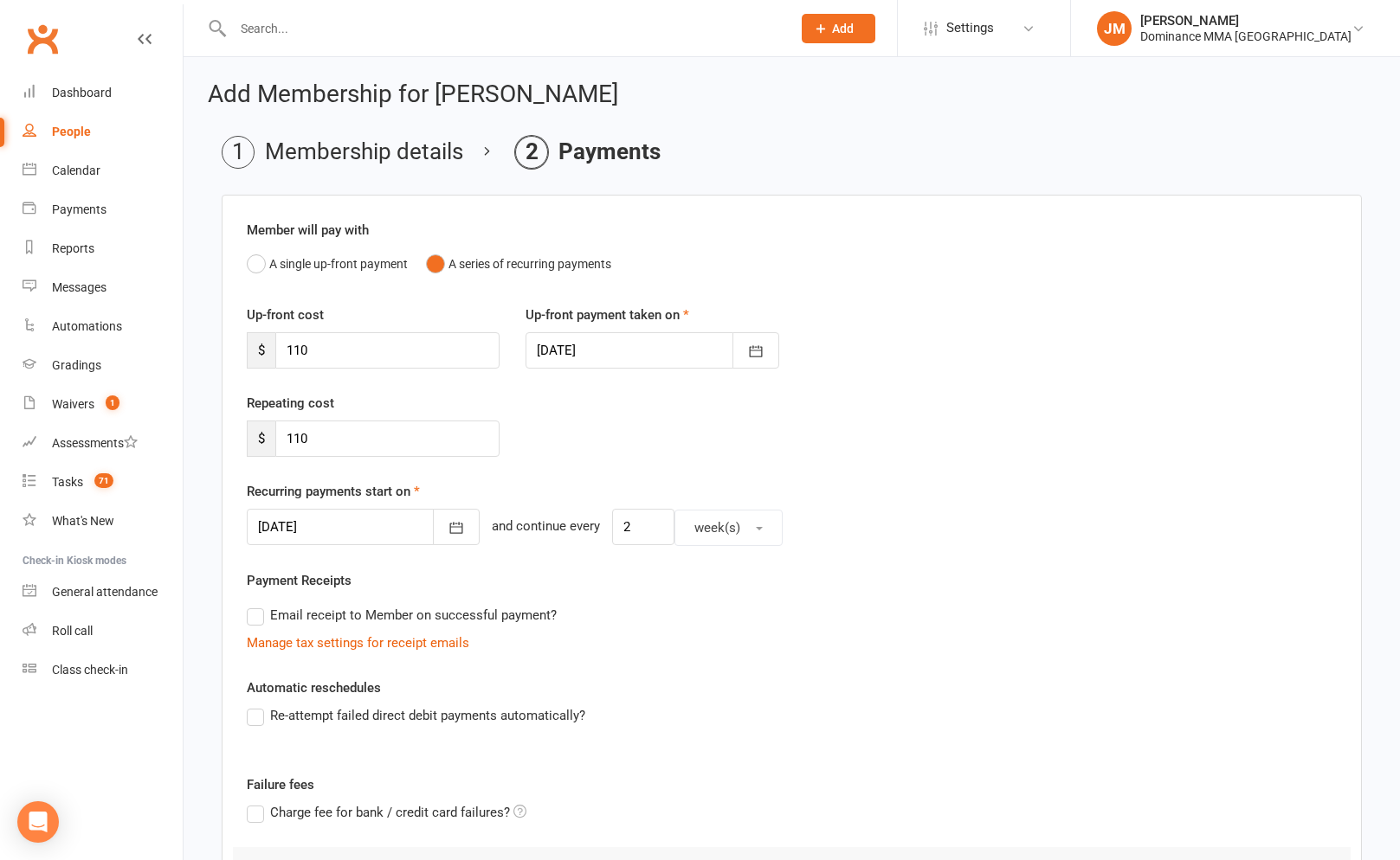
click at [926, 437] on div "Repeating cost $ 110" at bounding box center [791, 437] width 1116 height 89
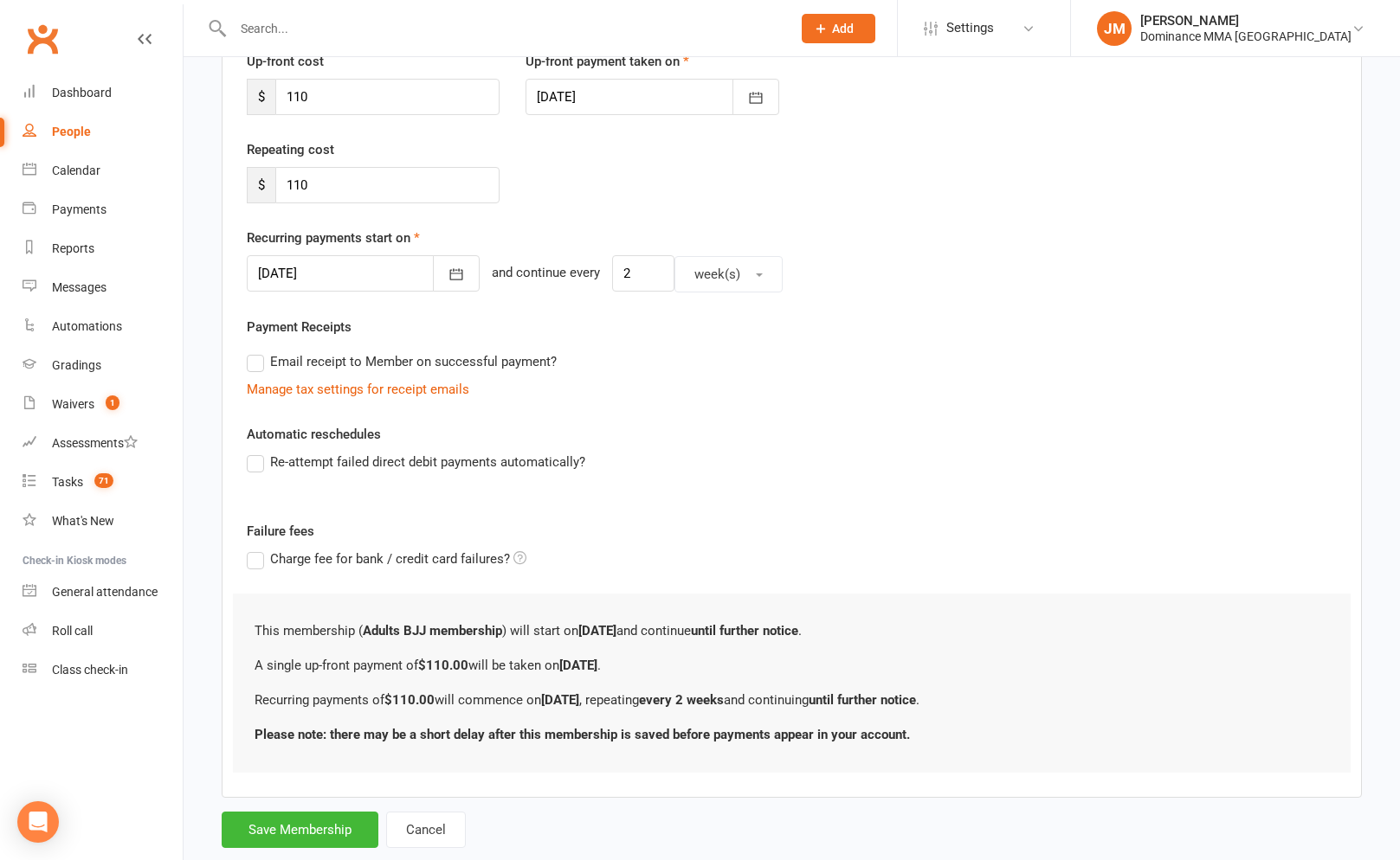
scroll to position [294, 0]
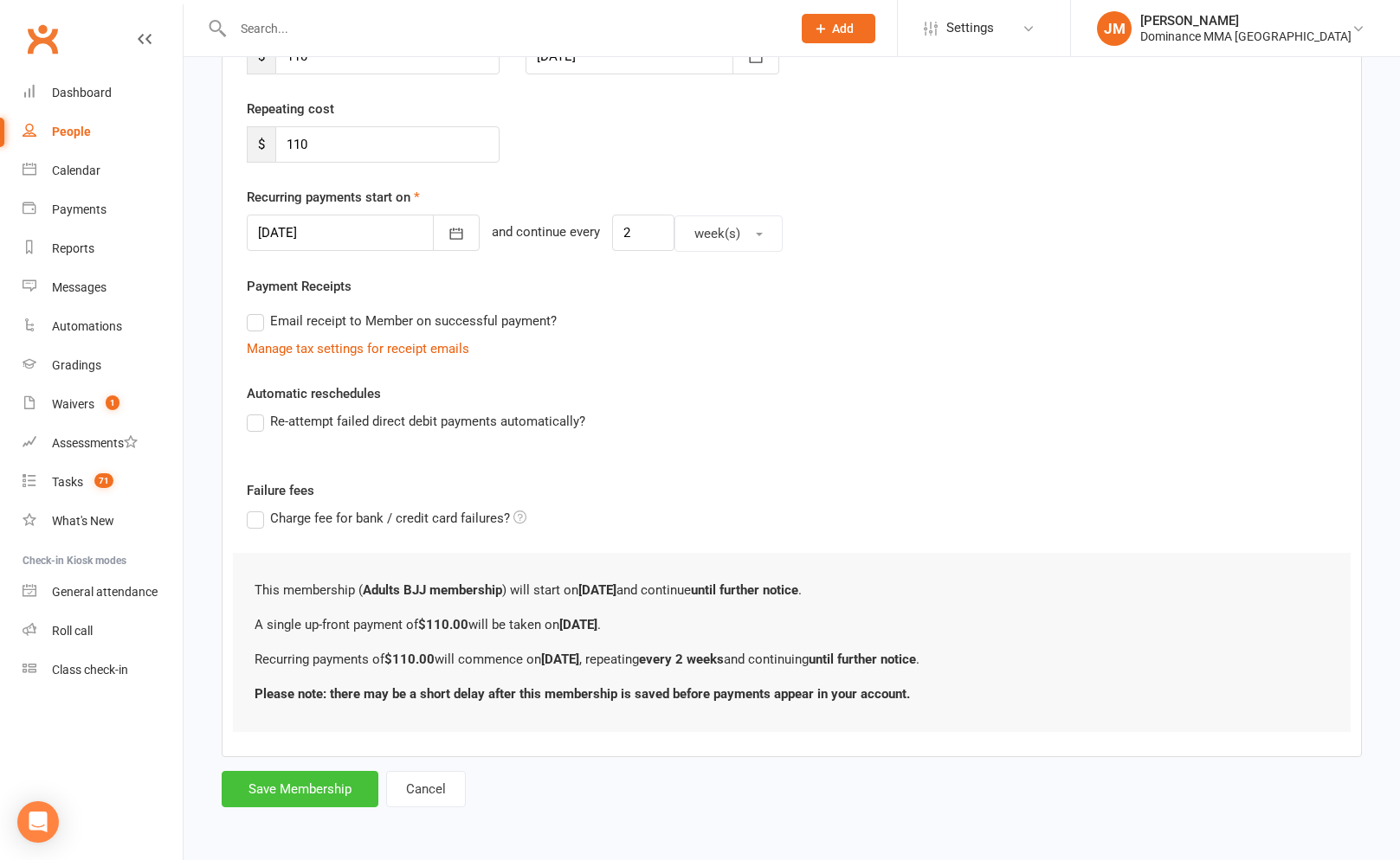
click at [319, 789] on button "Save Membership" at bounding box center [299, 789] width 157 height 37
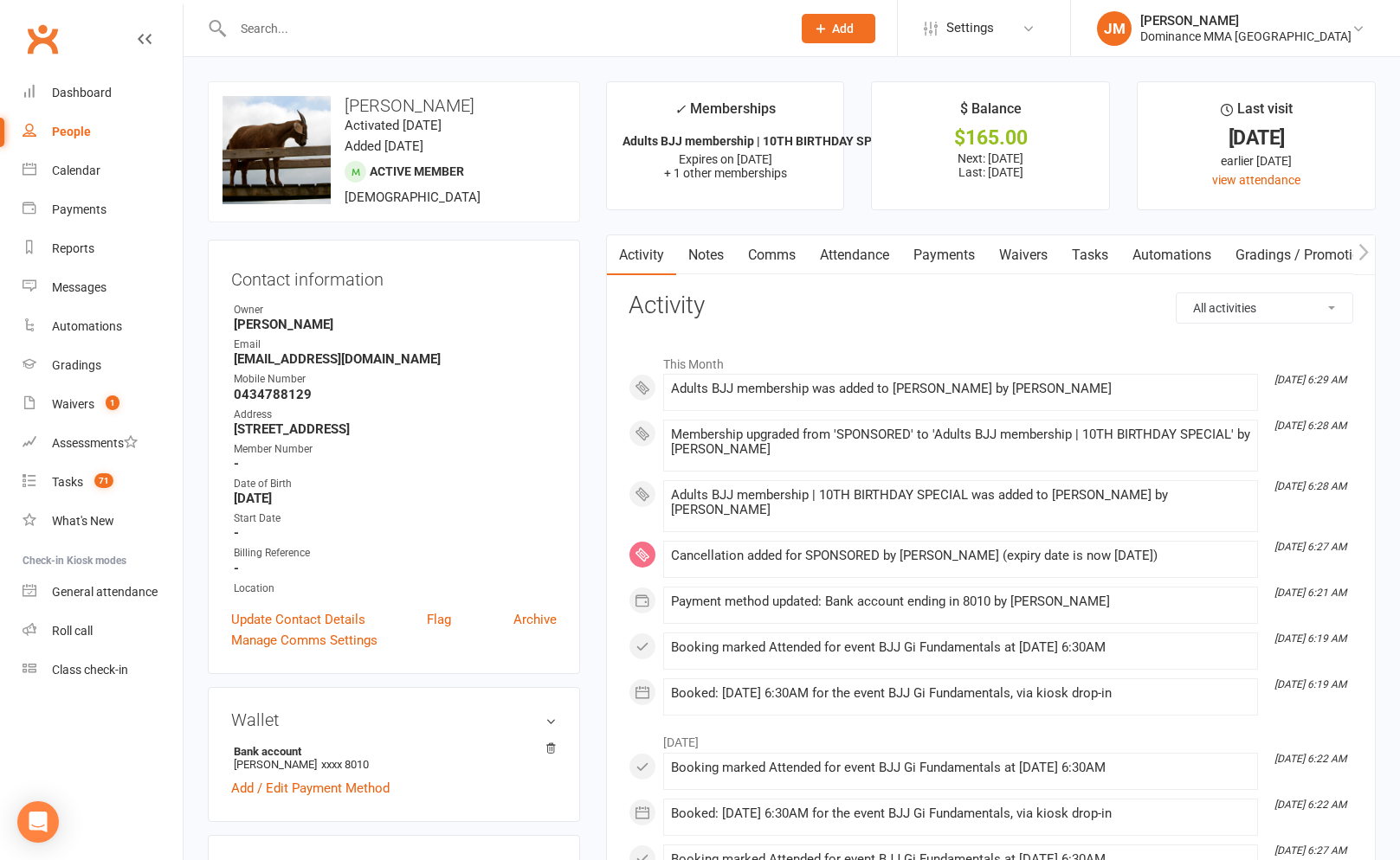
click at [267, 24] on input "text" at bounding box center [503, 28] width 551 height 24
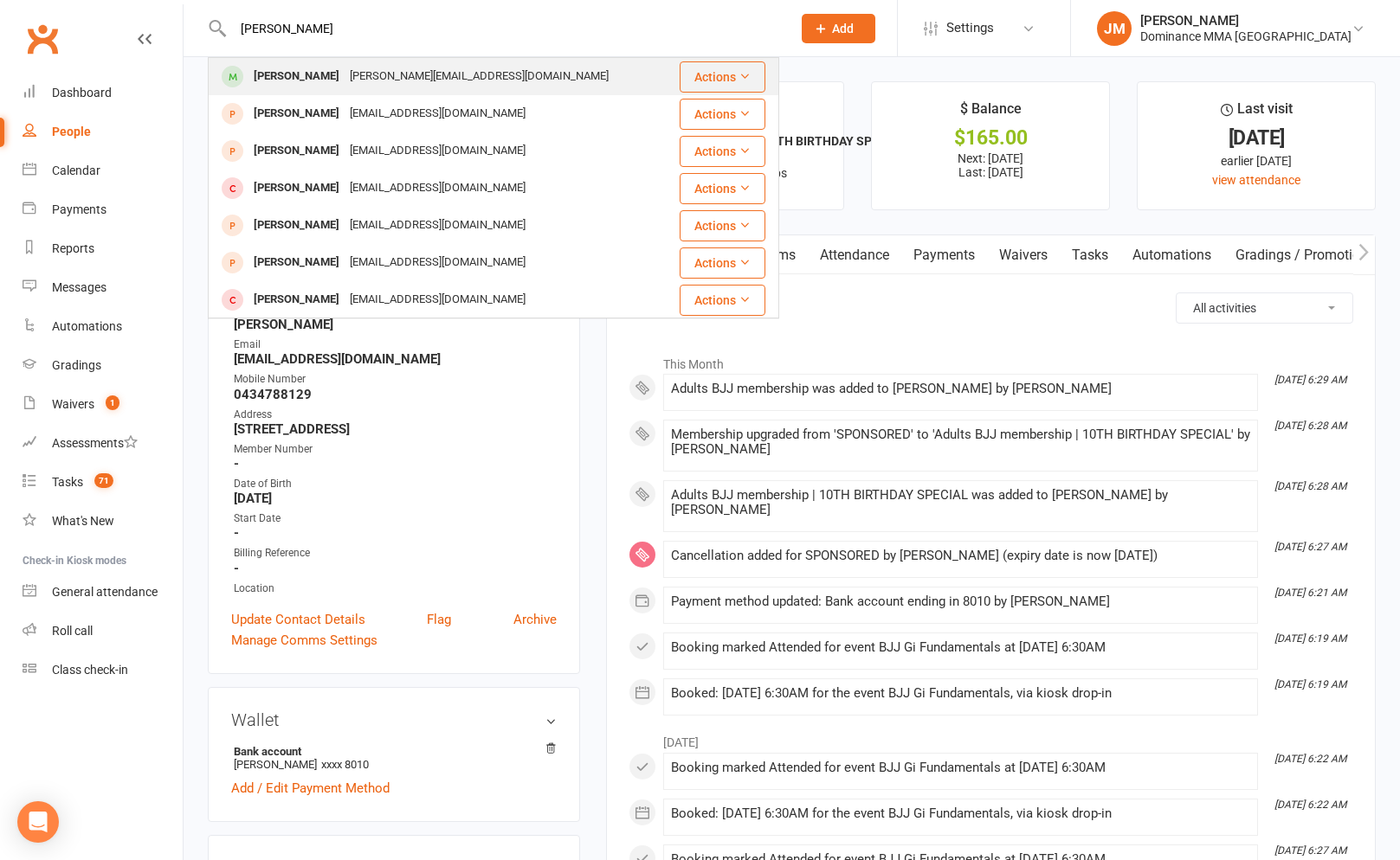
type input "elliot burne"
click at [288, 59] on div "Elliot Burne Elliot.burne@gmail.com" at bounding box center [444, 77] width 468 height 36
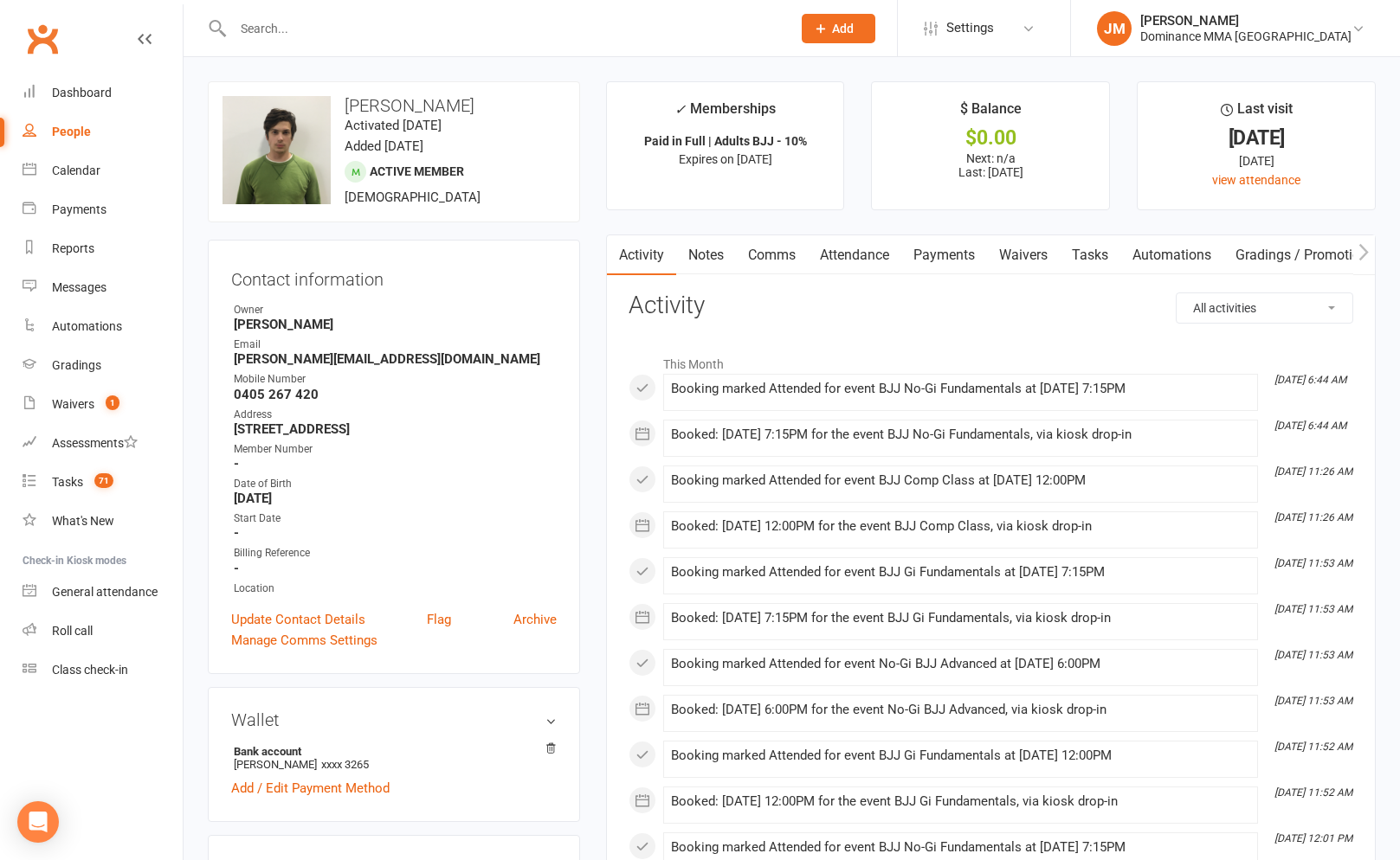
click at [862, 253] on link "Attendance" at bounding box center [854, 255] width 93 height 39
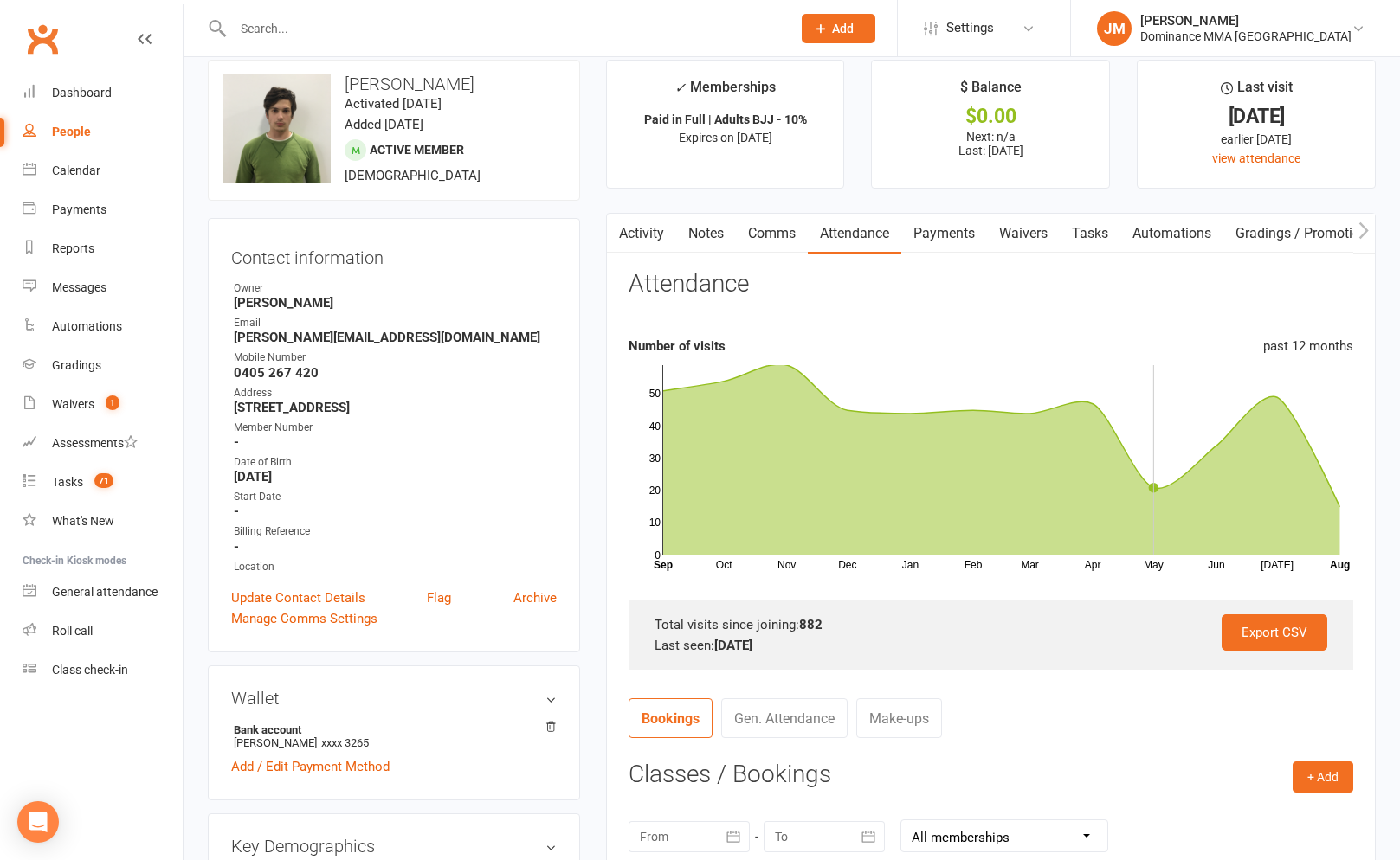
scroll to position [23, 0]
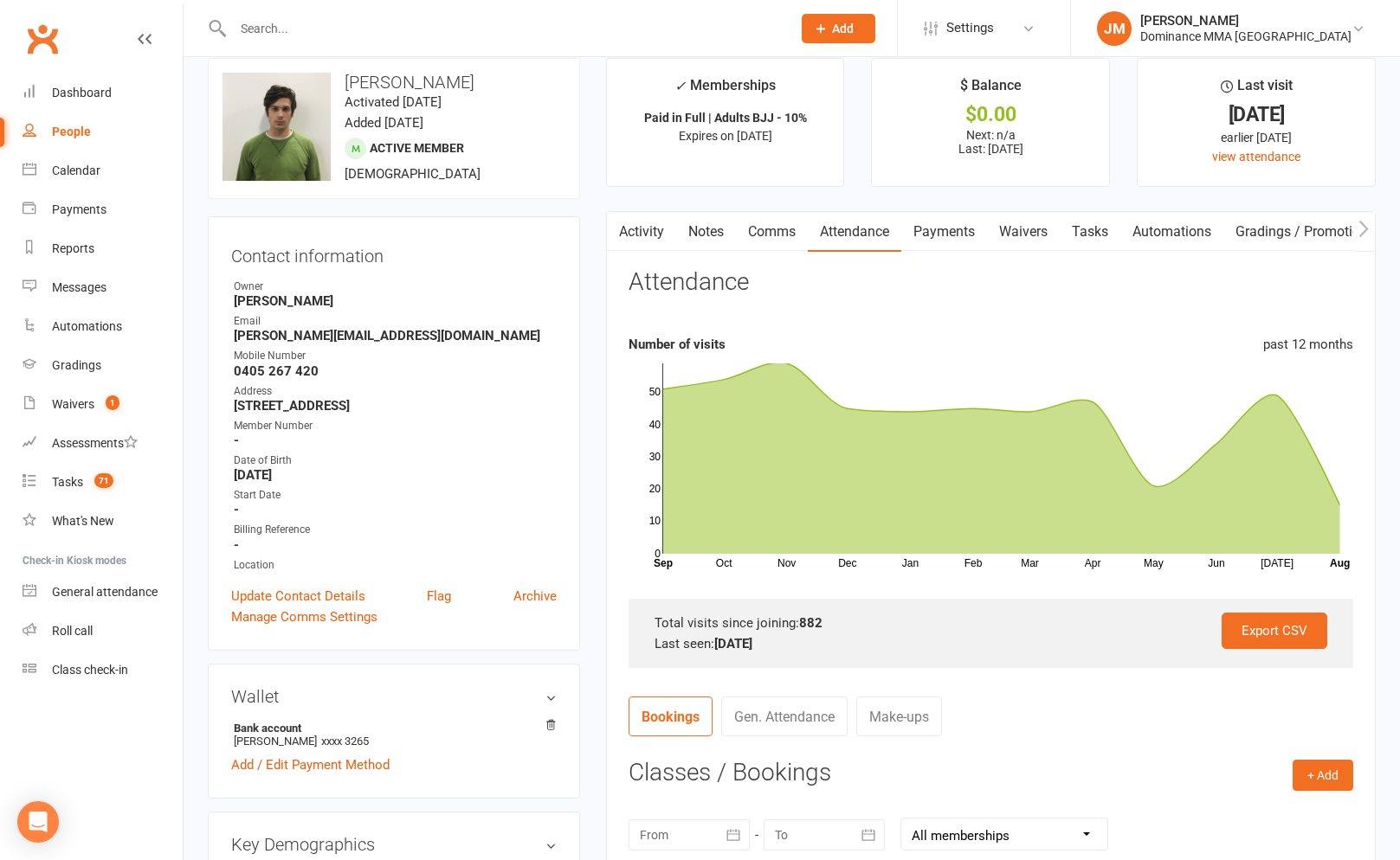
click at [287, 27] on input "text" at bounding box center [503, 28] width 551 height 24
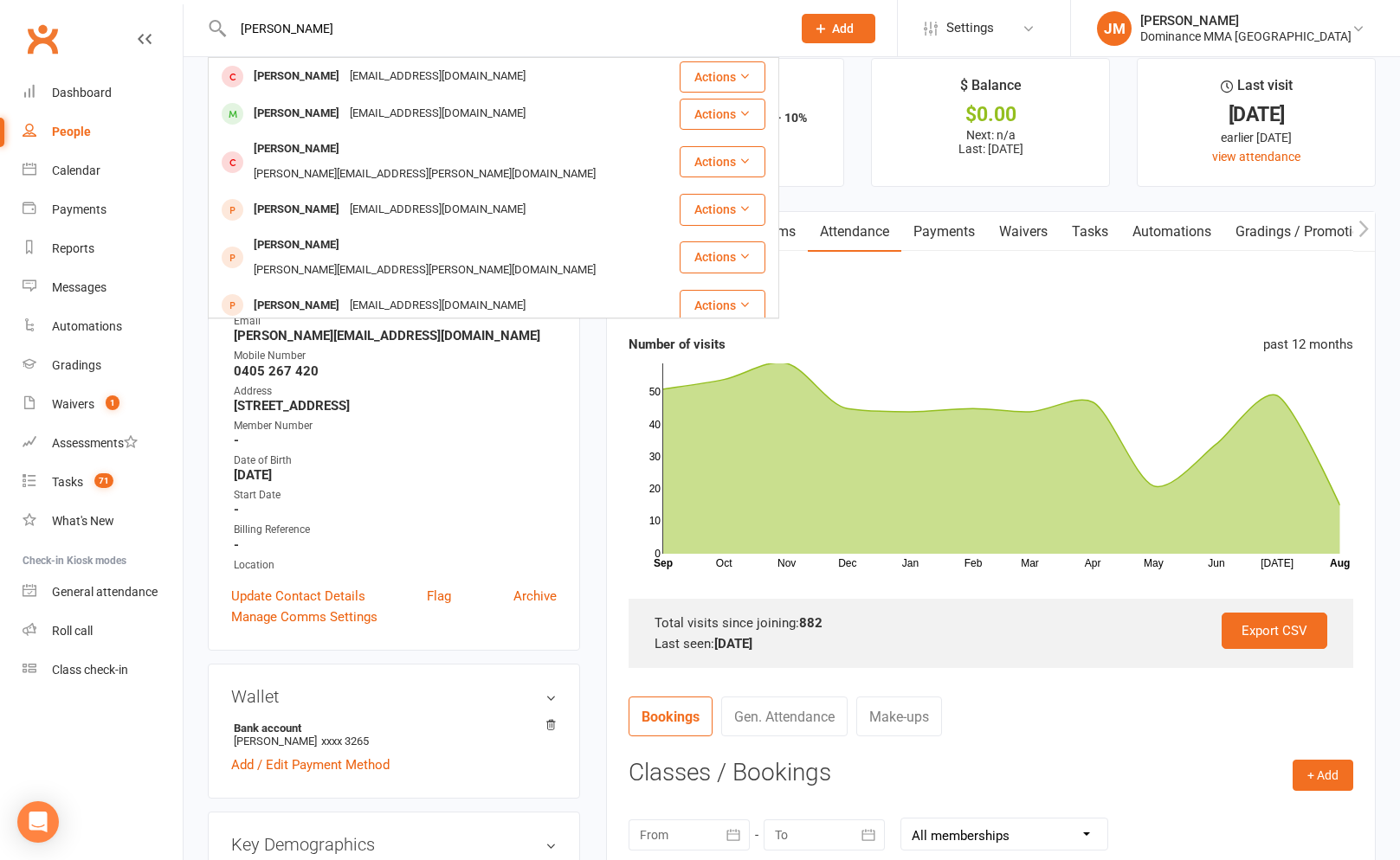
scroll to position [0, 0]
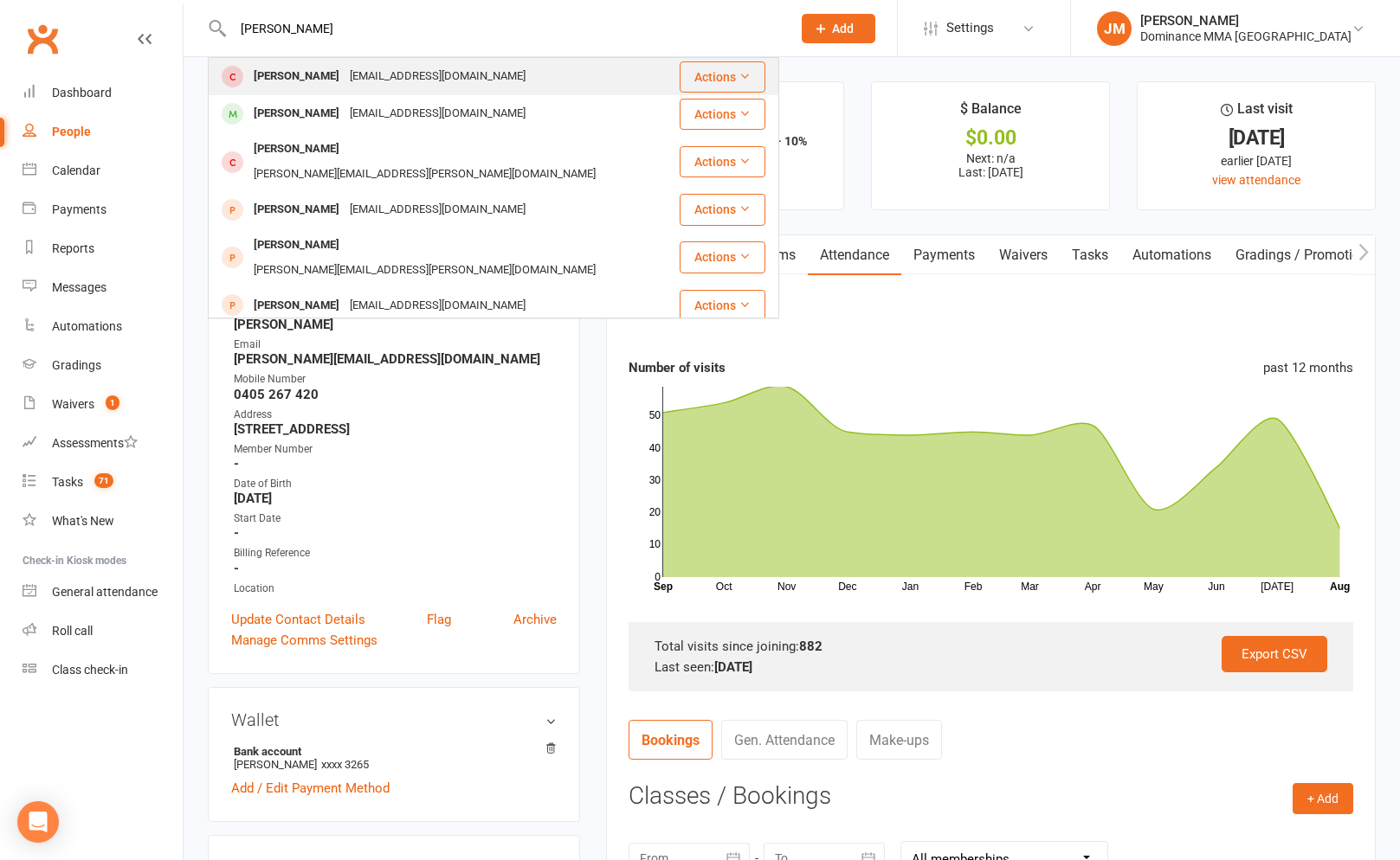
type input "dave chen"
click at [305, 75] on div "David Chen" at bounding box center [296, 76] width 96 height 25
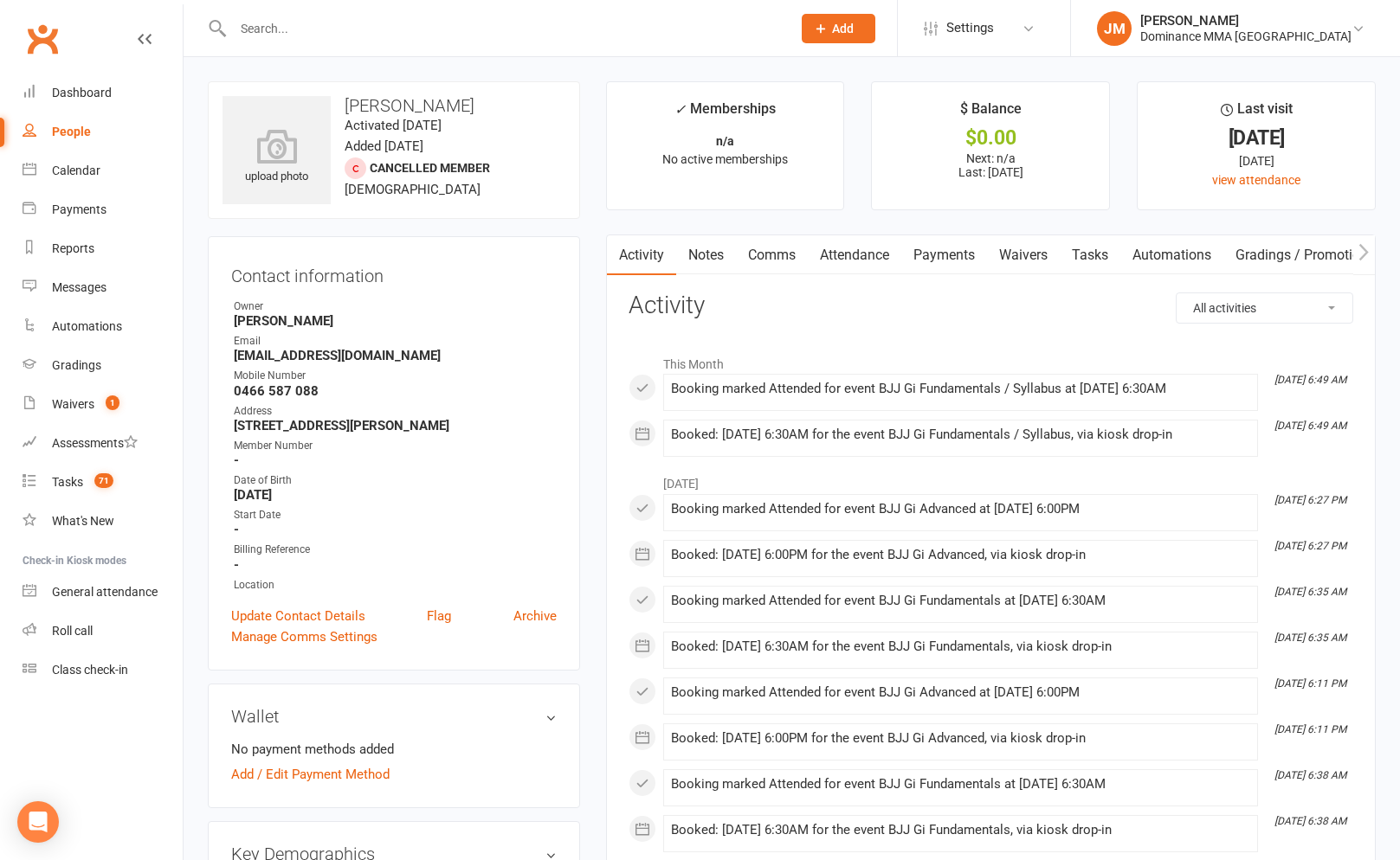
click at [1018, 256] on link "Waivers" at bounding box center [1023, 255] width 73 height 39
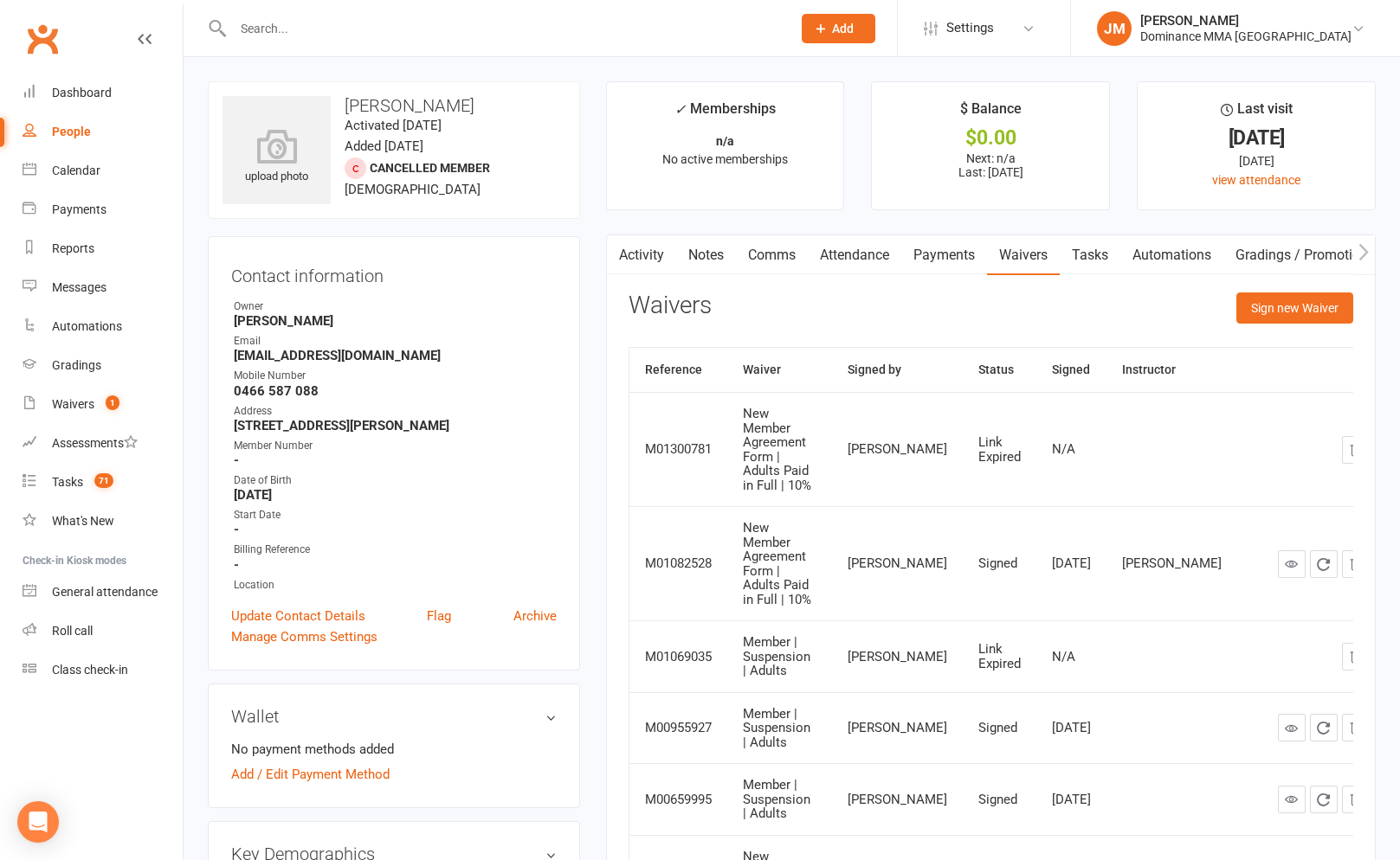
click at [915, 262] on link "Payments" at bounding box center [945, 255] width 86 height 39
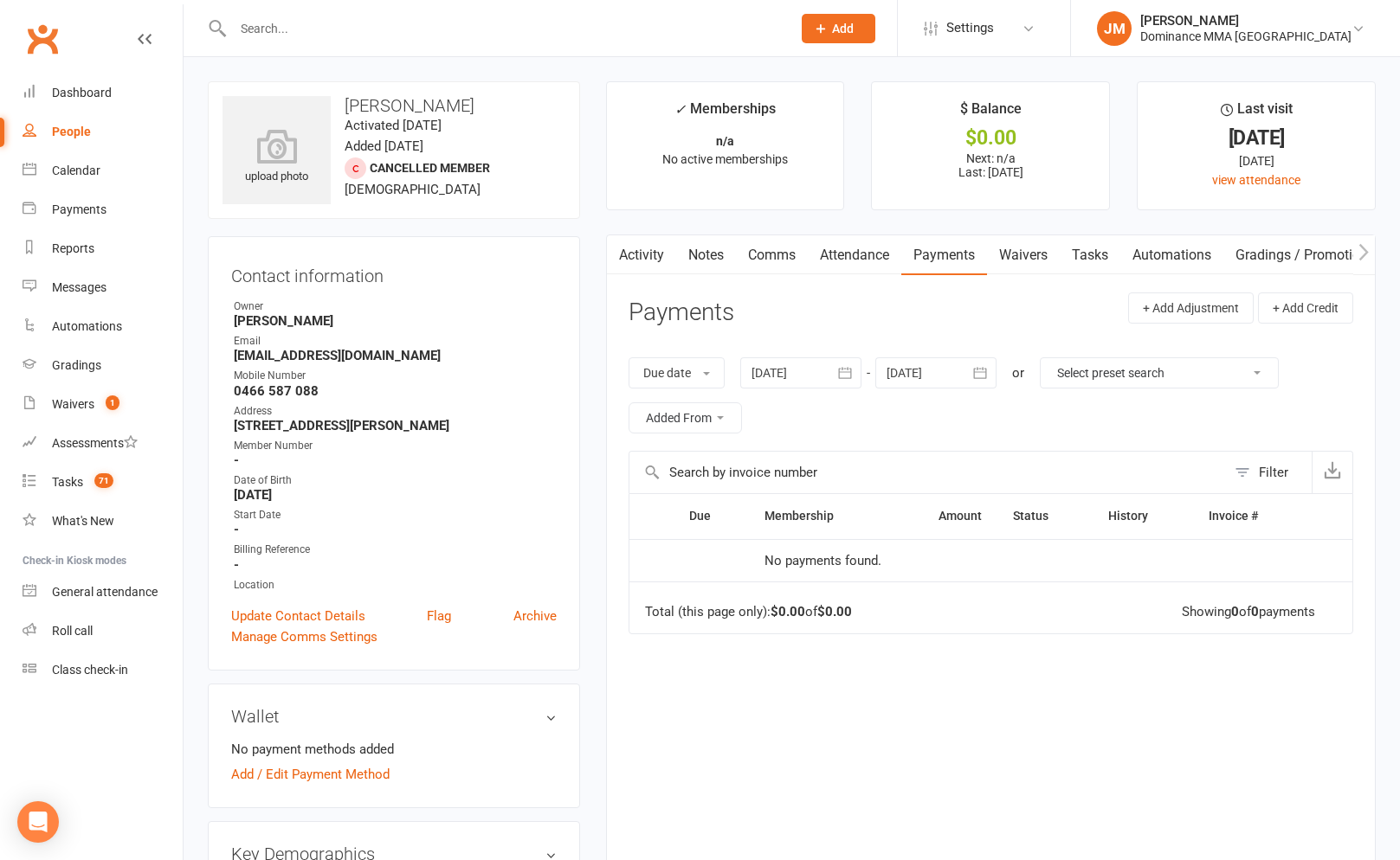
click at [862, 259] on link "Attendance" at bounding box center [854, 255] width 93 height 39
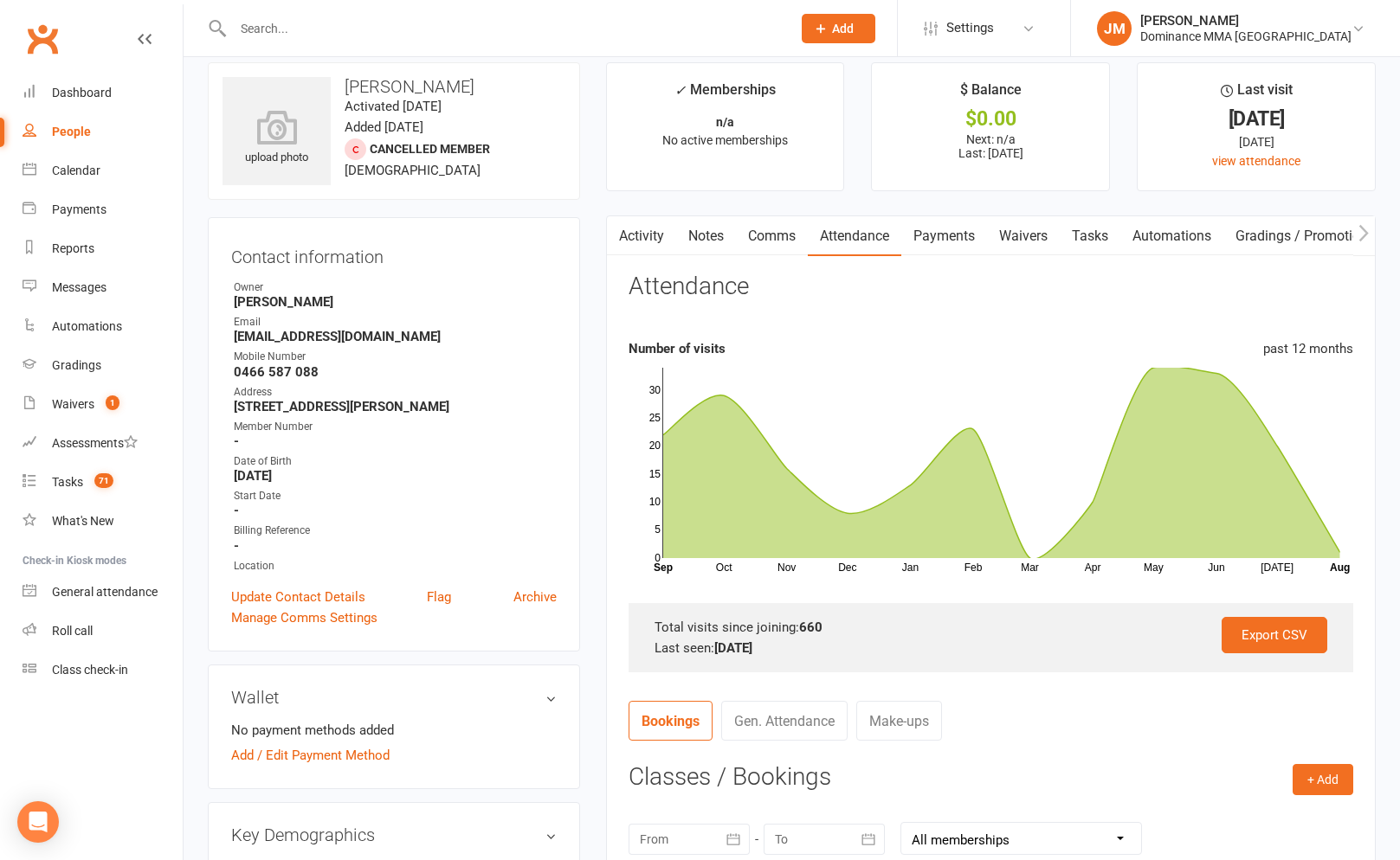
scroll to position [21, 0]
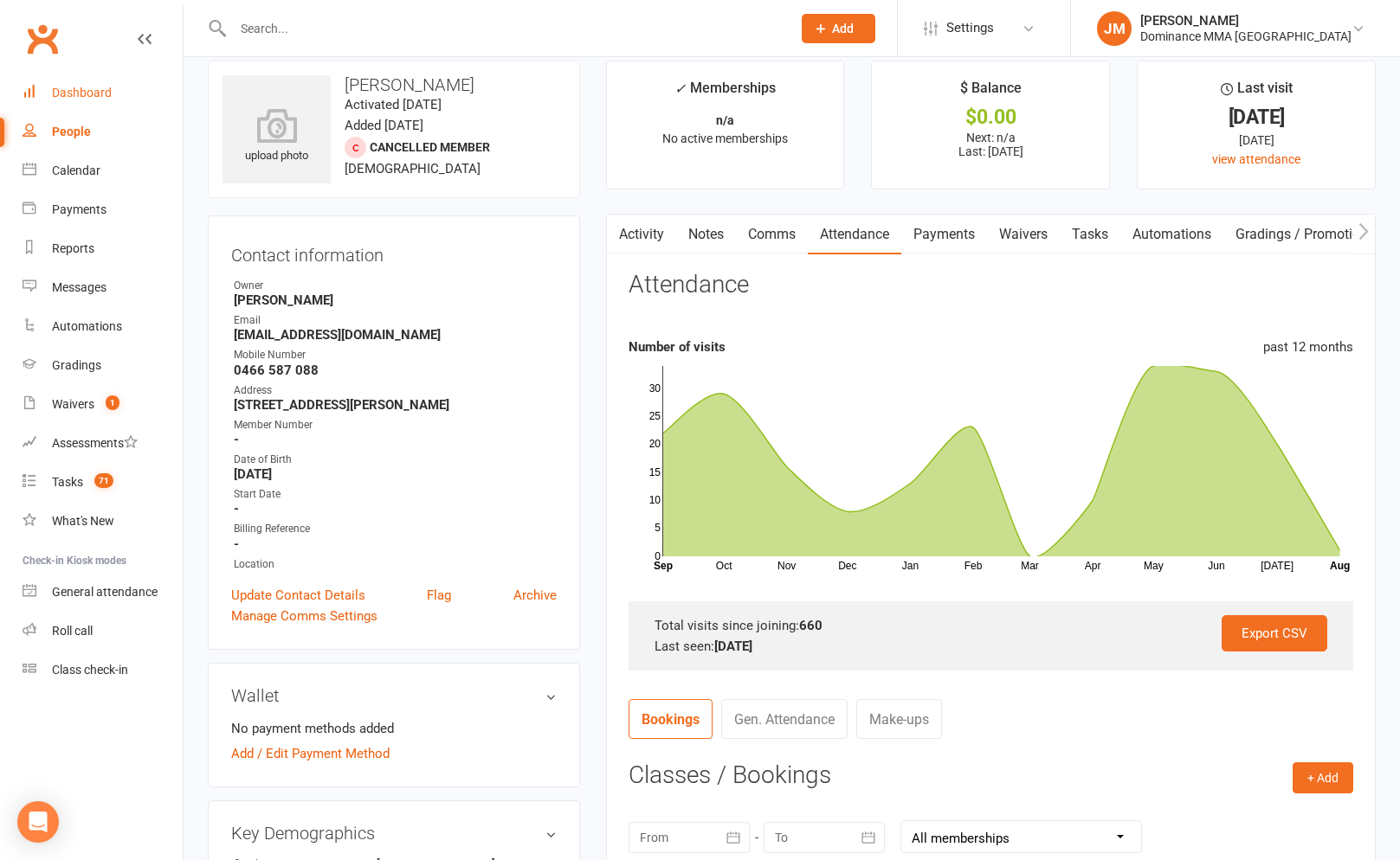
click at [68, 99] on div "Dashboard" at bounding box center [82, 92] width 60 height 13
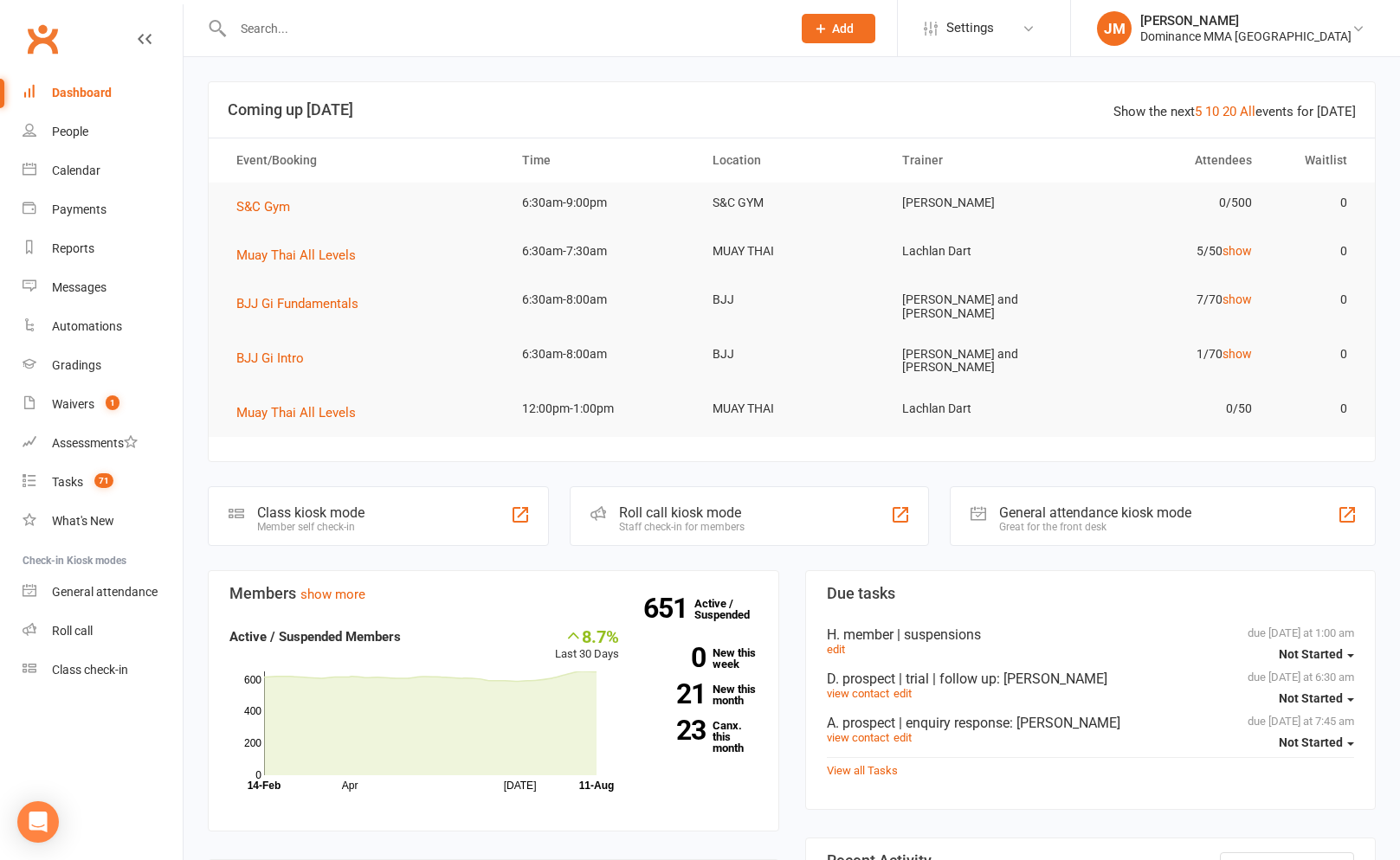
click at [278, 26] on input "text" at bounding box center [503, 28] width 551 height 24
click at [578, 47] on div at bounding box center [494, 28] width 572 height 56
click at [551, 34] on input "text" at bounding box center [503, 28] width 551 height 24
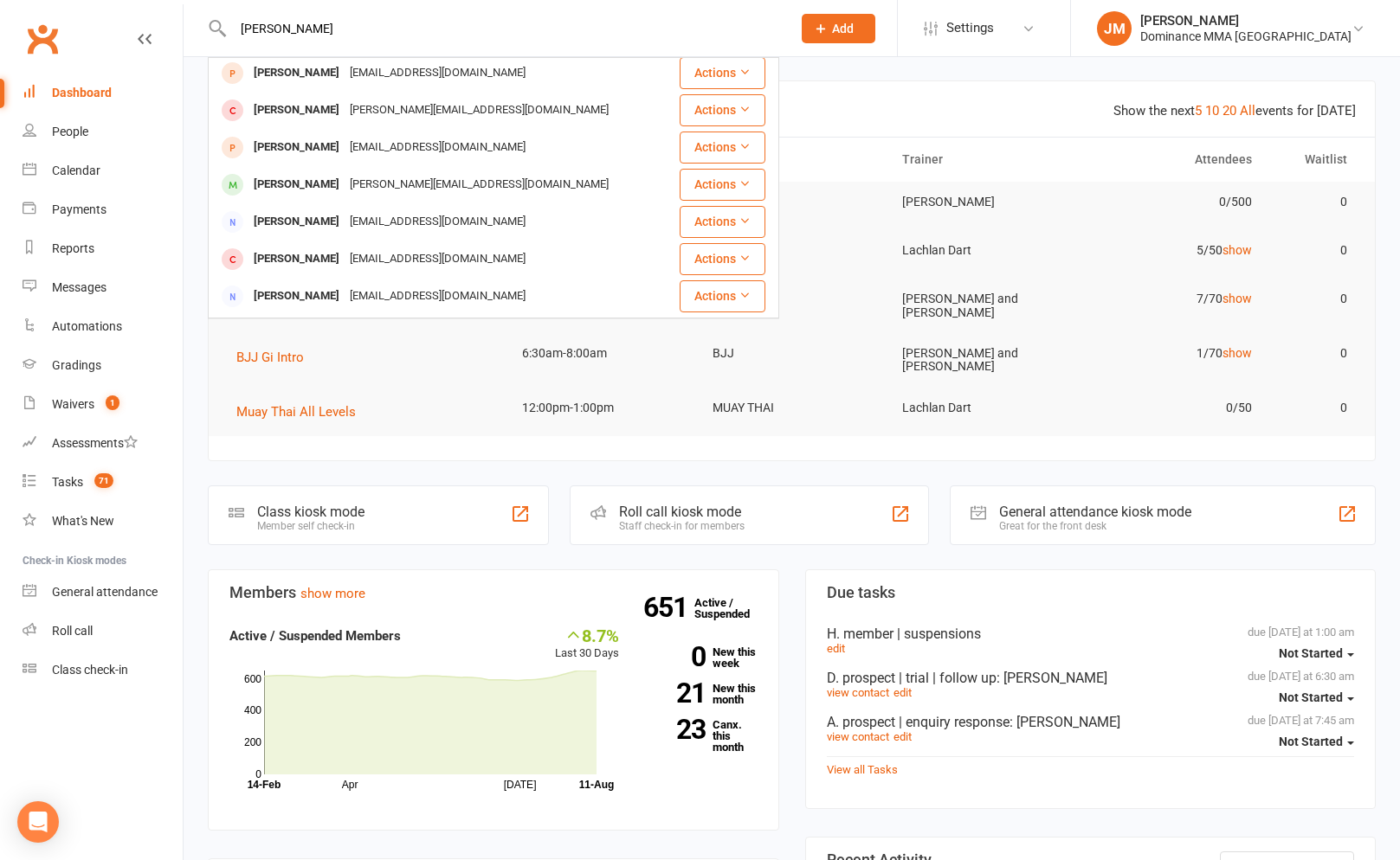
scroll to position [0, 0]
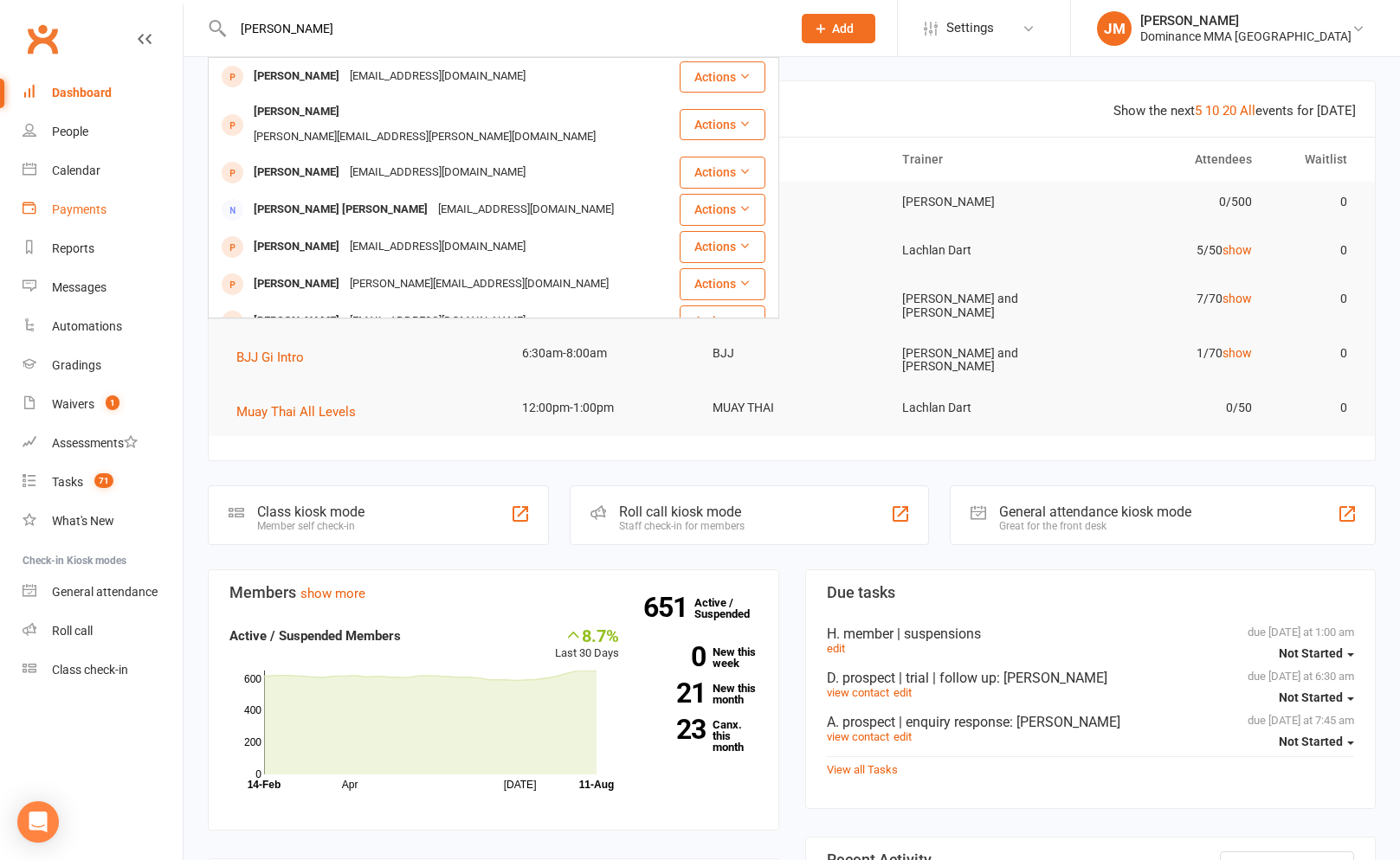
type input "chen"
